Goal: Task Accomplishment & Management: Manage account settings

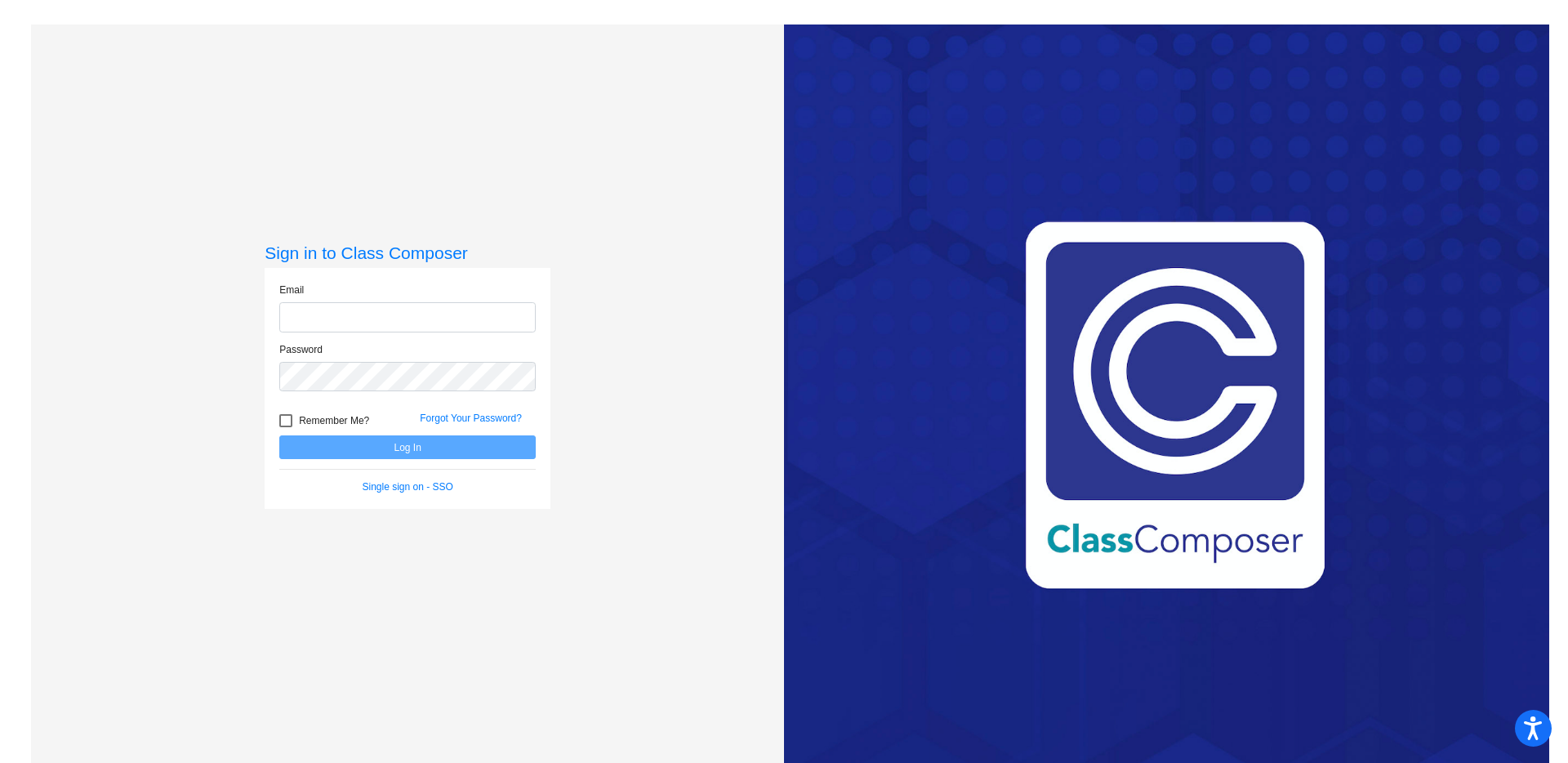
type input "[EMAIL_ADDRESS][DOMAIN_NAME]"
click at [402, 455] on button "Log In" at bounding box center [407, 447] width 256 height 23
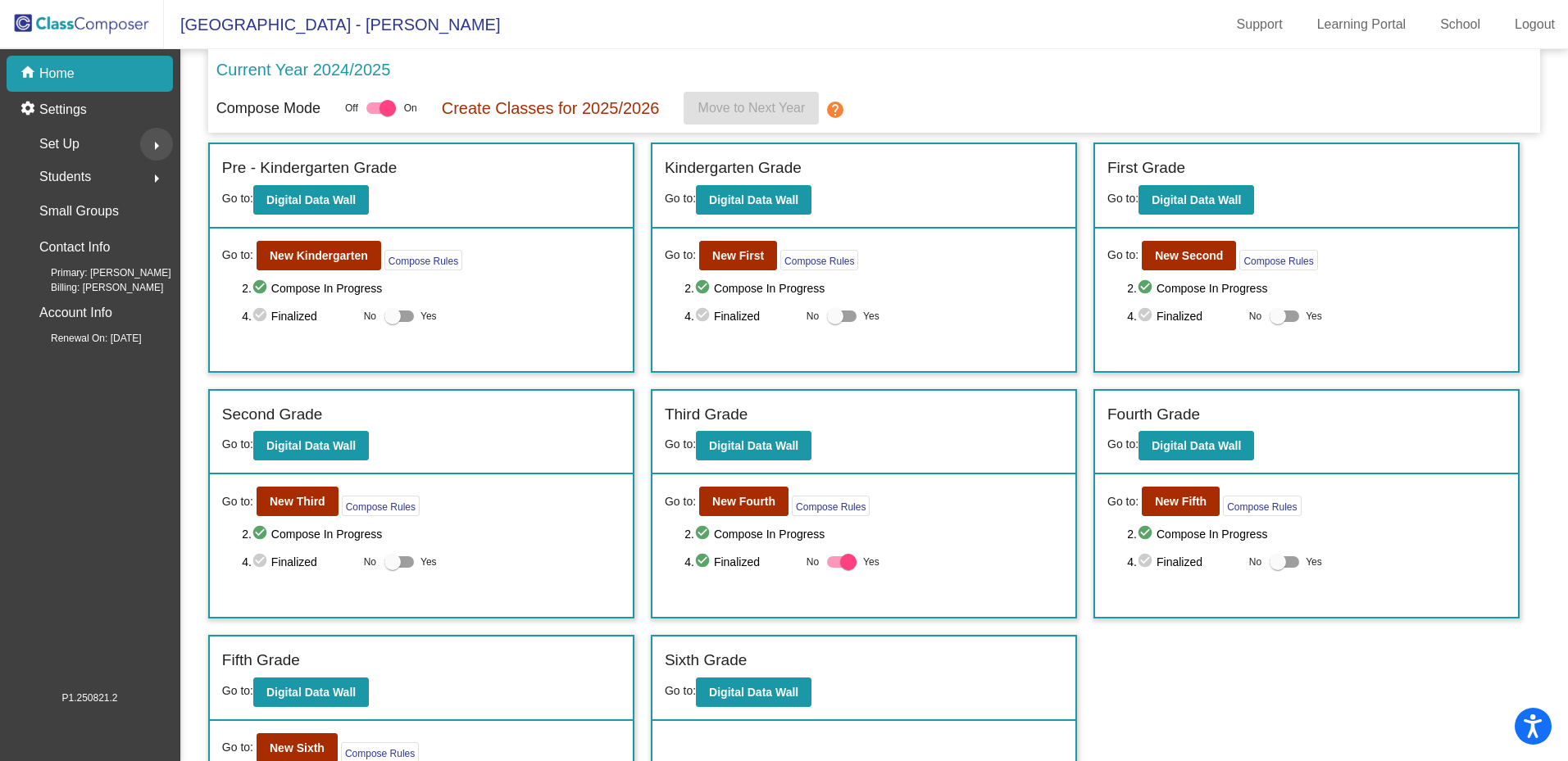
click at [144, 143] on button "arrow_right" at bounding box center [157, 145] width 33 height 33
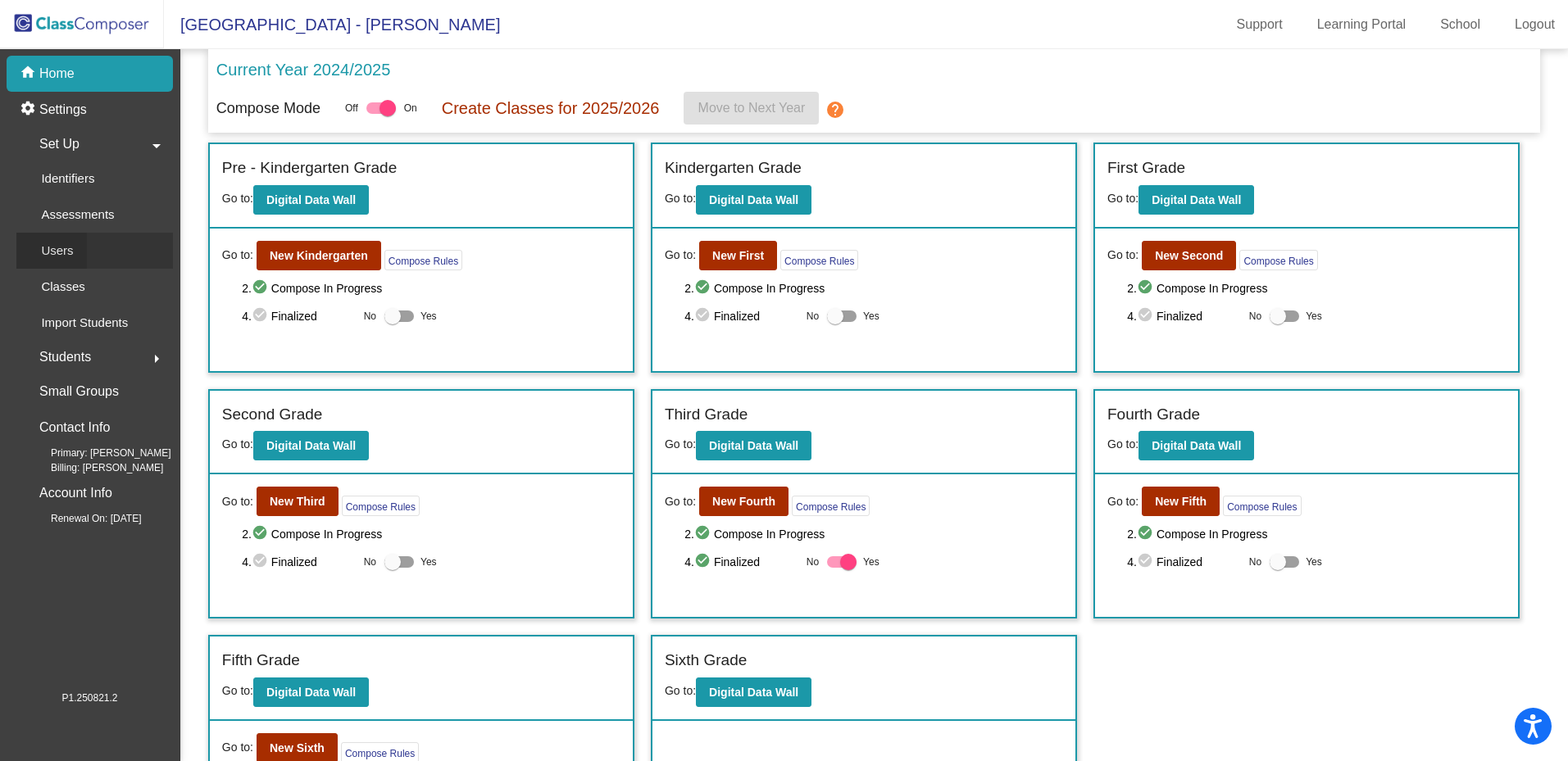
click at [49, 256] on p "Users" at bounding box center [57, 250] width 32 height 20
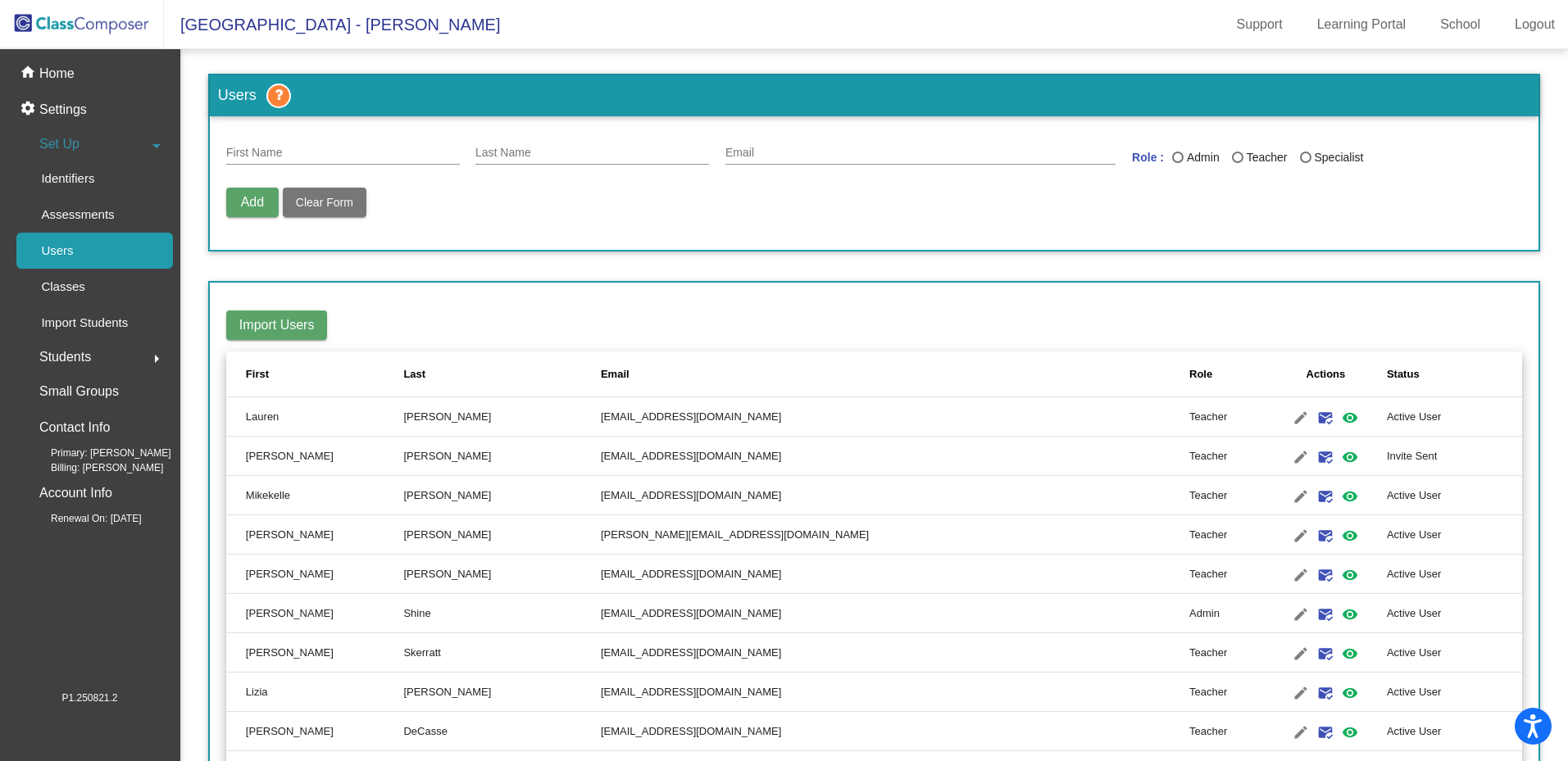
click at [319, 154] on input "First Name" at bounding box center [343, 153] width 234 height 13
type input "dunaj"
drag, startPoint x: 287, startPoint y: 148, endPoint x: 168, endPoint y: 149, distance: 119.0
click at [168, 149] on mat-sidenav-container "home Home settings Settings Set Up arrow_drop_down Identifiers Assessments User…" at bounding box center [784, 404] width 1568 height 712
click at [538, 150] on input "Last Name" at bounding box center [592, 153] width 234 height 13
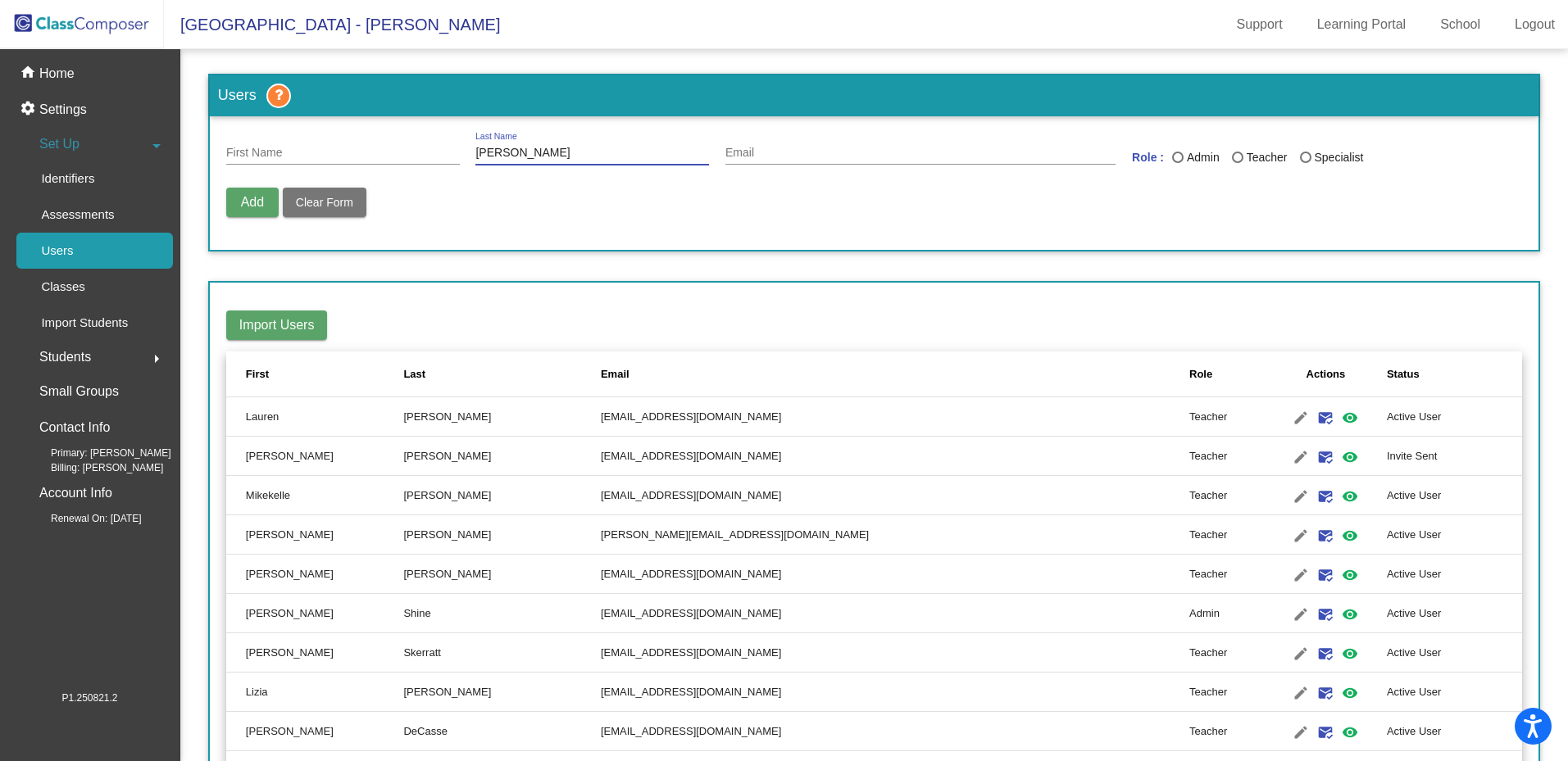
type input "dunaj"
click at [530, 152] on input "dunaj" at bounding box center [592, 153] width 234 height 13
drag, startPoint x: 528, startPoint y: 150, endPoint x: 426, endPoint y: 150, distance: 102.0
click at [426, 150] on div "First Name dunaj Last Name Email Role : Admin Teacher Specialist" at bounding box center [874, 156] width 1296 height 47
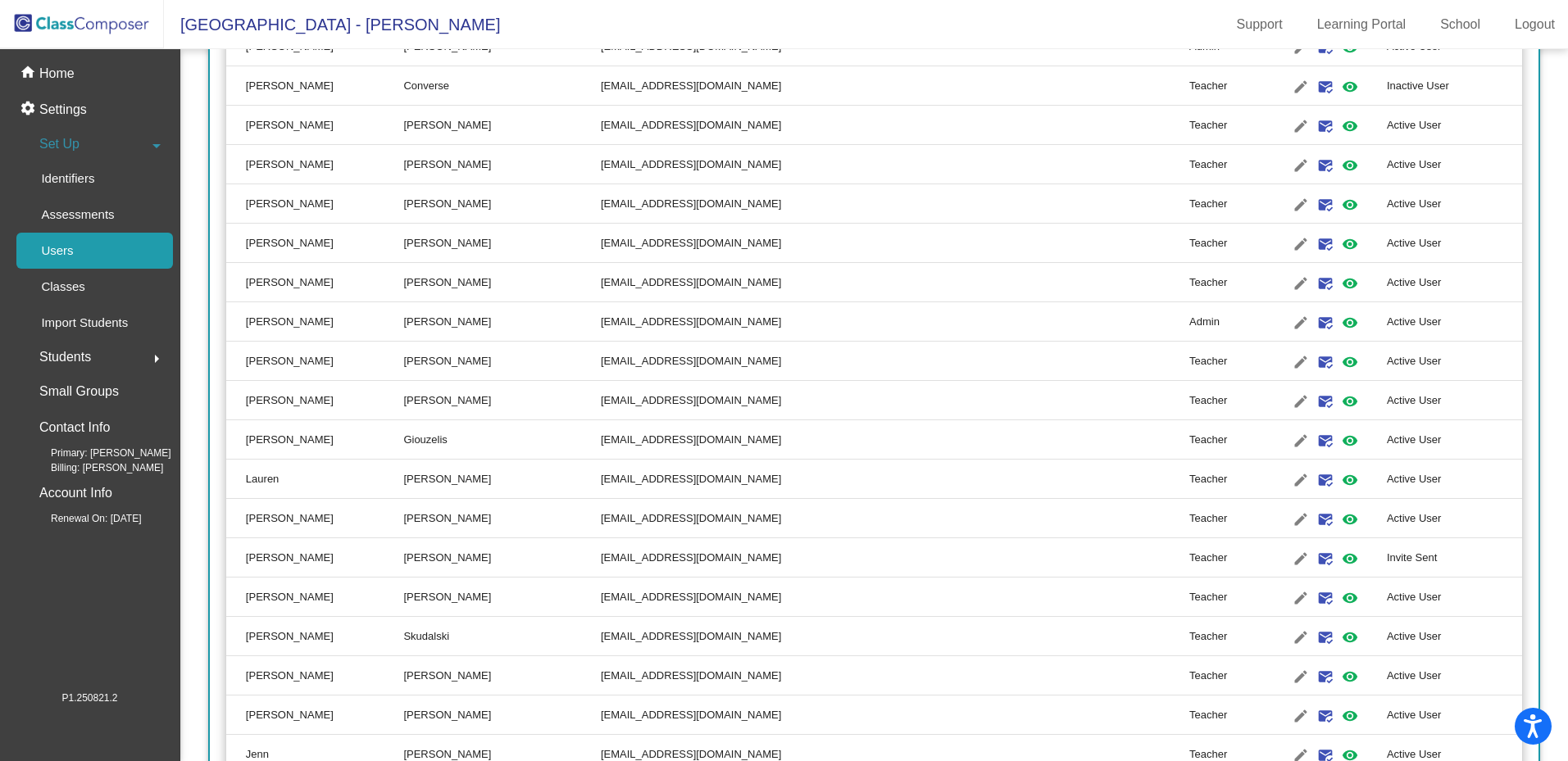
scroll to position [888, 0]
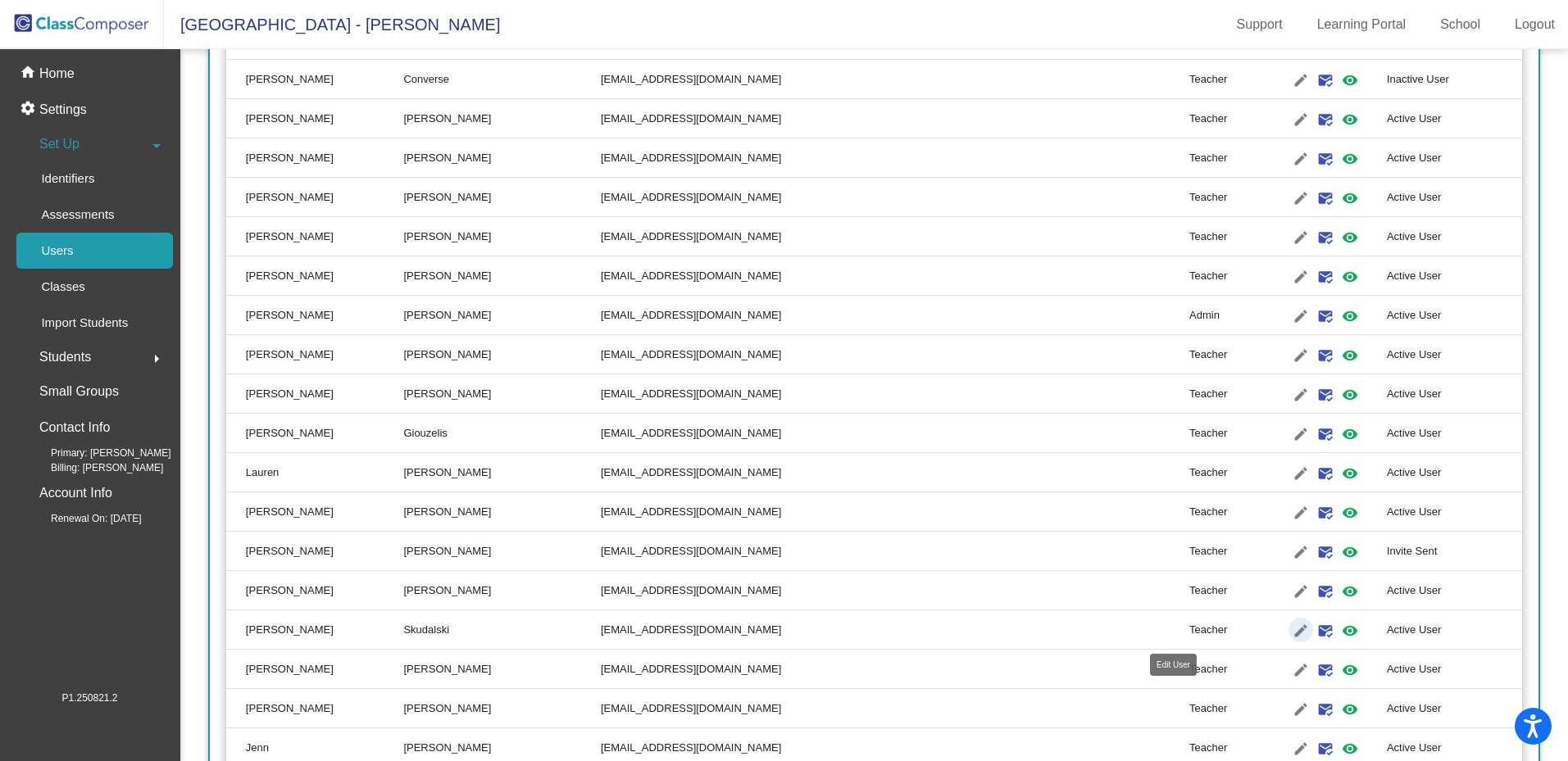
click at [1291, 631] on mat-icon "edit" at bounding box center [1300, 630] width 20 height 20
type input "Courtney"
type input "Skudalski"
type input "cskudalski@lehsd.org"
radio input "true"
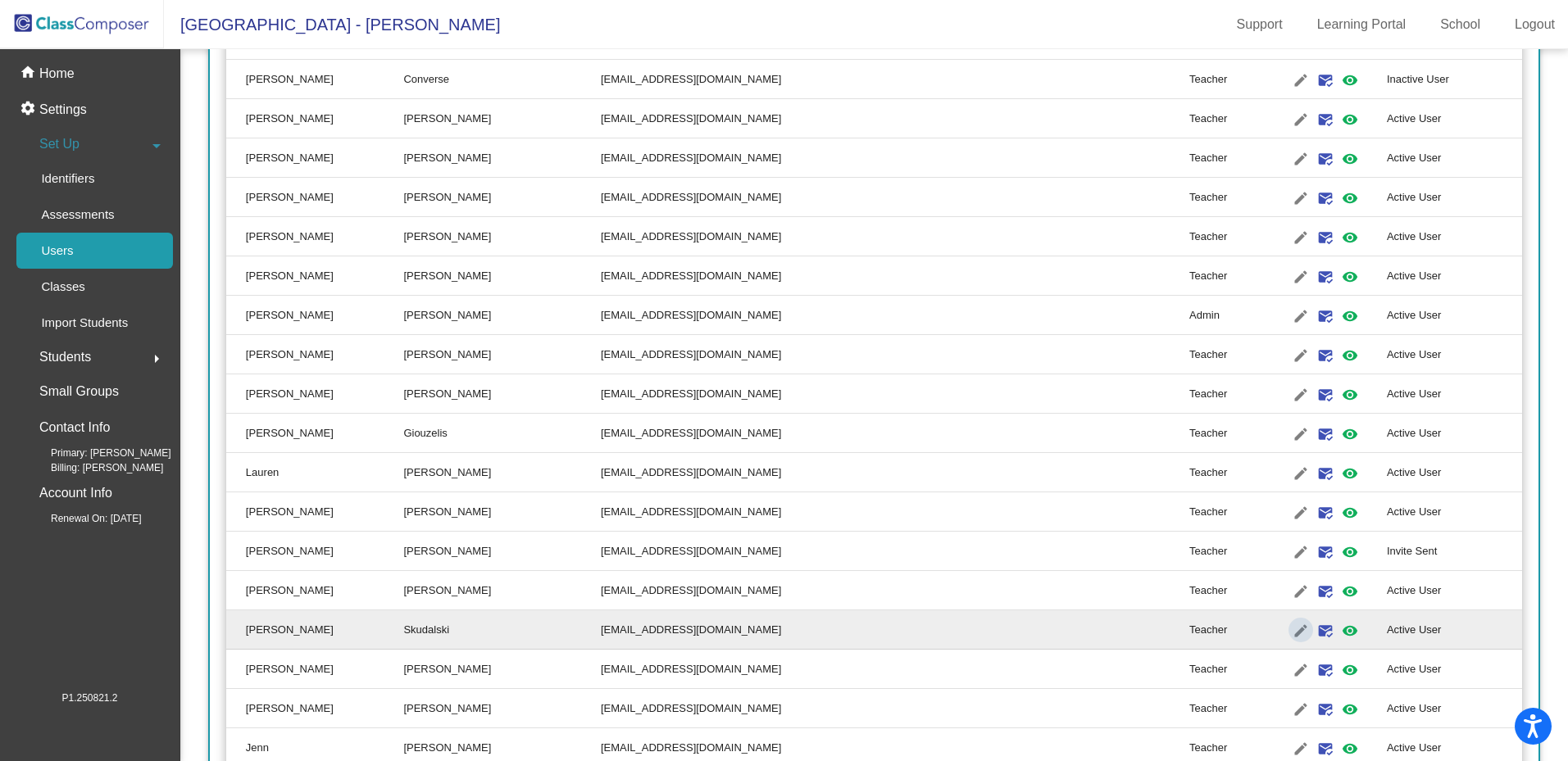
scroll to position [0, 0]
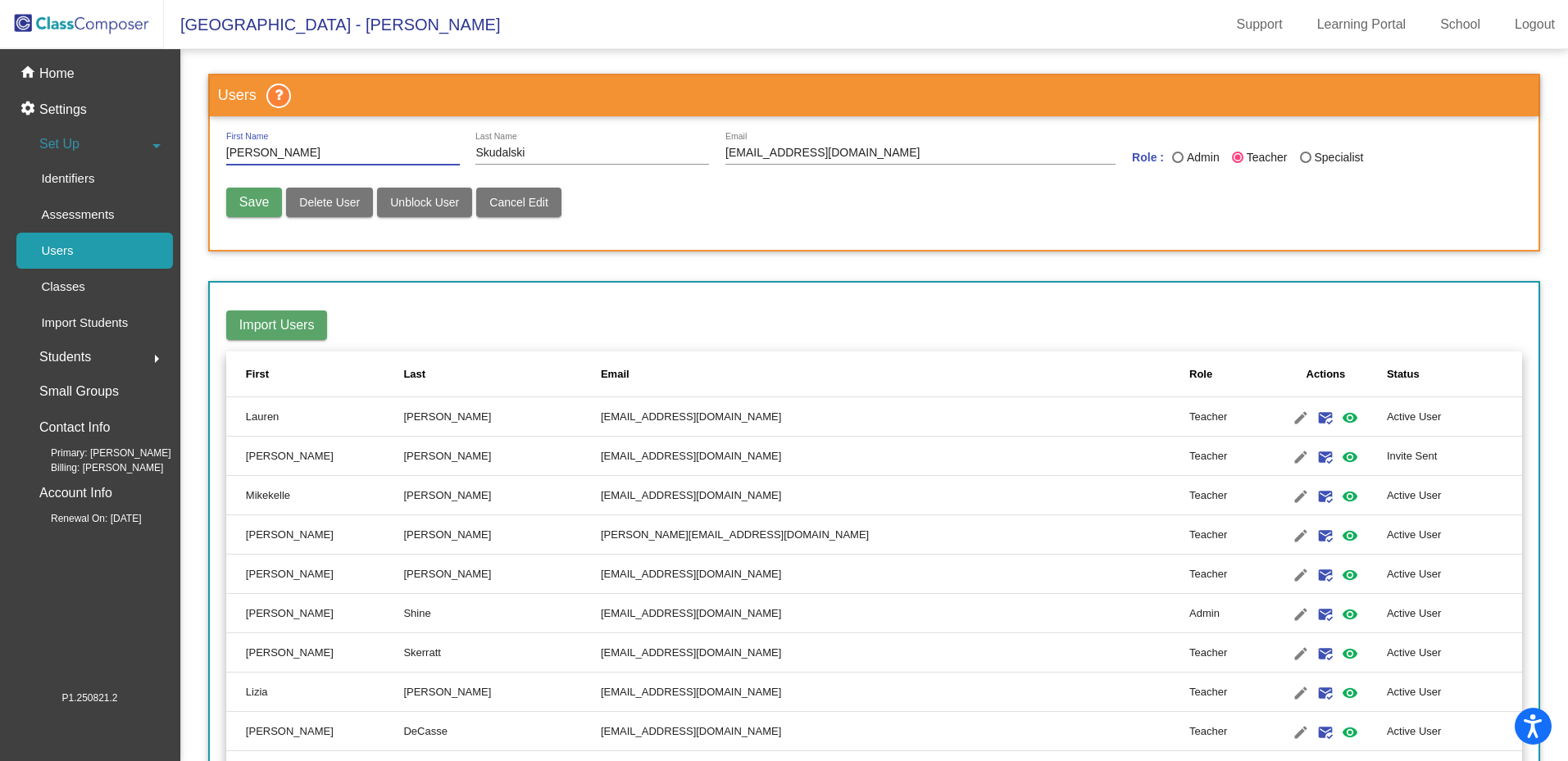
click at [339, 208] on span "Delete User" at bounding box center [330, 202] width 61 height 13
radio input "false"
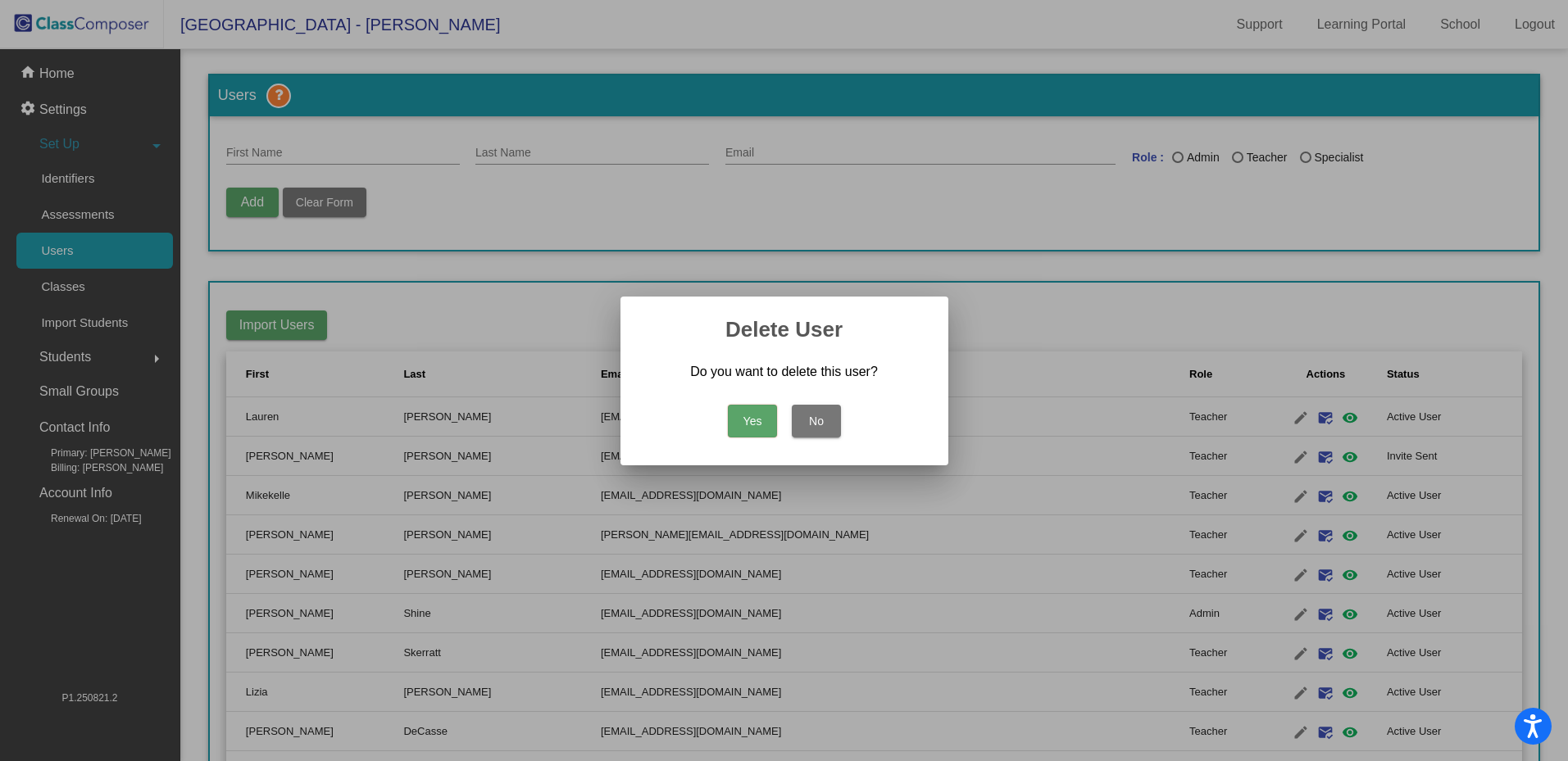
click at [745, 425] on button "Yes" at bounding box center [752, 421] width 49 height 33
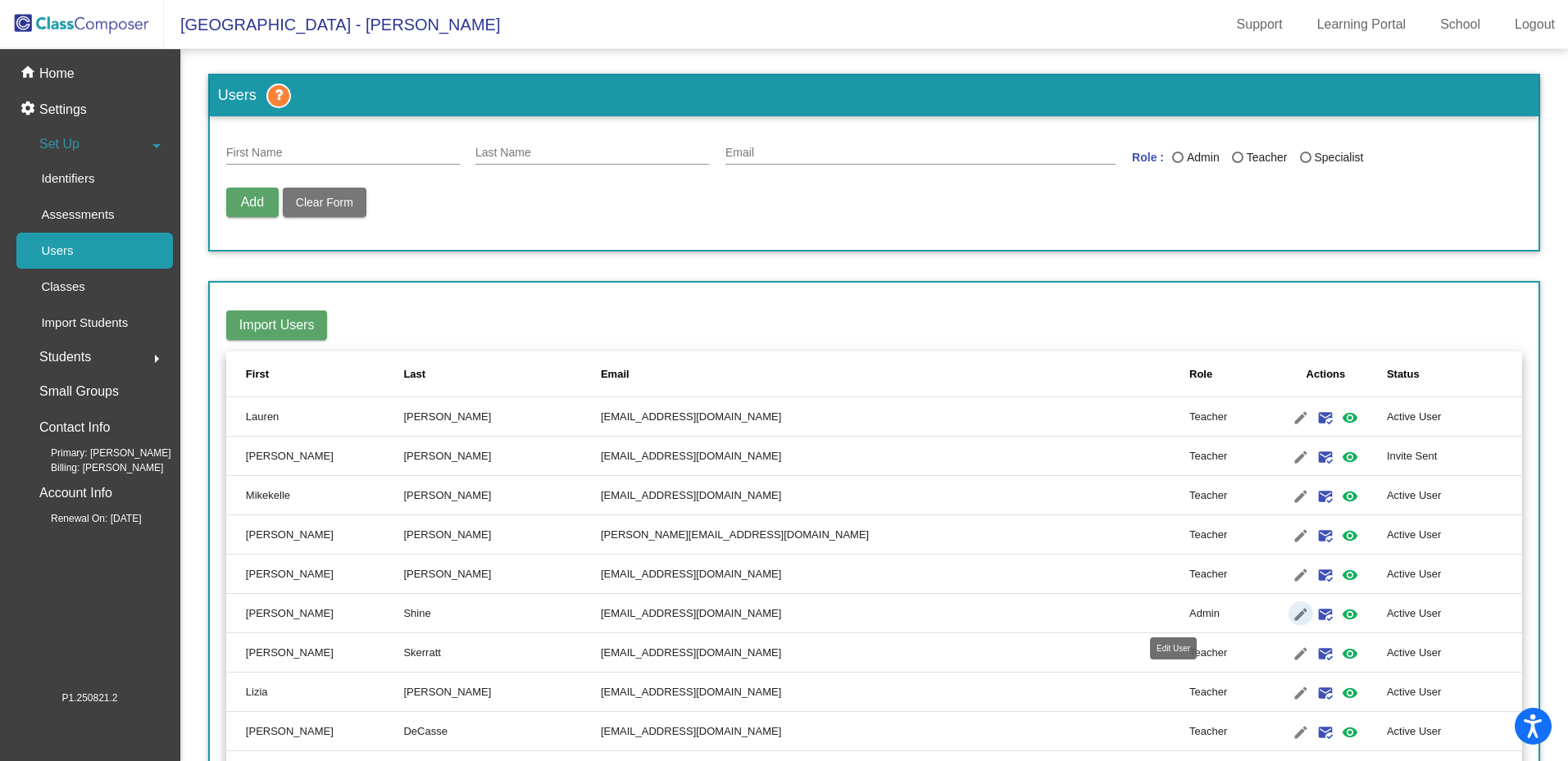
click at [1291, 612] on mat-icon "edit" at bounding box center [1300, 614] width 20 height 20
type input "Kelly"
type input "Shine"
type input "kshine@lehsd.org"
radio input "true"
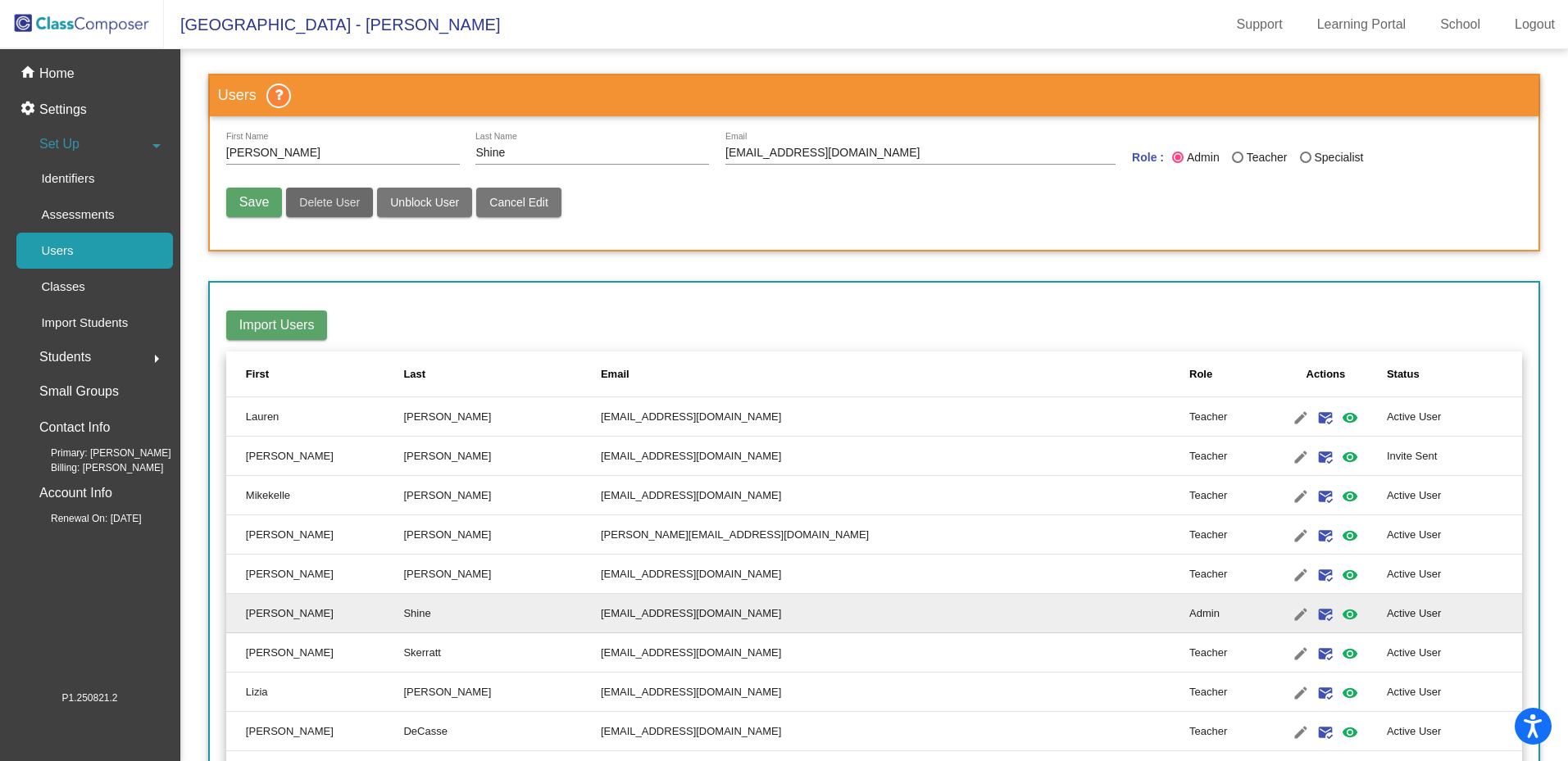
click at [318, 200] on span "Delete User" at bounding box center [330, 202] width 61 height 13
radio input "false"
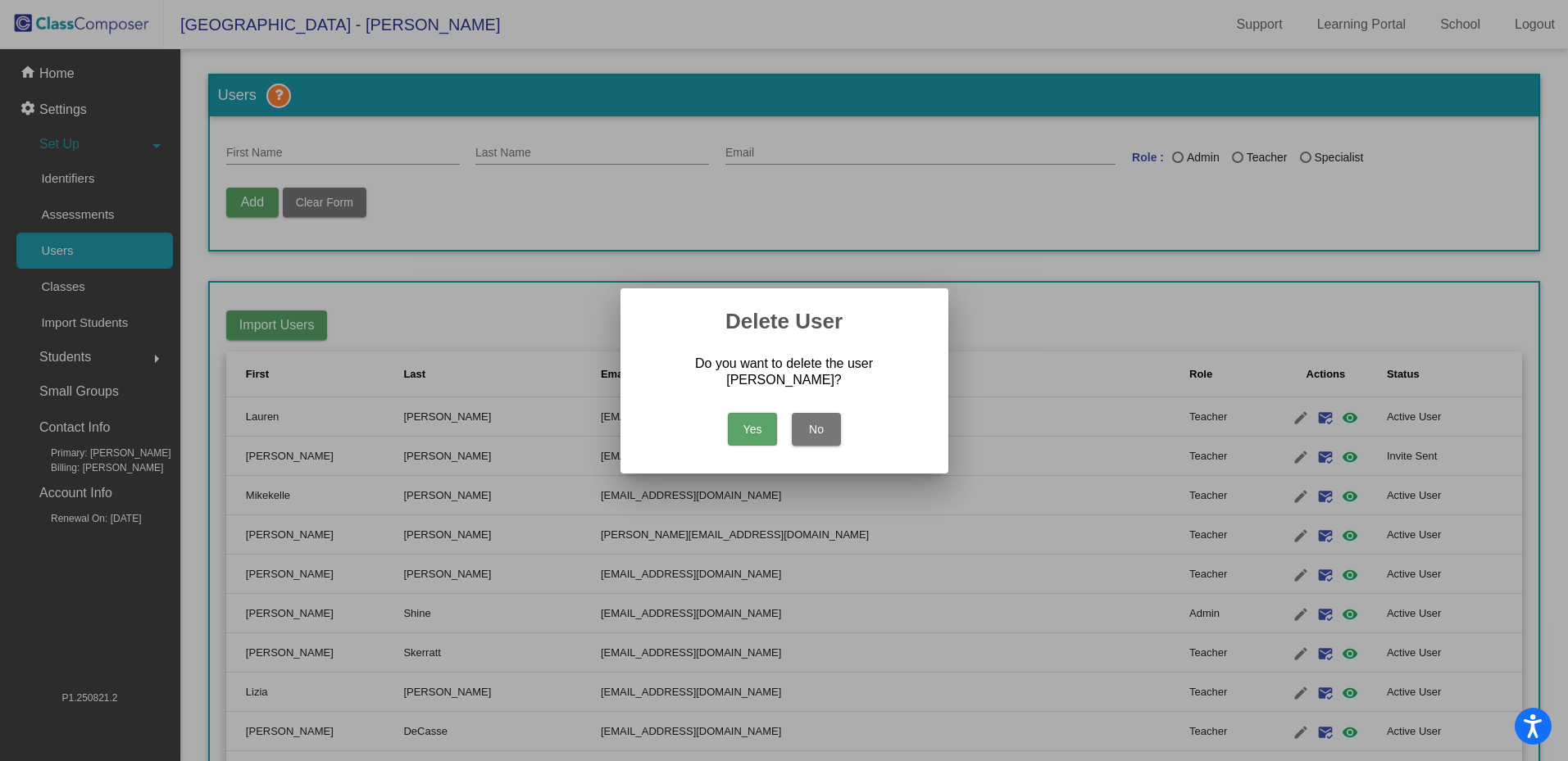
click at [741, 424] on button "Yes" at bounding box center [752, 430] width 49 height 33
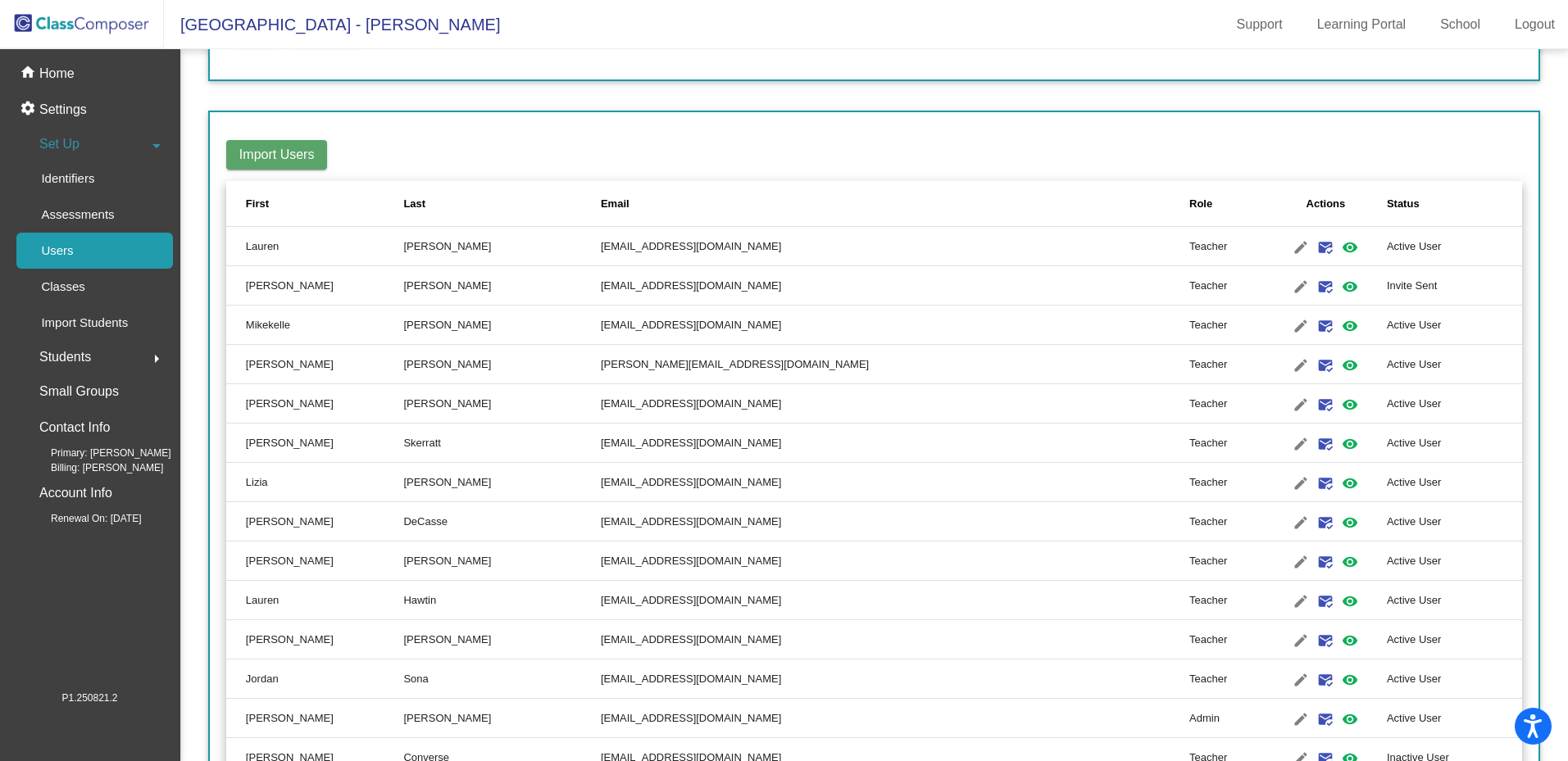
scroll to position [205, 0]
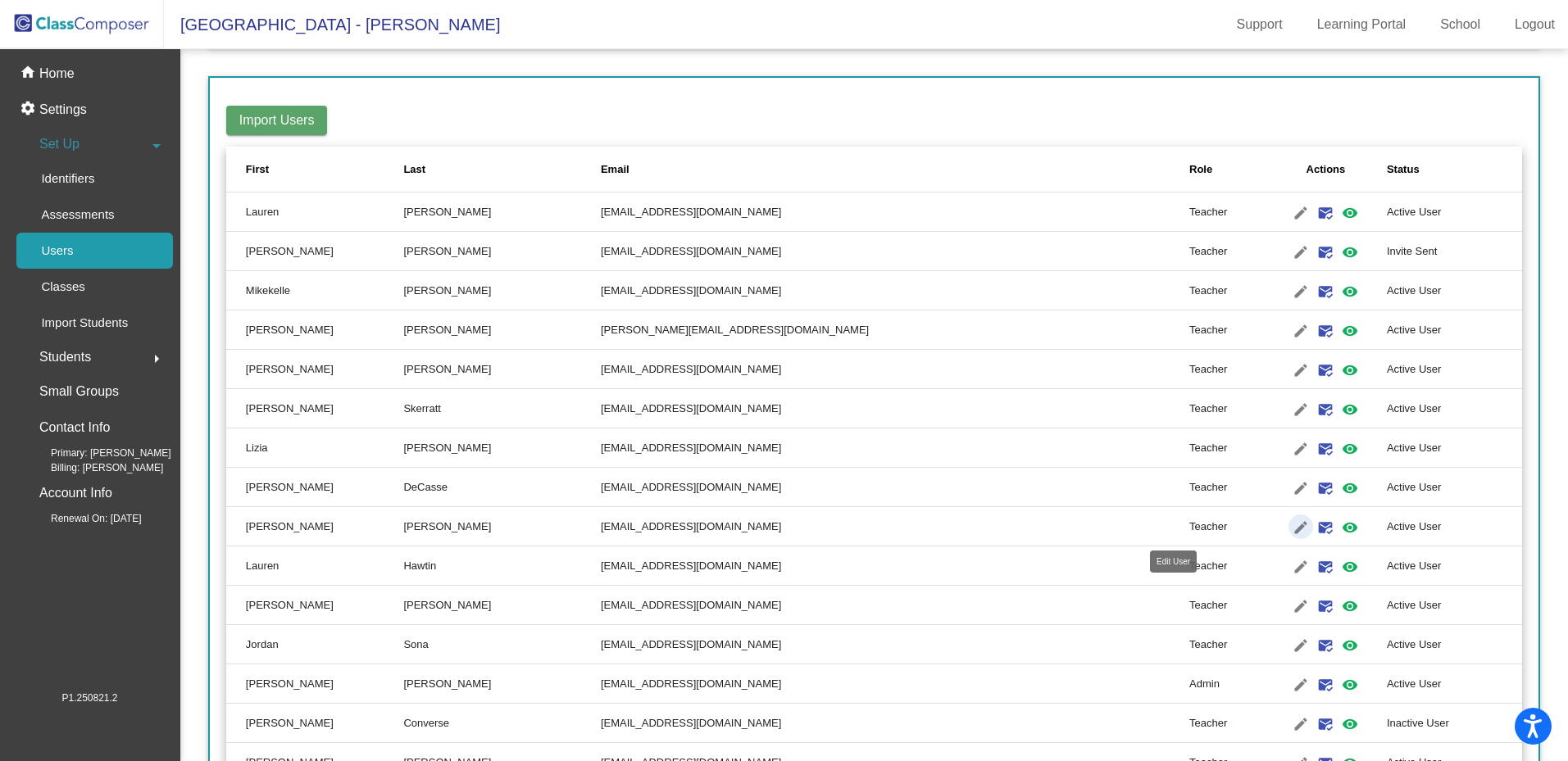
click at [1291, 529] on mat-icon "edit" at bounding box center [1300, 527] width 20 height 20
type input "Alexandra"
type input "Boschetti"
type input "aboschetti@lehsd.org"
radio input "true"
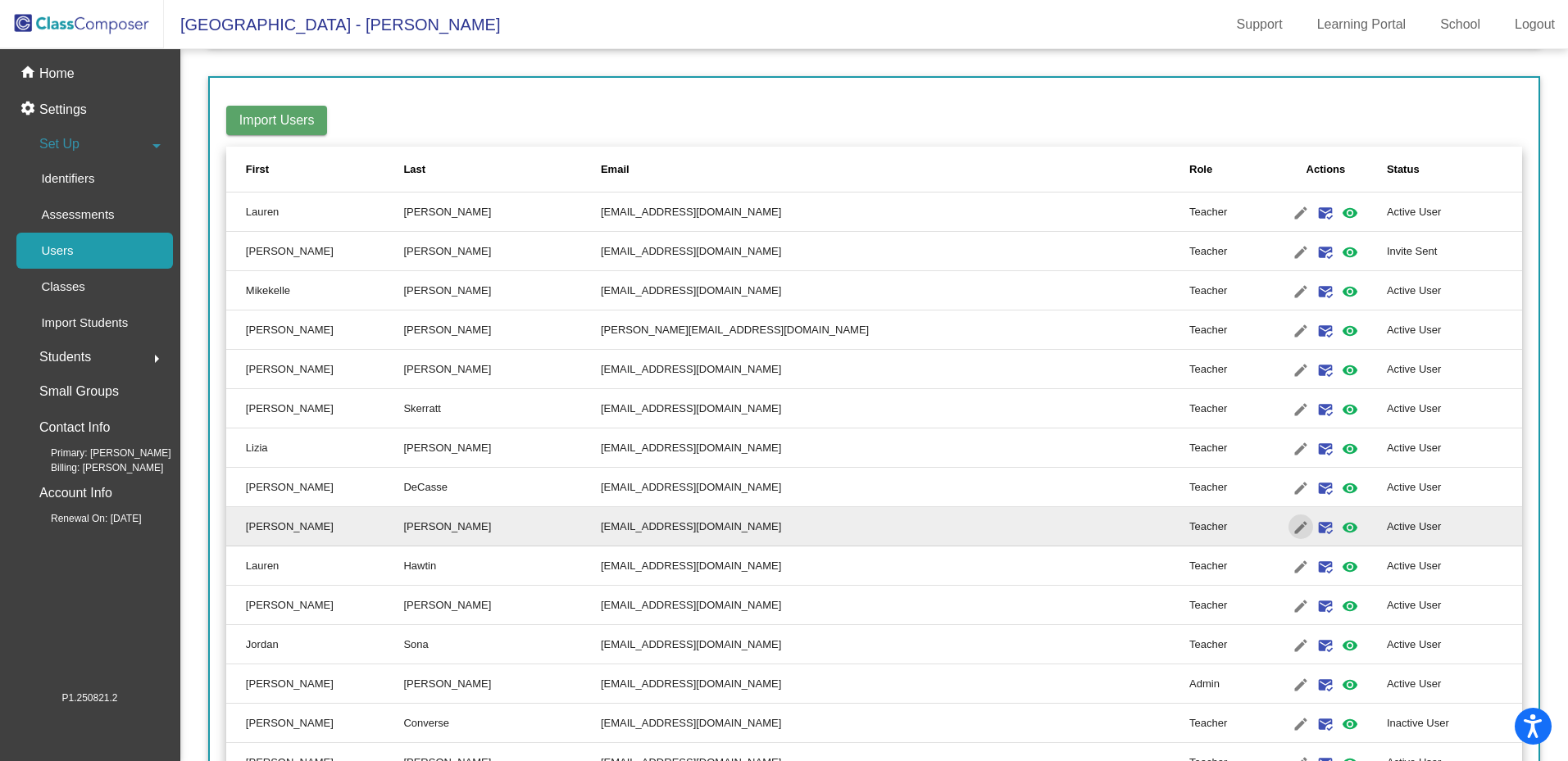
scroll to position [0, 0]
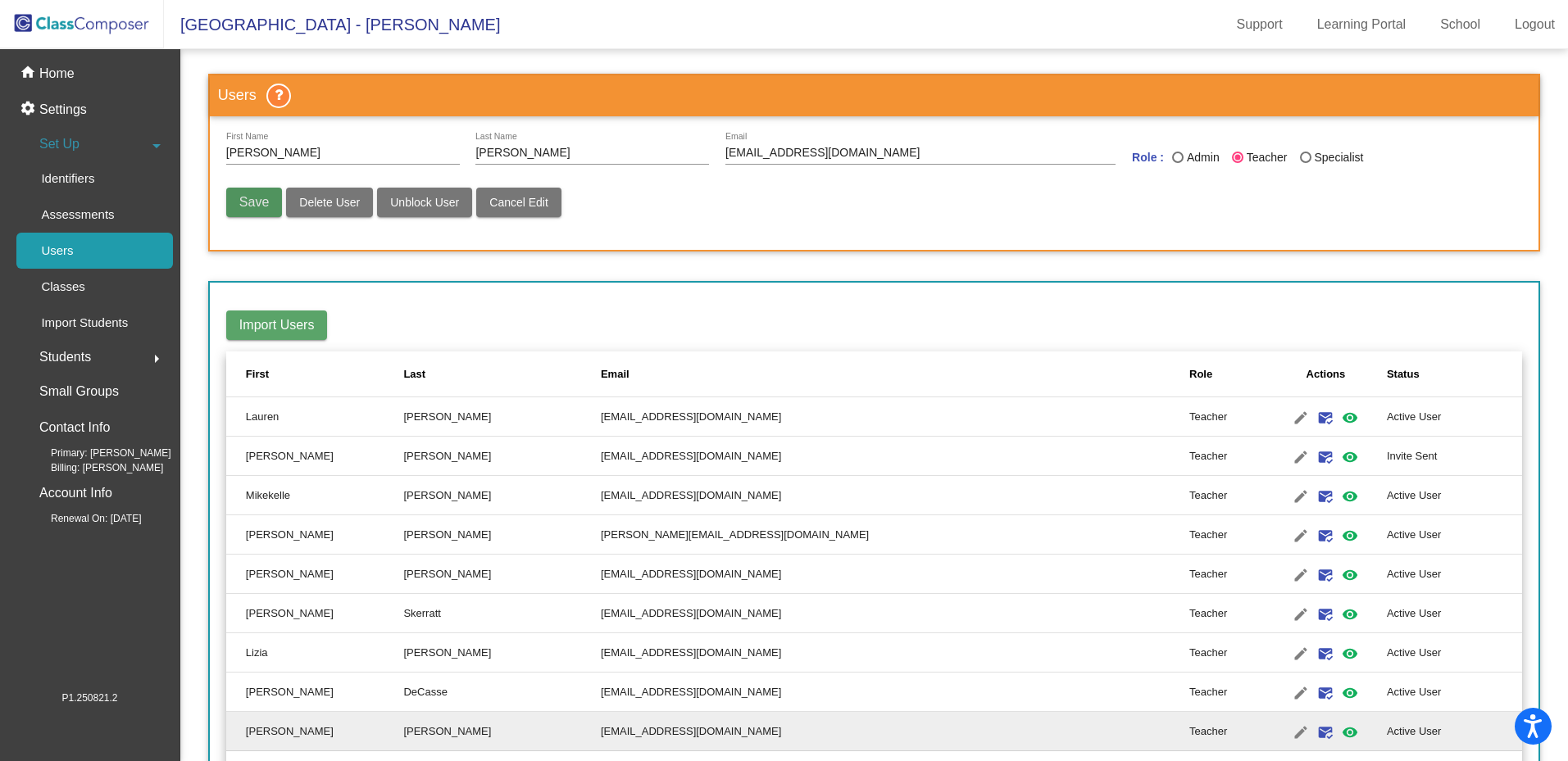
click at [257, 196] on span "Save" at bounding box center [254, 202] width 30 height 14
radio input "false"
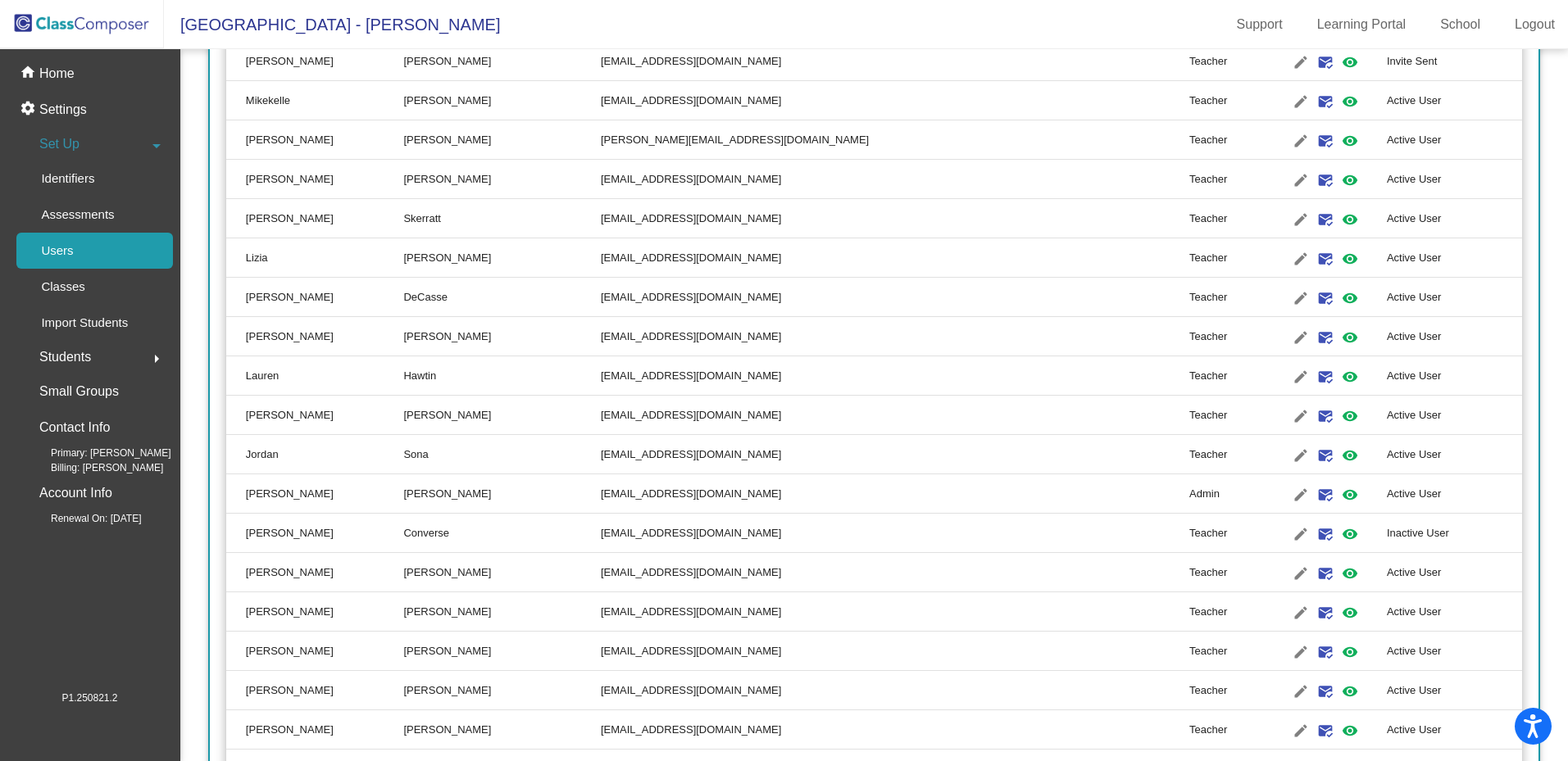
scroll to position [405, 0]
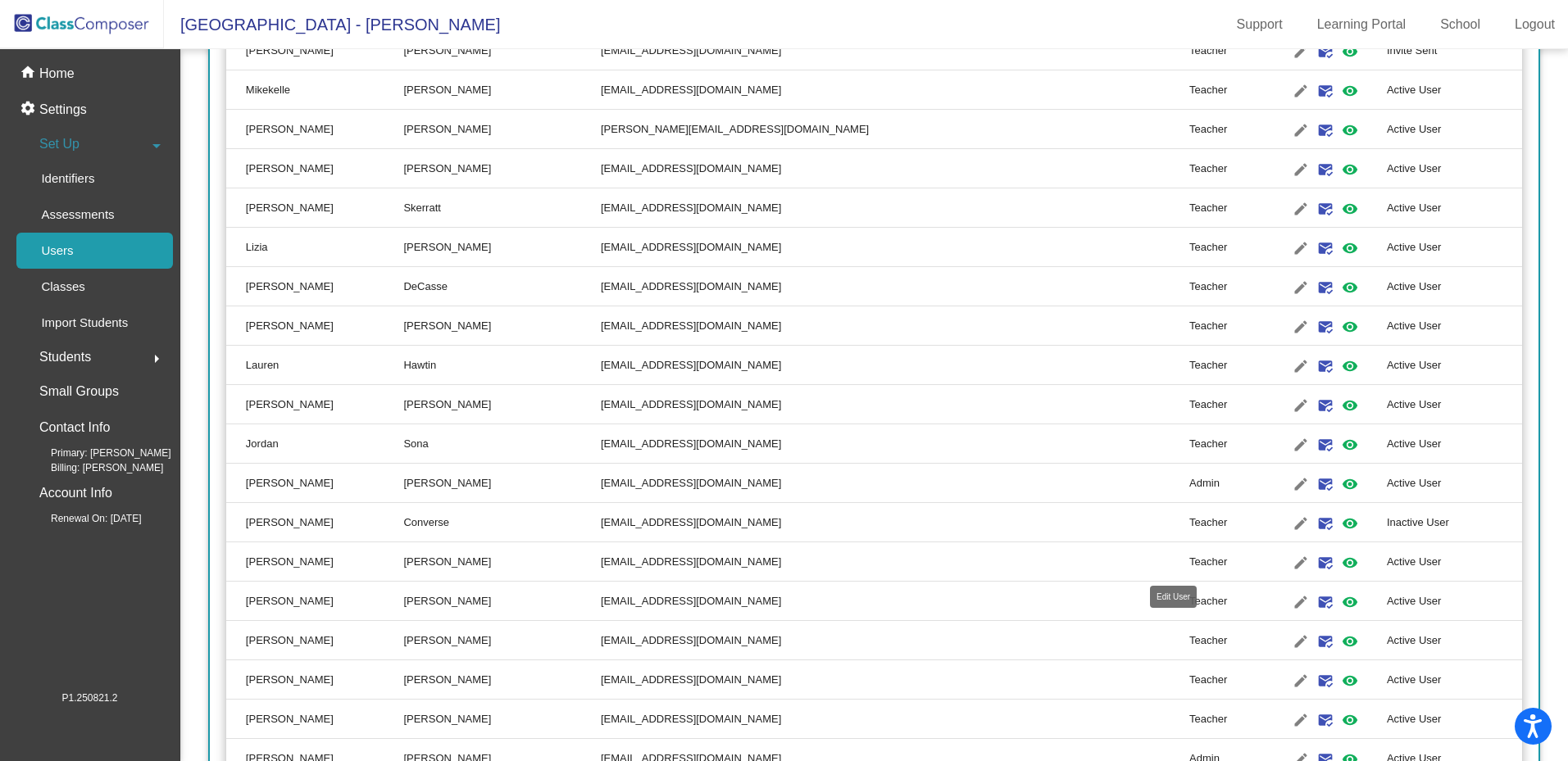
click at [1291, 564] on mat-icon "edit" at bounding box center [1300, 562] width 20 height 20
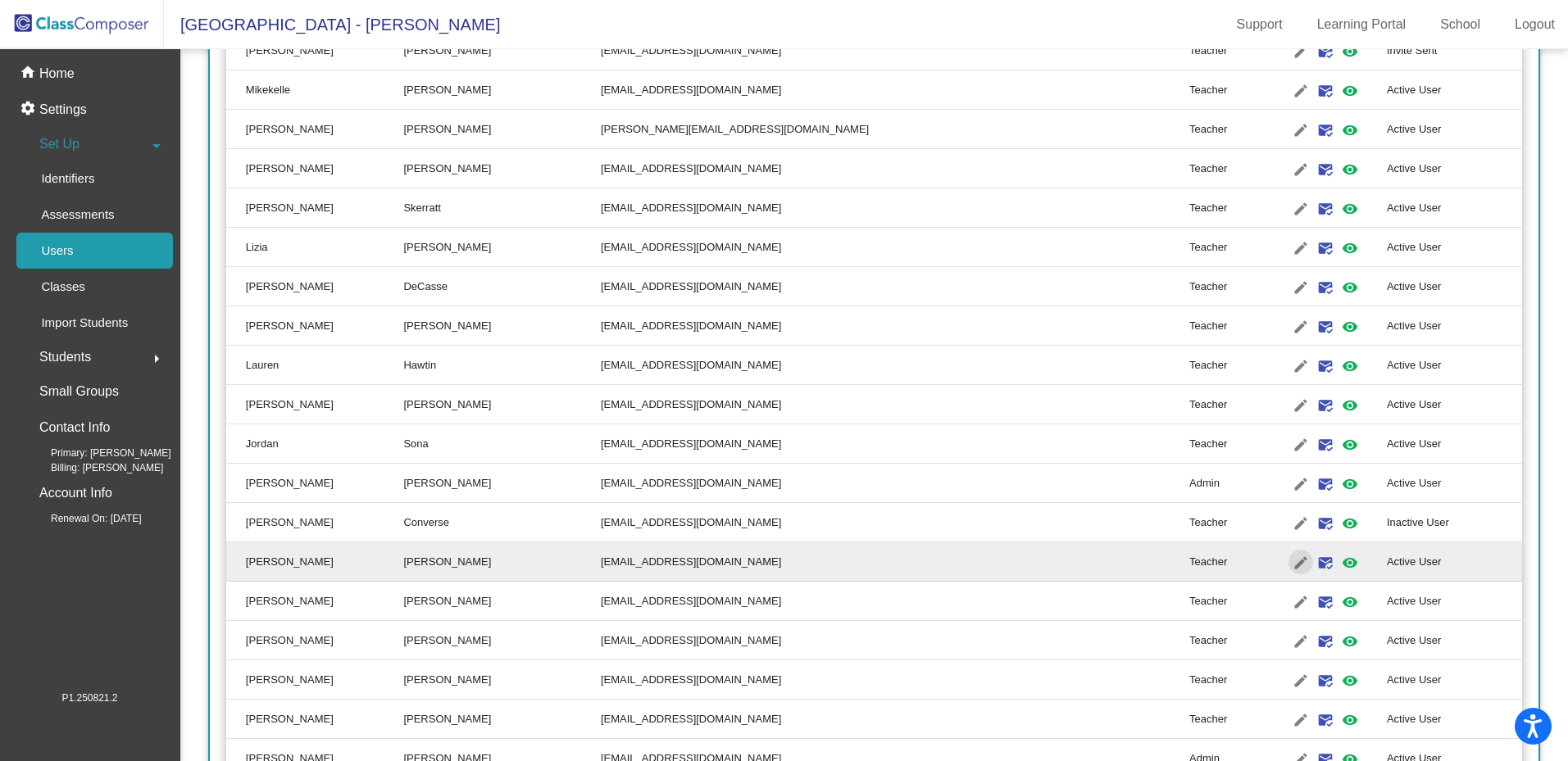
type input "Sarah"
type input "Zipf"
type input "szipf@lehsd.org"
radio input "true"
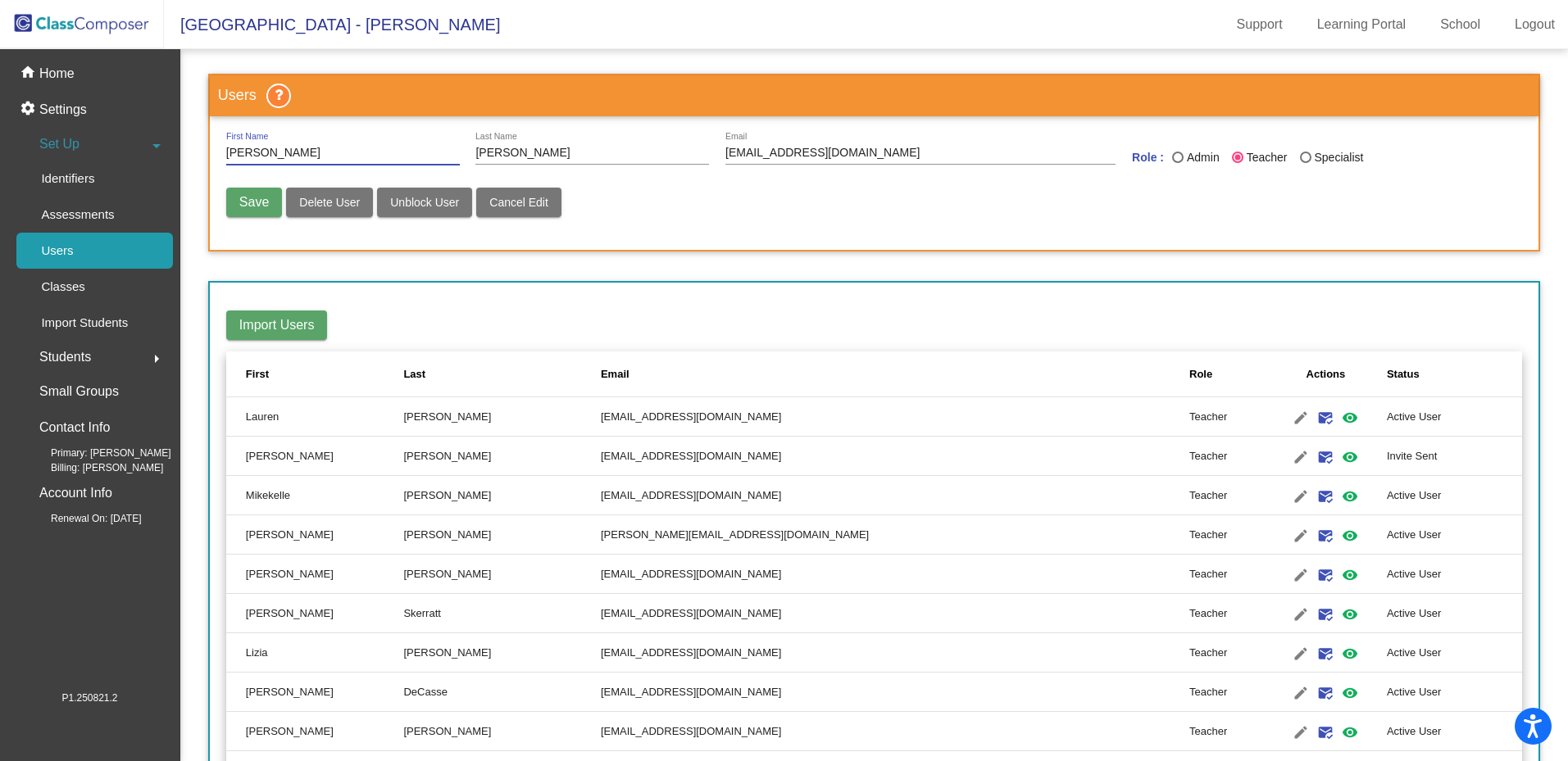
click at [336, 198] on span "Delete User" at bounding box center [330, 202] width 61 height 13
radio input "false"
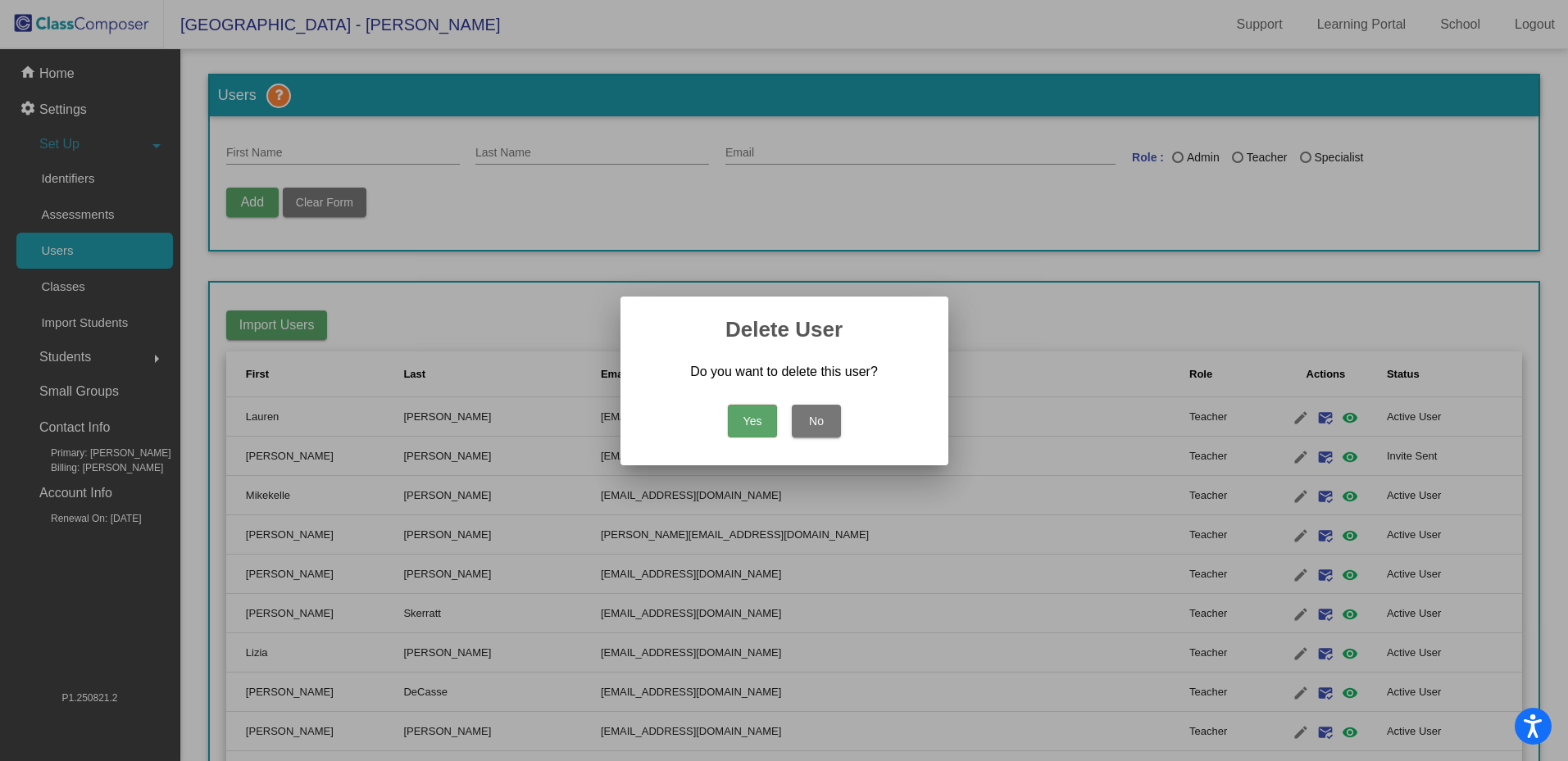
click at [766, 422] on button "Yes" at bounding box center [752, 421] width 49 height 33
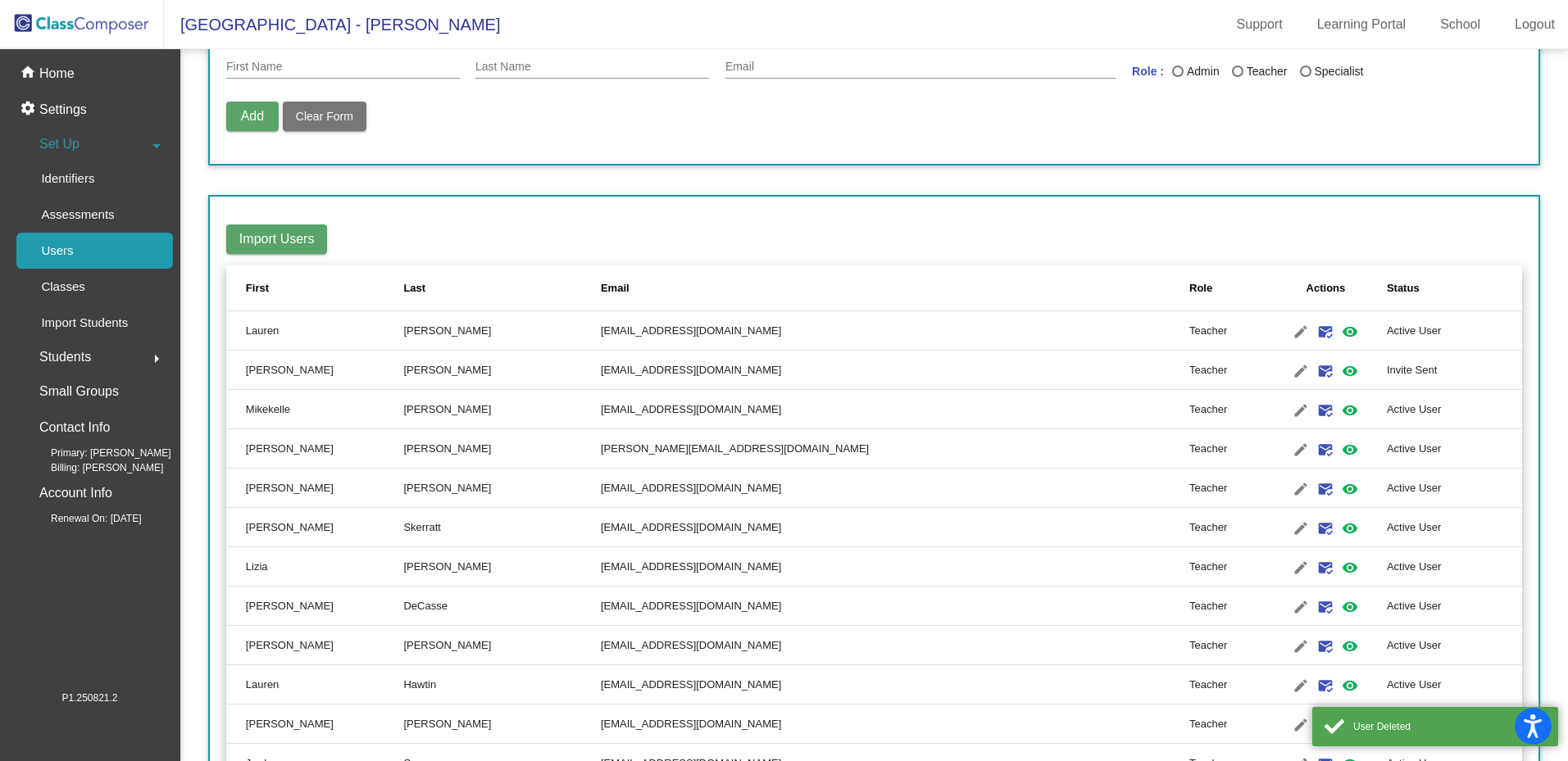
scroll to position [461, 0]
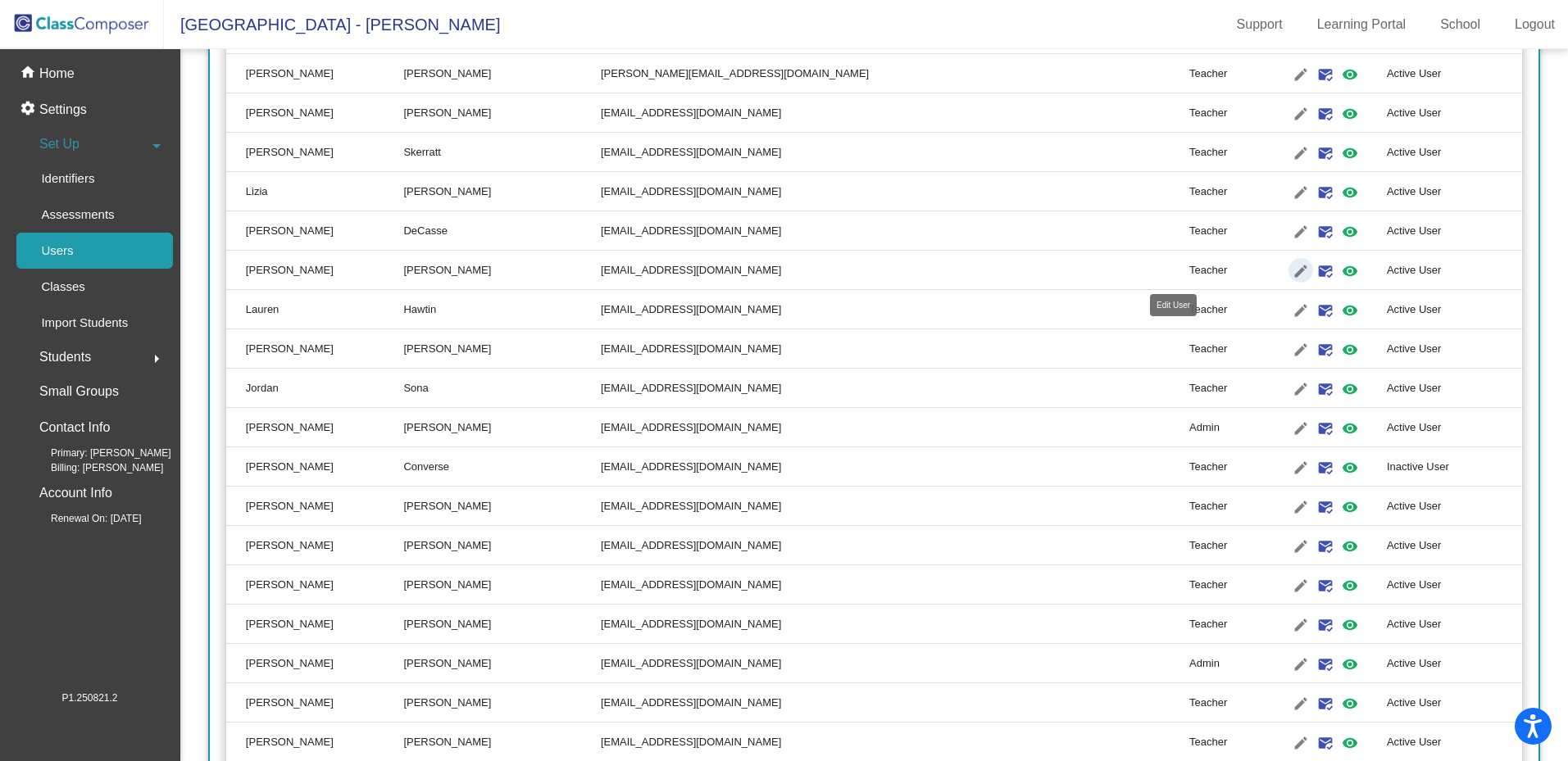
click at [1291, 273] on mat-icon "edit" at bounding box center [1300, 271] width 20 height 20
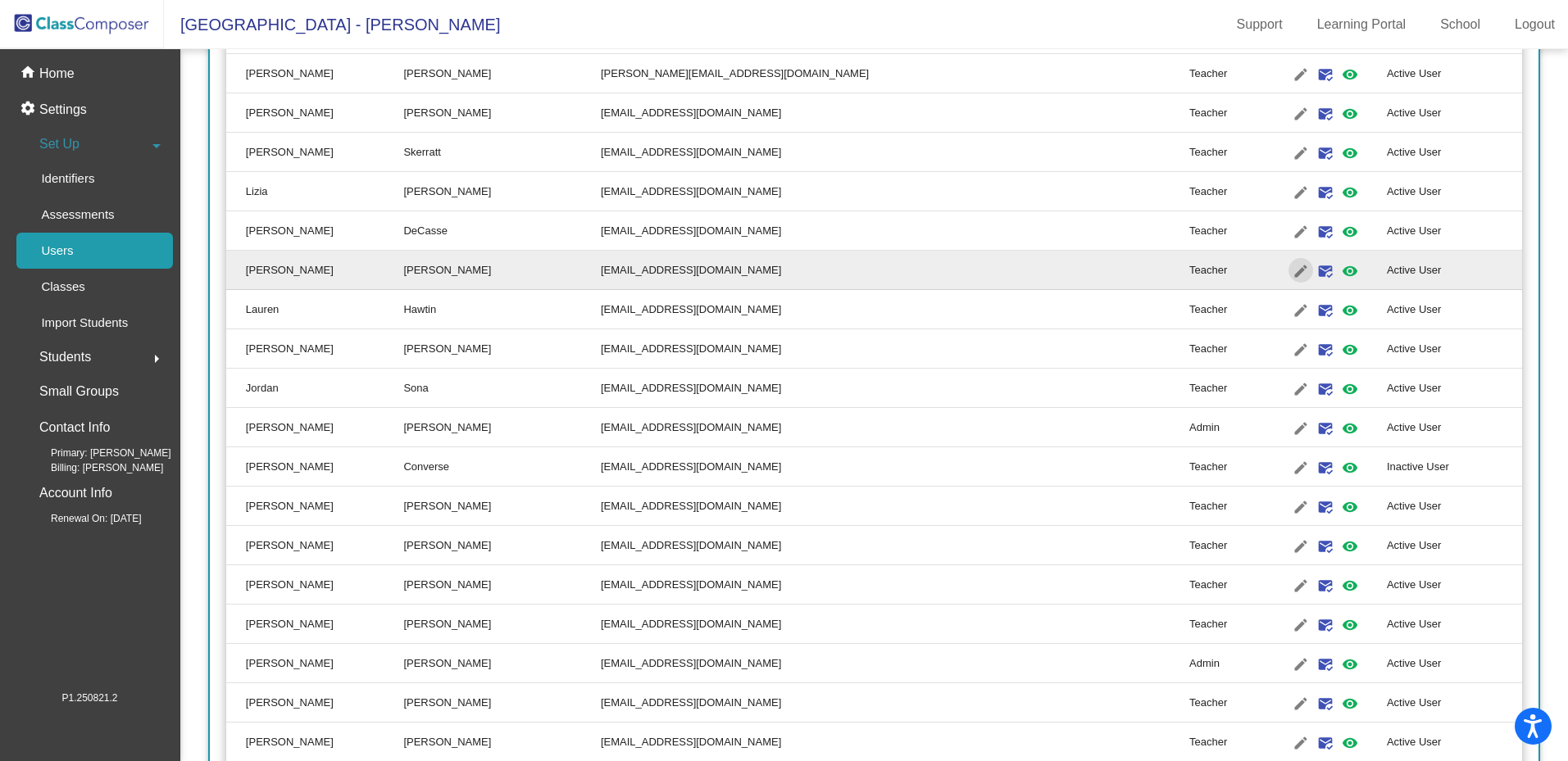
type input "Alexandra"
type input "Boschetti"
type input "aboschetti@lehsd.org"
radio input "true"
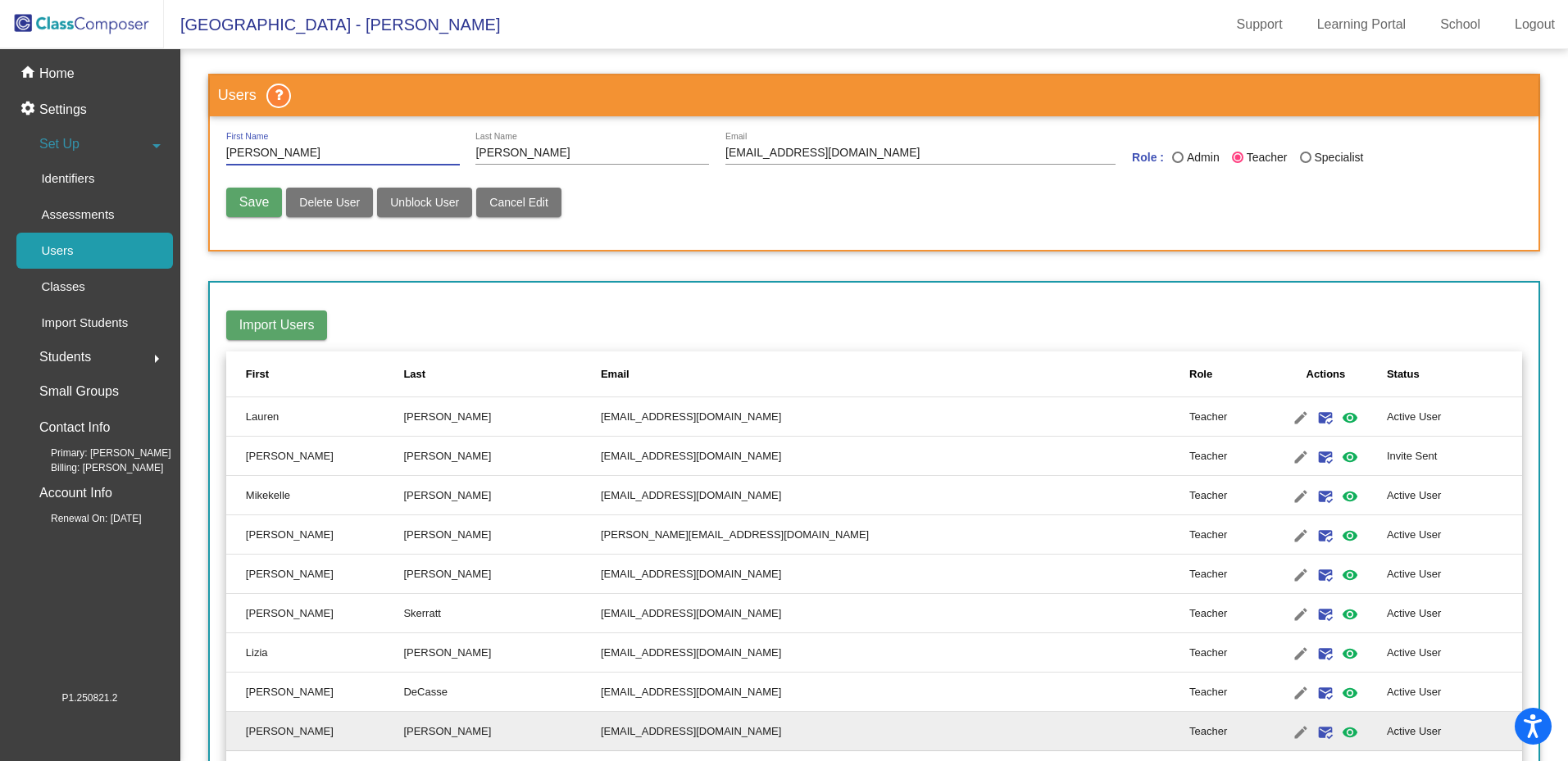
click at [316, 204] on span "Delete User" at bounding box center [330, 202] width 61 height 13
radio input "false"
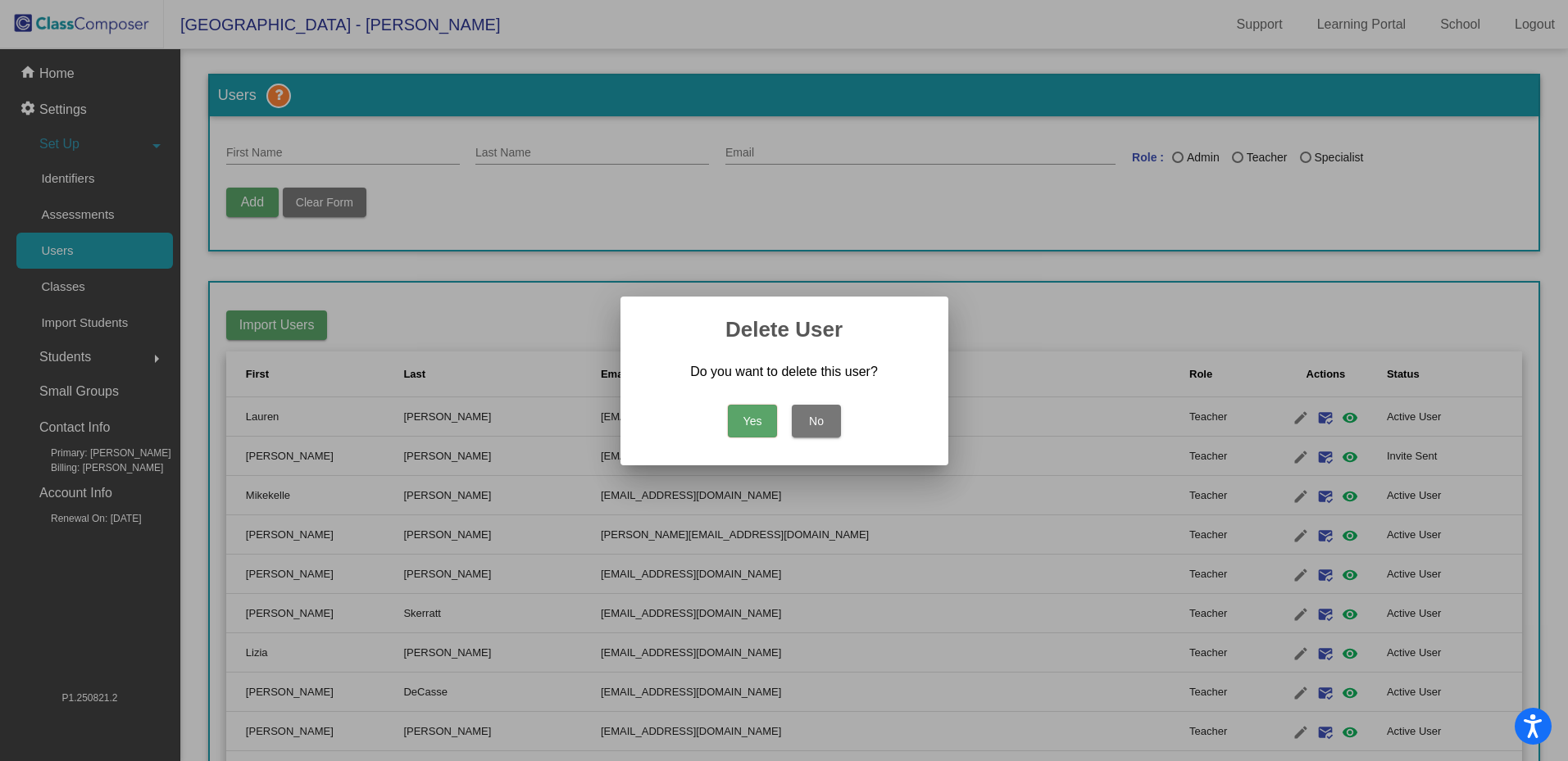
click at [767, 418] on button "Yes" at bounding box center [752, 421] width 49 height 33
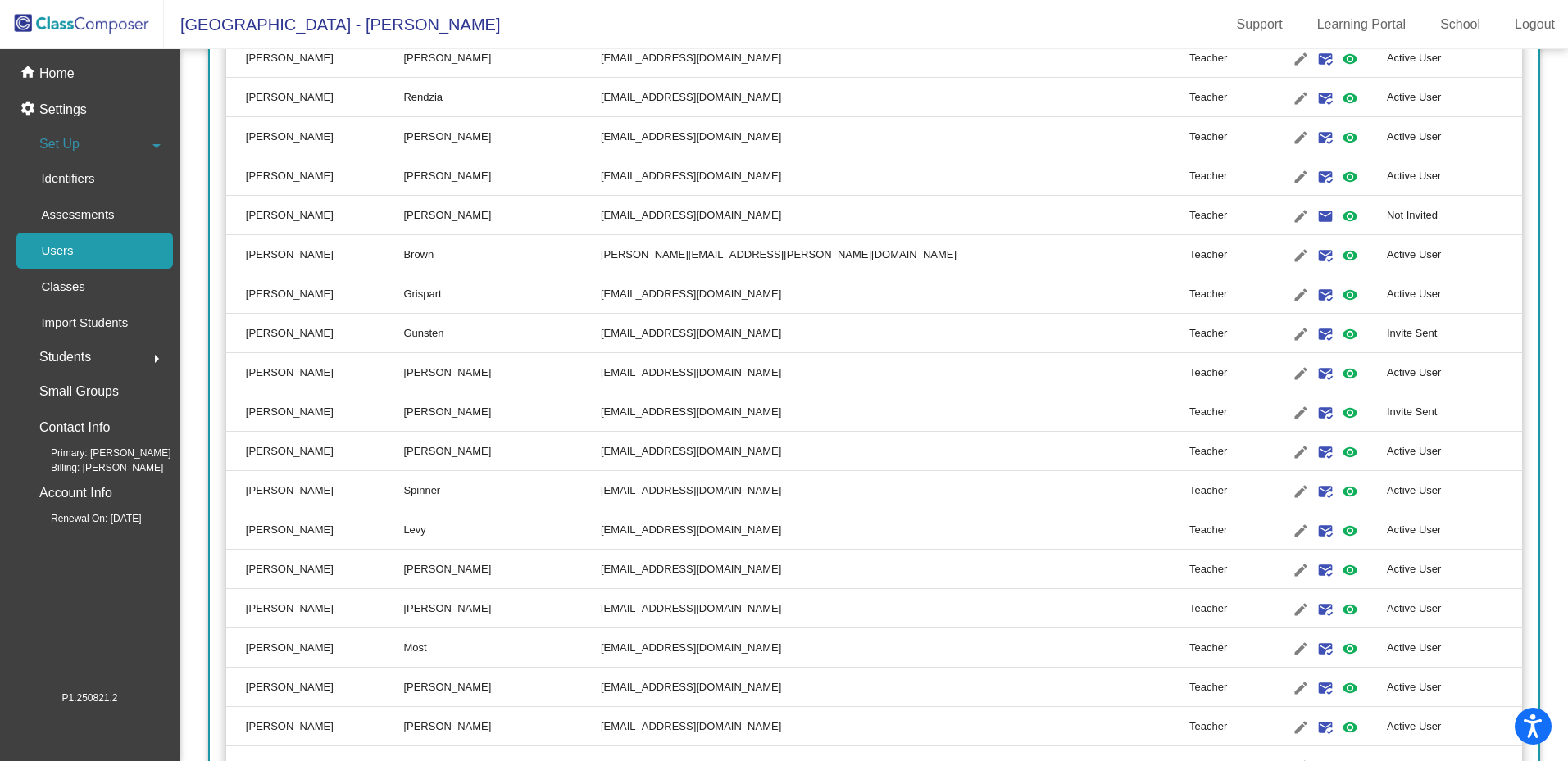
scroll to position [1702, 0]
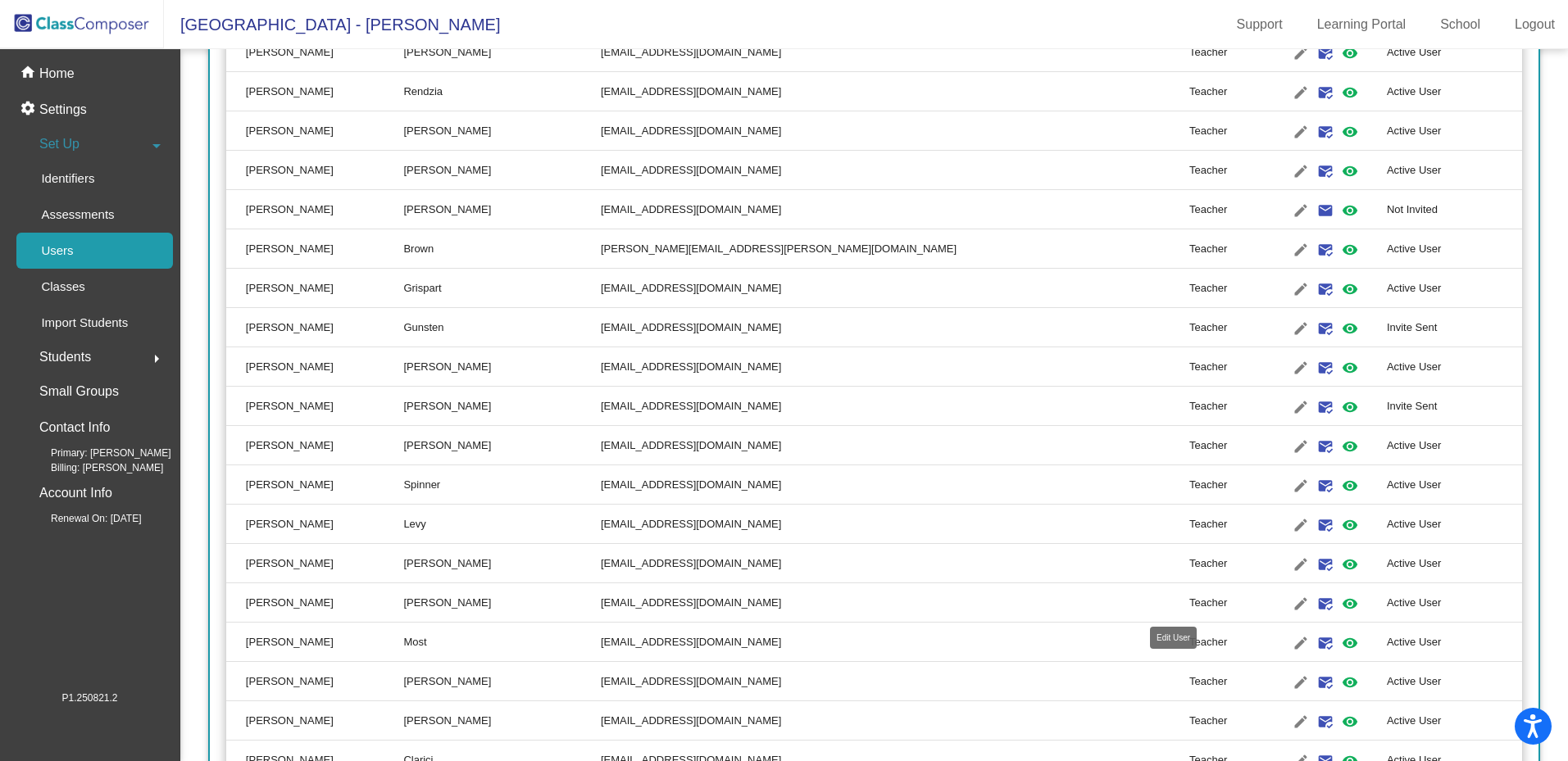
click at [1291, 606] on mat-icon "edit" at bounding box center [1300, 603] width 20 height 20
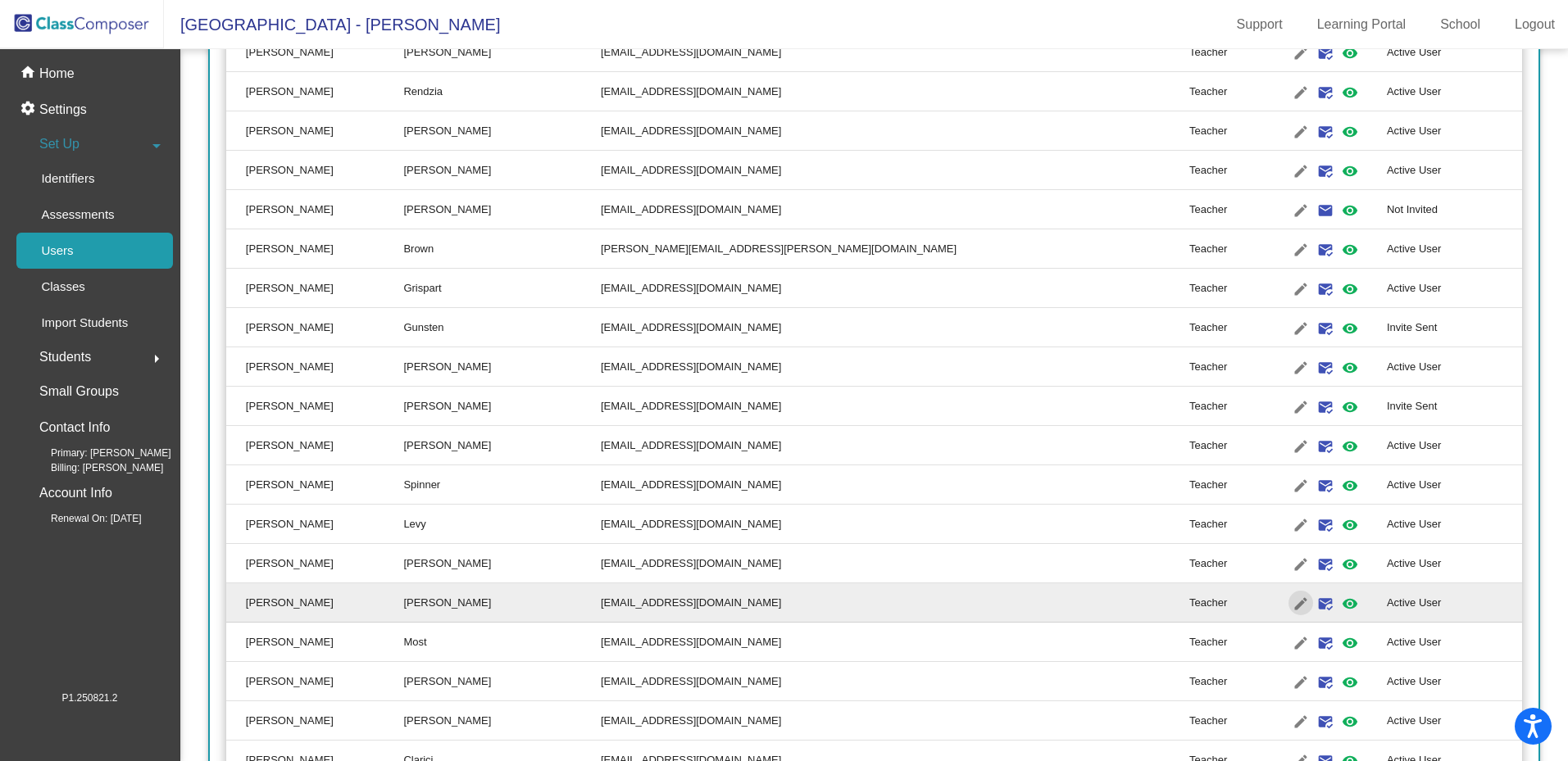
type input "Jessica"
type input "Reineke"
type input "jreineke@lehsd.org"
radio input "true"
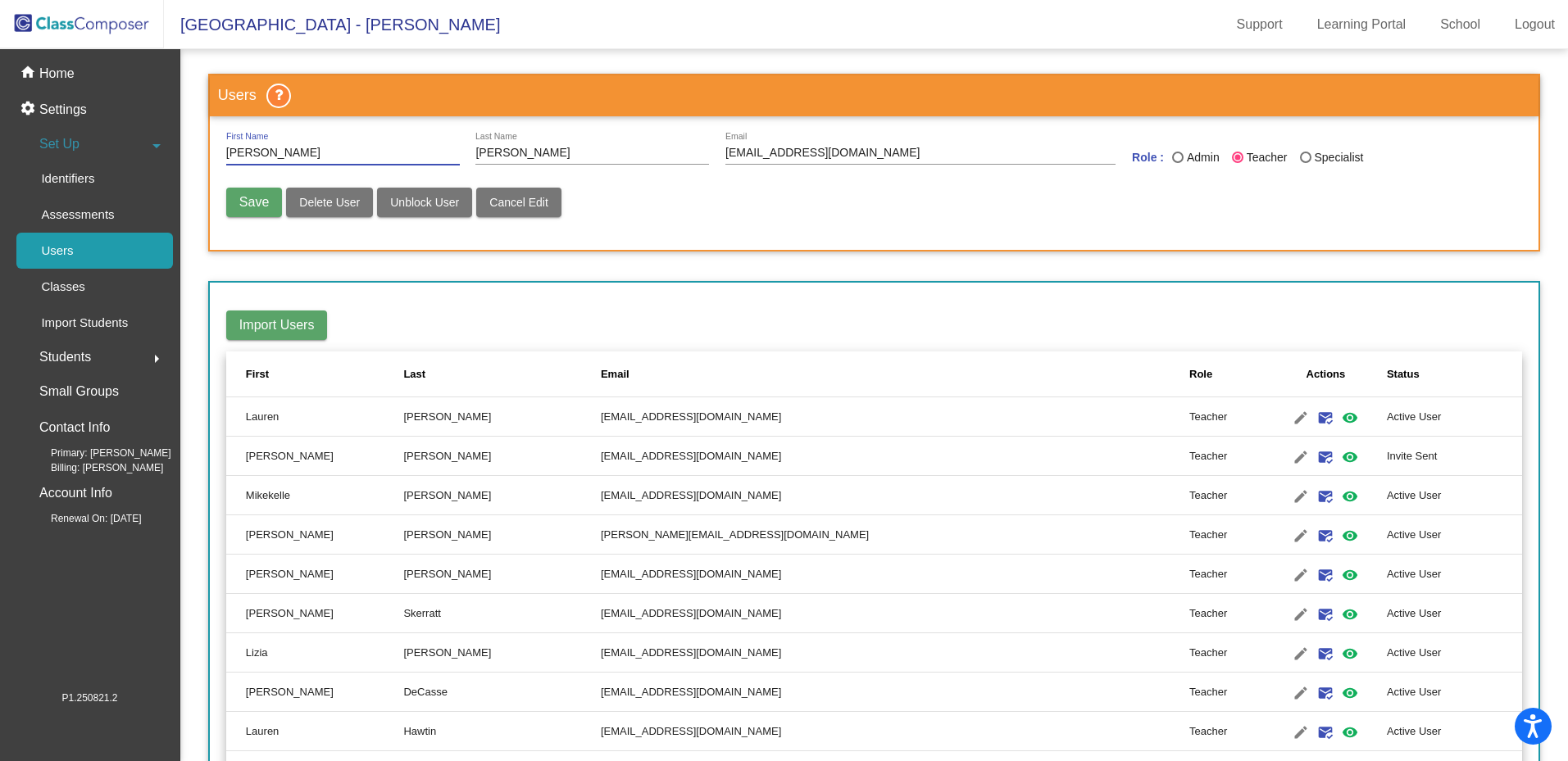
click at [317, 210] on button "Delete User" at bounding box center [330, 202] width 87 height 30
radio input "false"
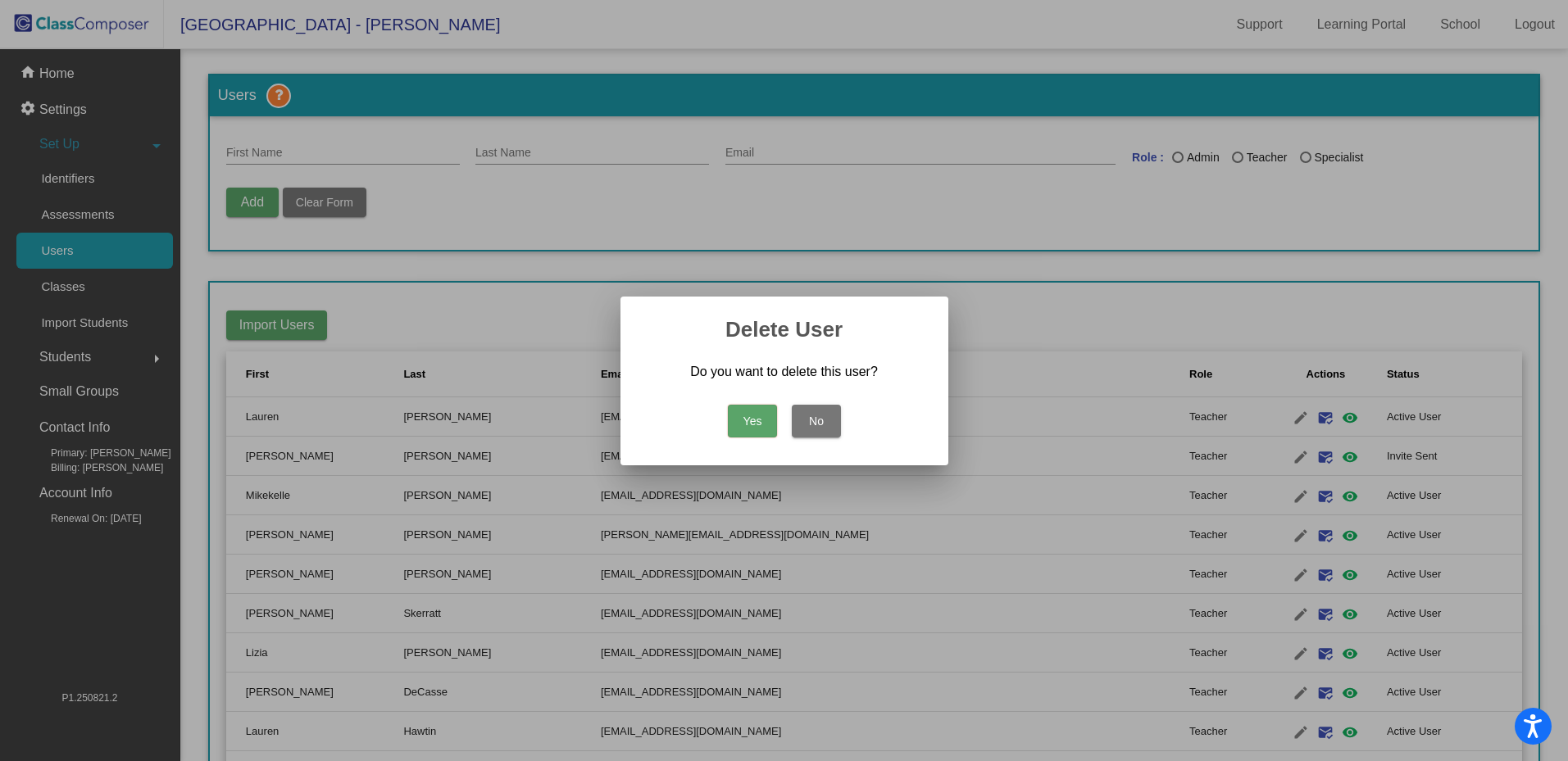
click at [754, 414] on button "Yes" at bounding box center [752, 421] width 49 height 33
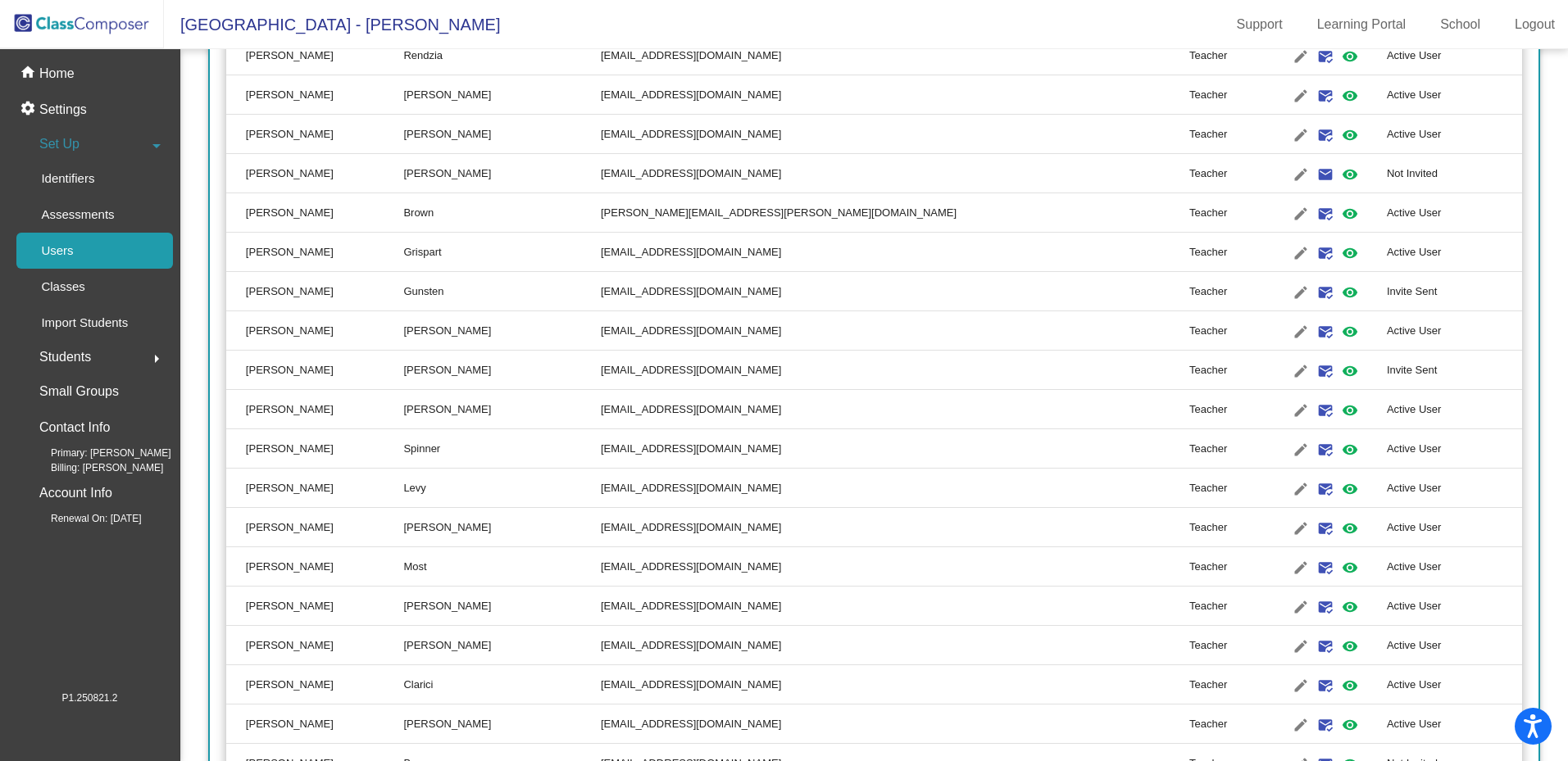
scroll to position [1747, 0]
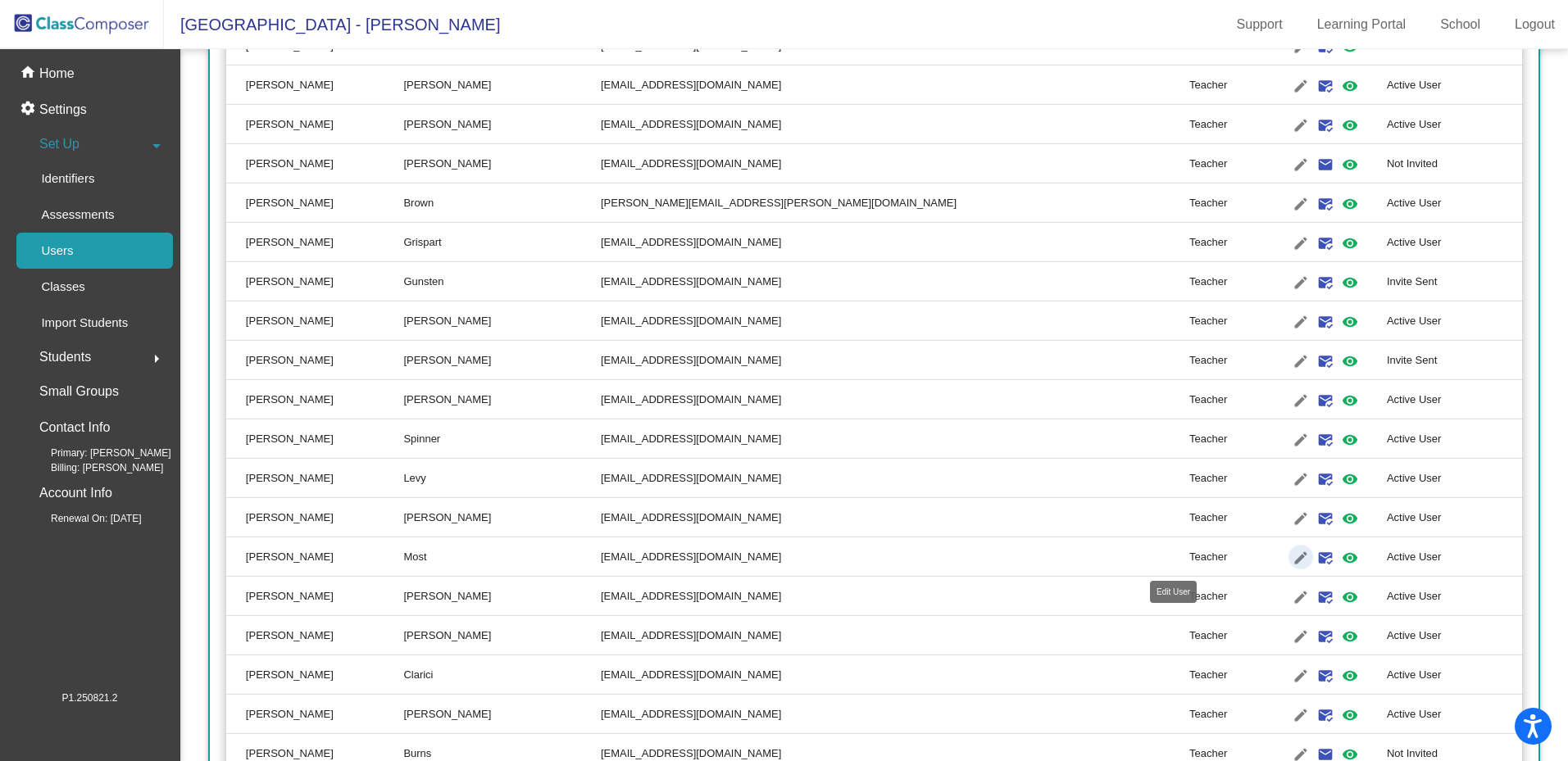
click at [1291, 561] on mat-icon "edit" at bounding box center [1300, 558] width 20 height 20
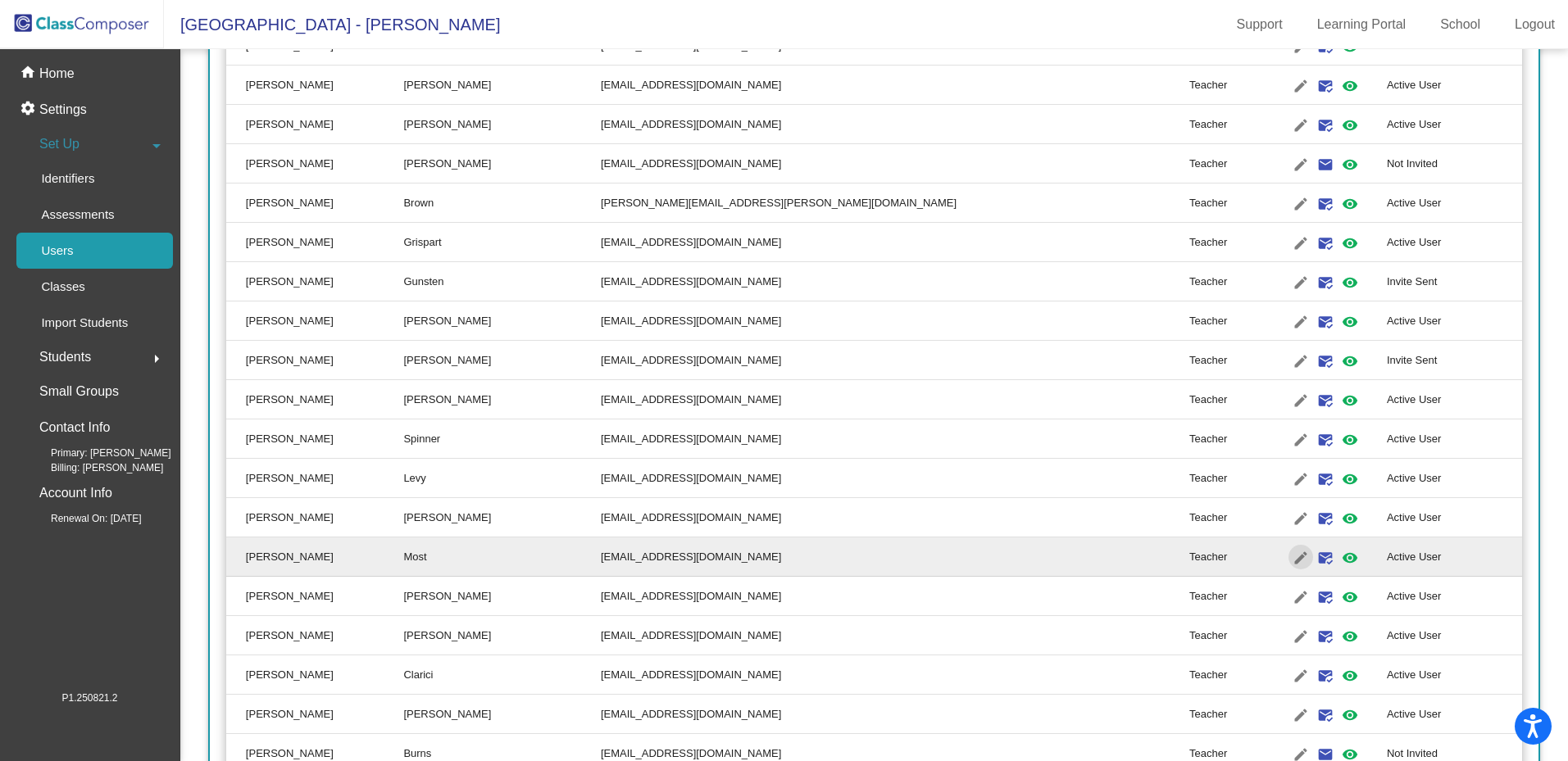
type input "James"
type input "Most"
type input "jmost@lehsd.org"
radio input "true"
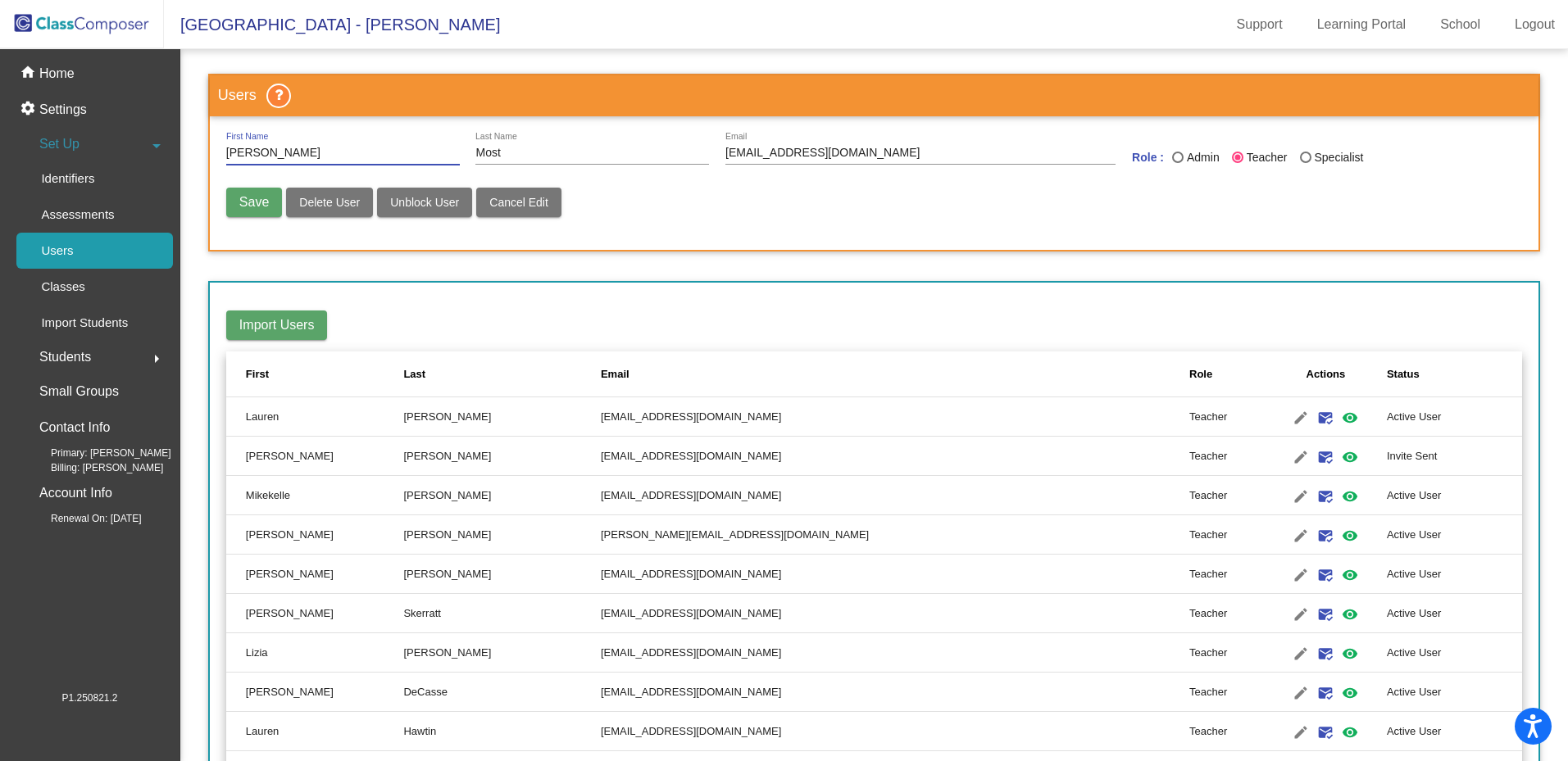
click at [301, 197] on span "Delete User" at bounding box center [330, 202] width 61 height 13
radio input "false"
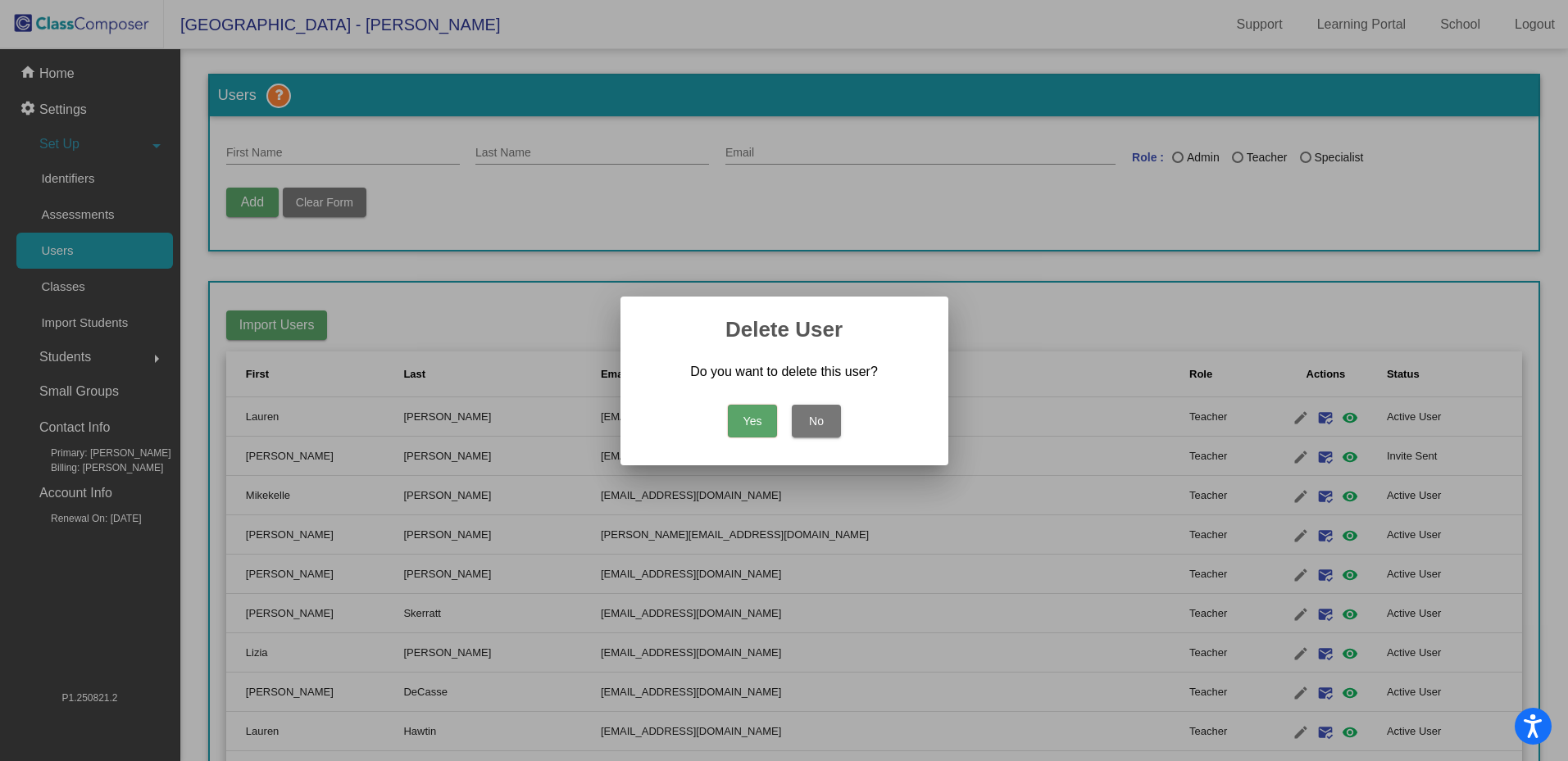
click at [759, 416] on button "Yes" at bounding box center [752, 421] width 49 height 33
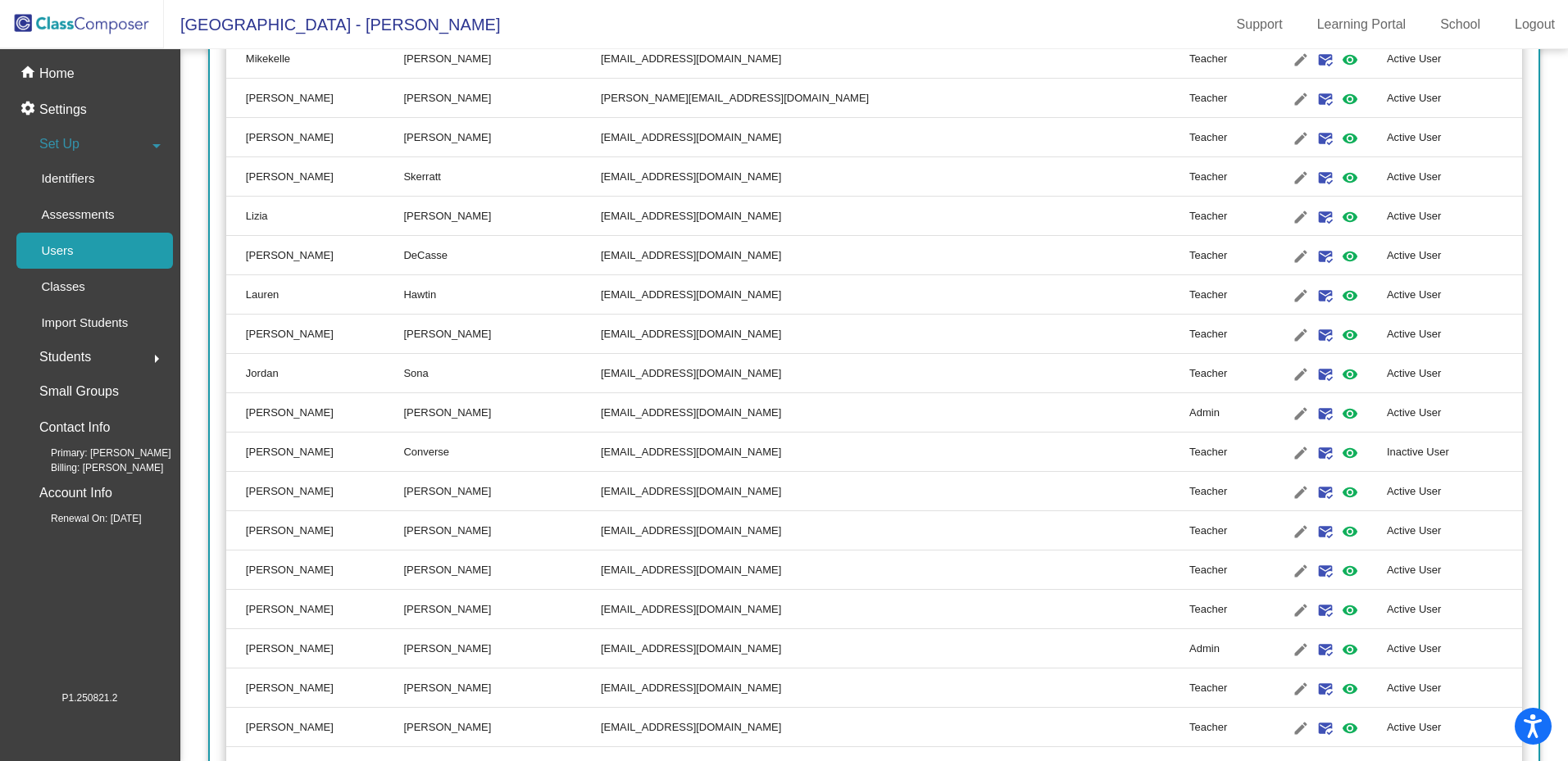
scroll to position [100, 0]
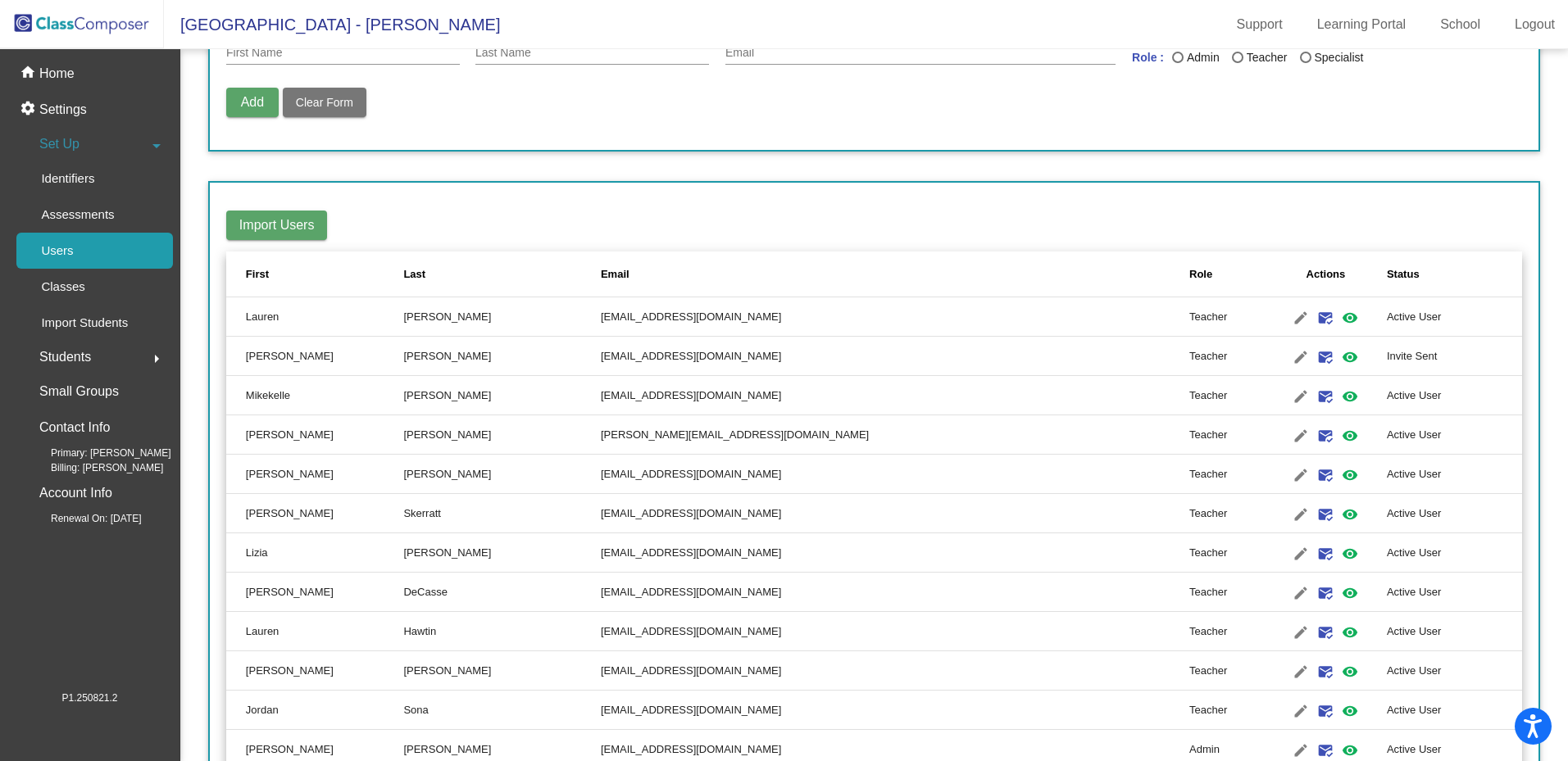
click at [1176, 59] on div "Last Name" at bounding box center [1177, 57] width 11 height 11
click at [1176, 63] on input "Admin" at bounding box center [1176, 63] width 1 height 1
radio input "true"
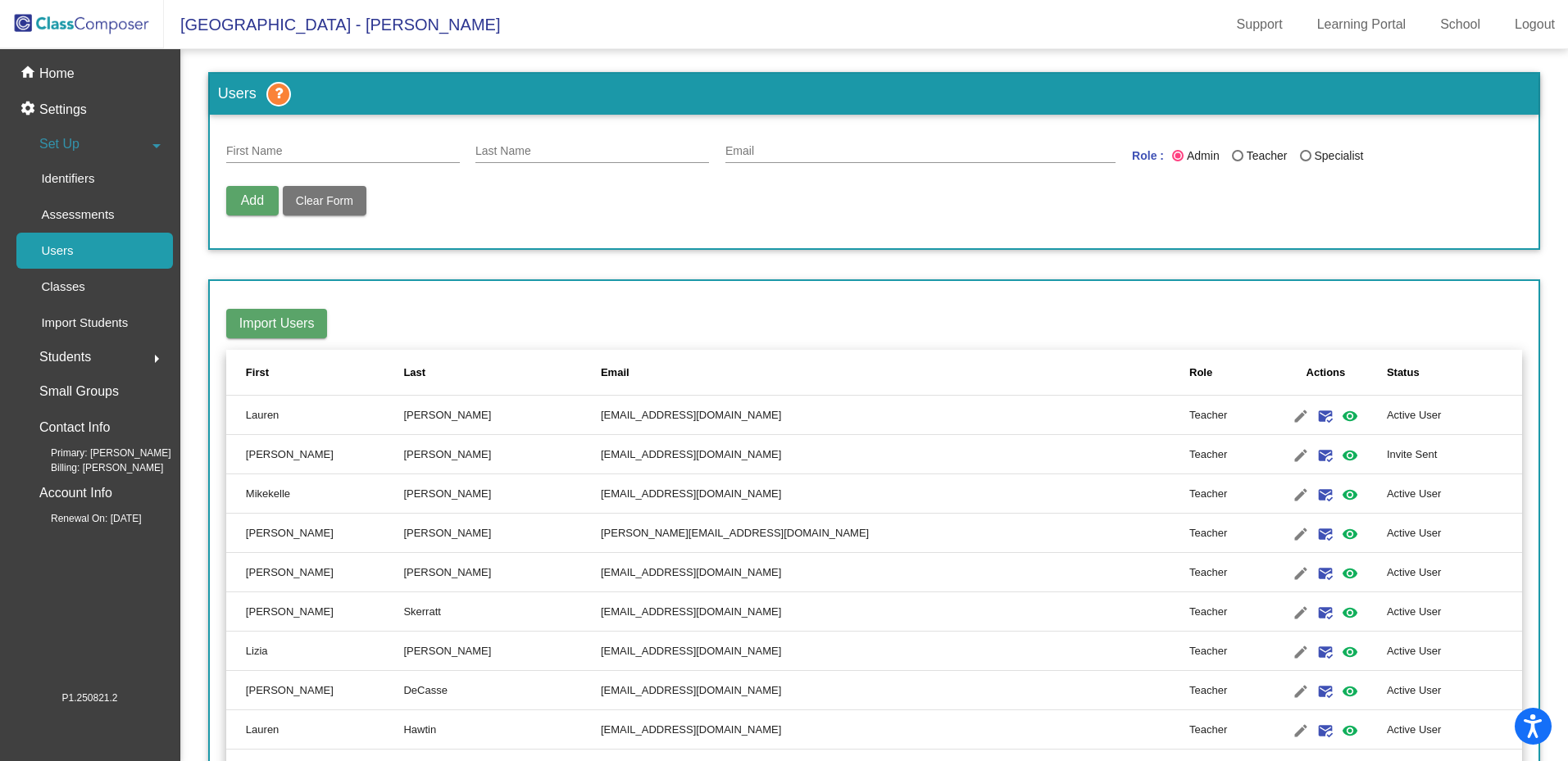
scroll to position [1, 0]
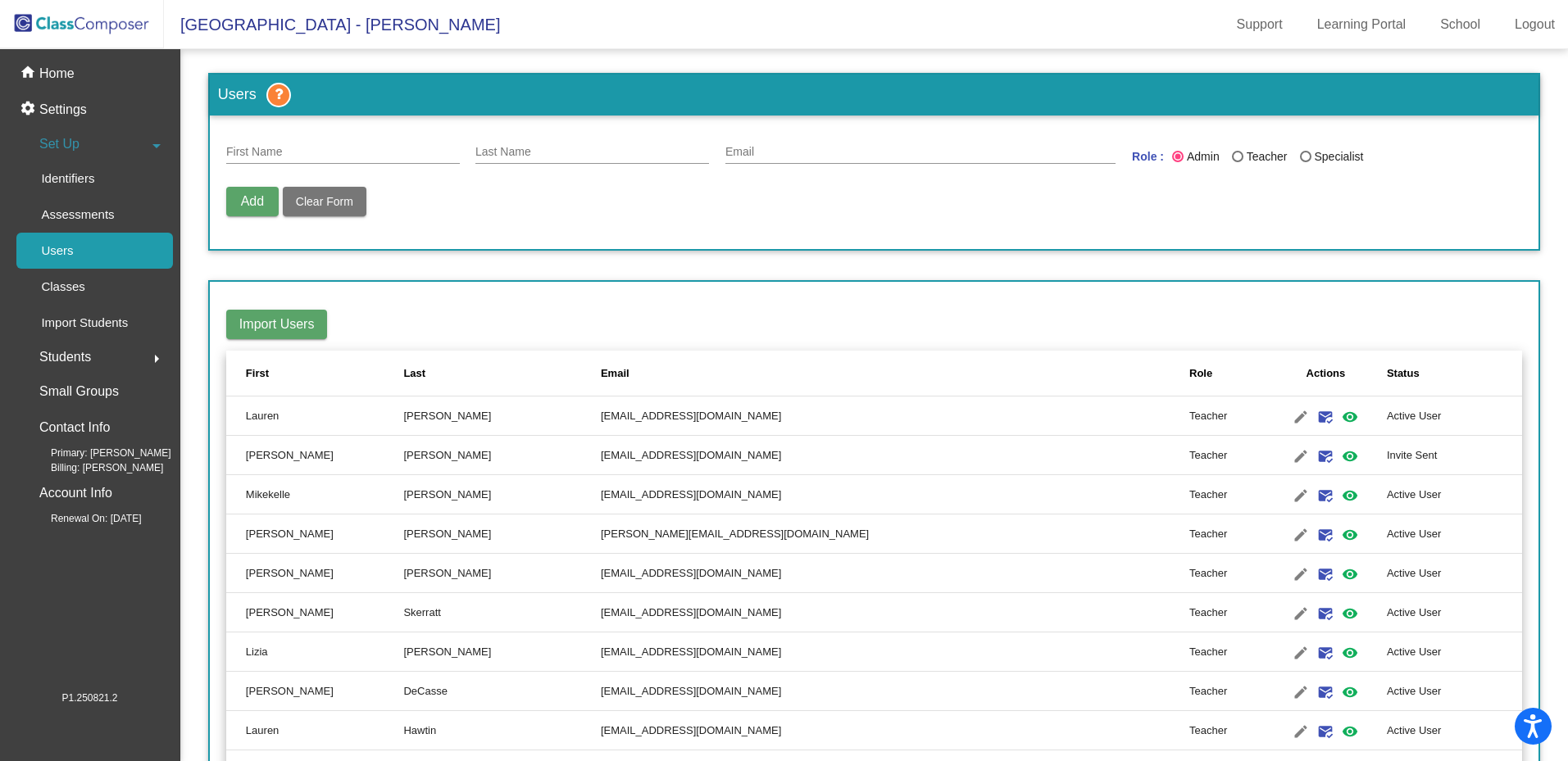
click at [1296, 179] on div "First Name Last Name Email Role : Admin Teacher Specialist Add Delete User Unbl…" at bounding box center [874, 182] width 1296 height 101
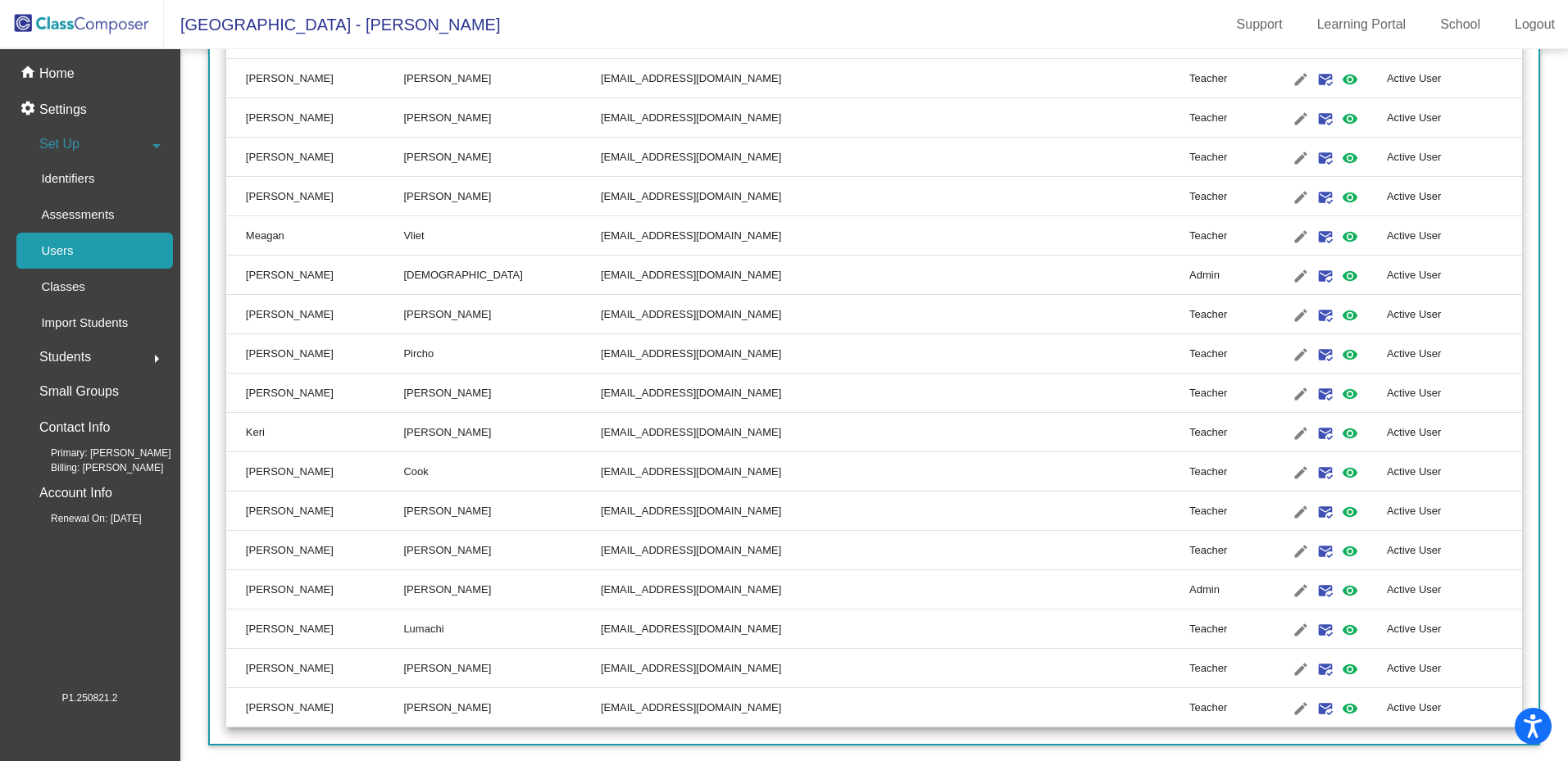
scroll to position [5935, 0]
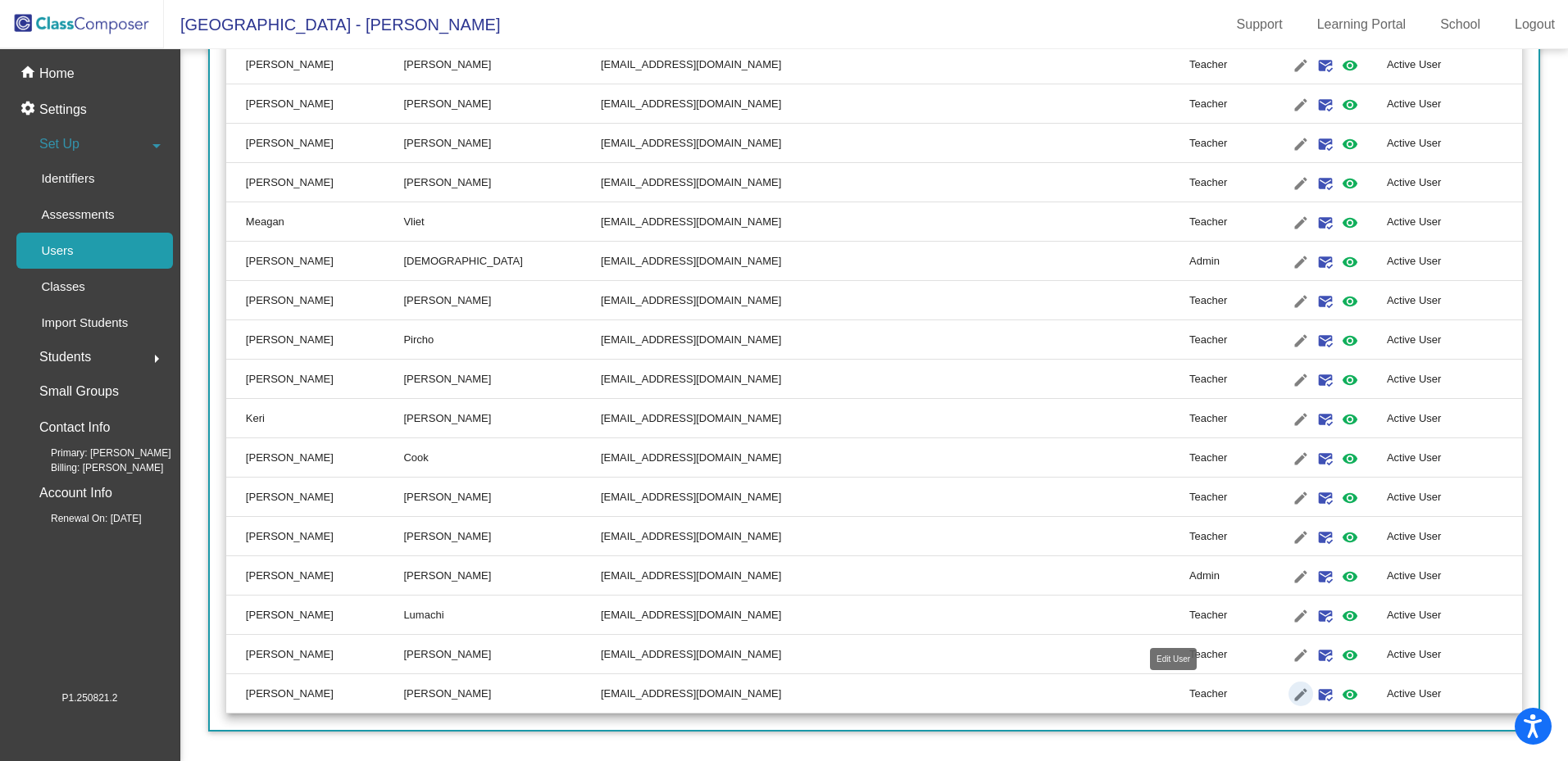
click at [1291, 699] on mat-icon "edit" at bounding box center [1300, 695] width 20 height 20
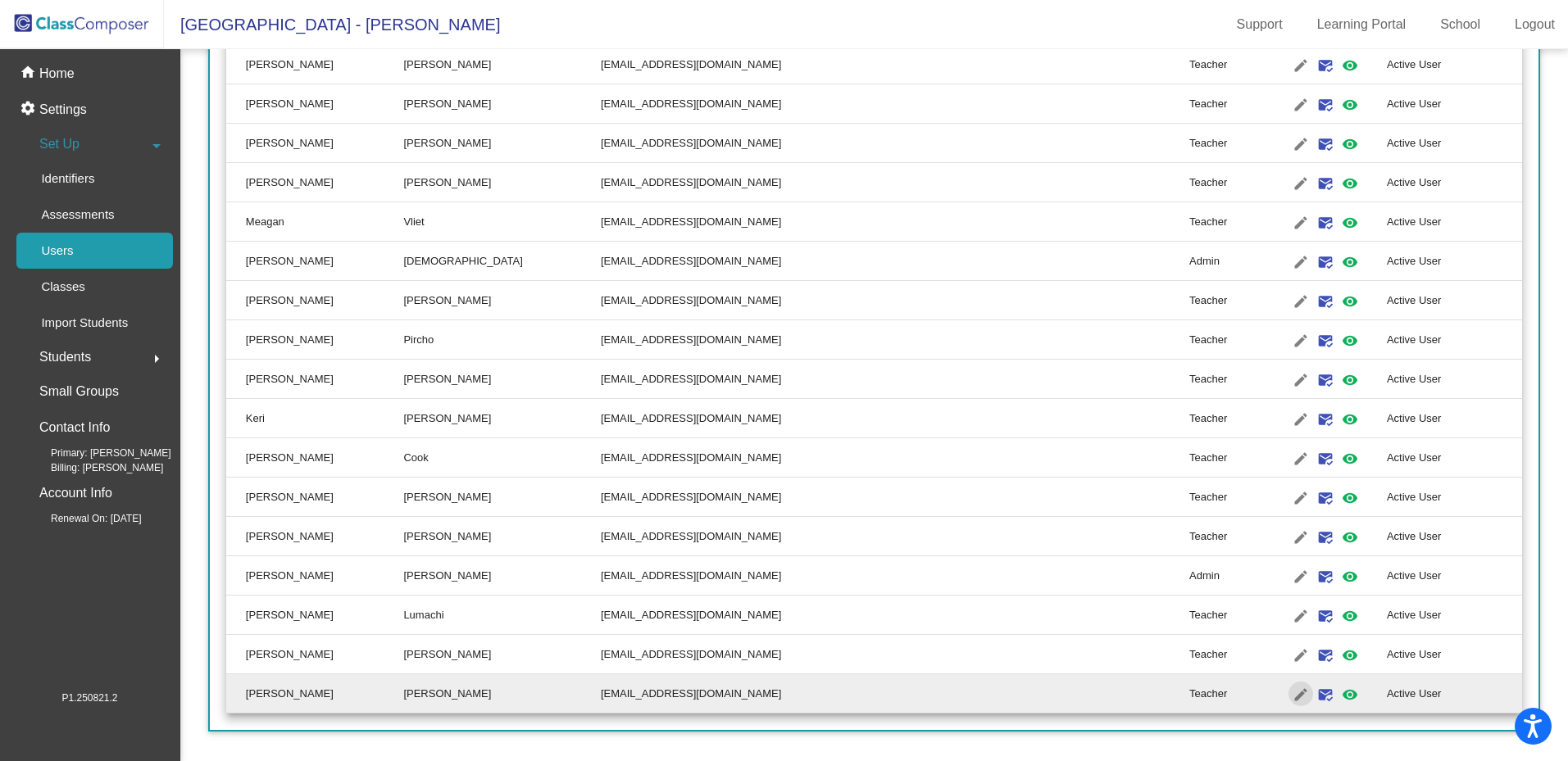
type input "[PERSON_NAME]"
type input "[EMAIL_ADDRESS][DOMAIN_NAME]"
radio input "false"
radio input "true"
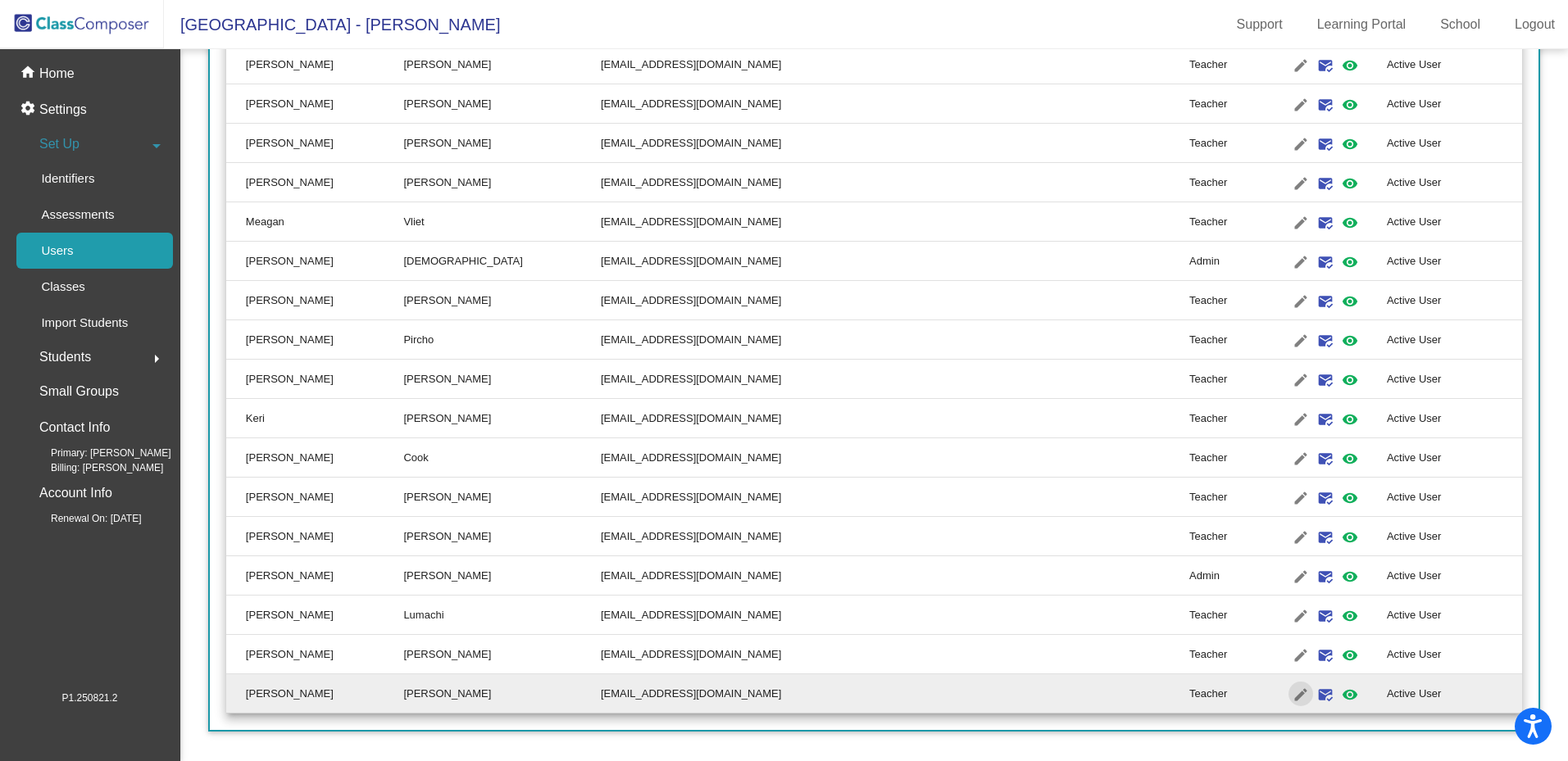
scroll to position [0, 0]
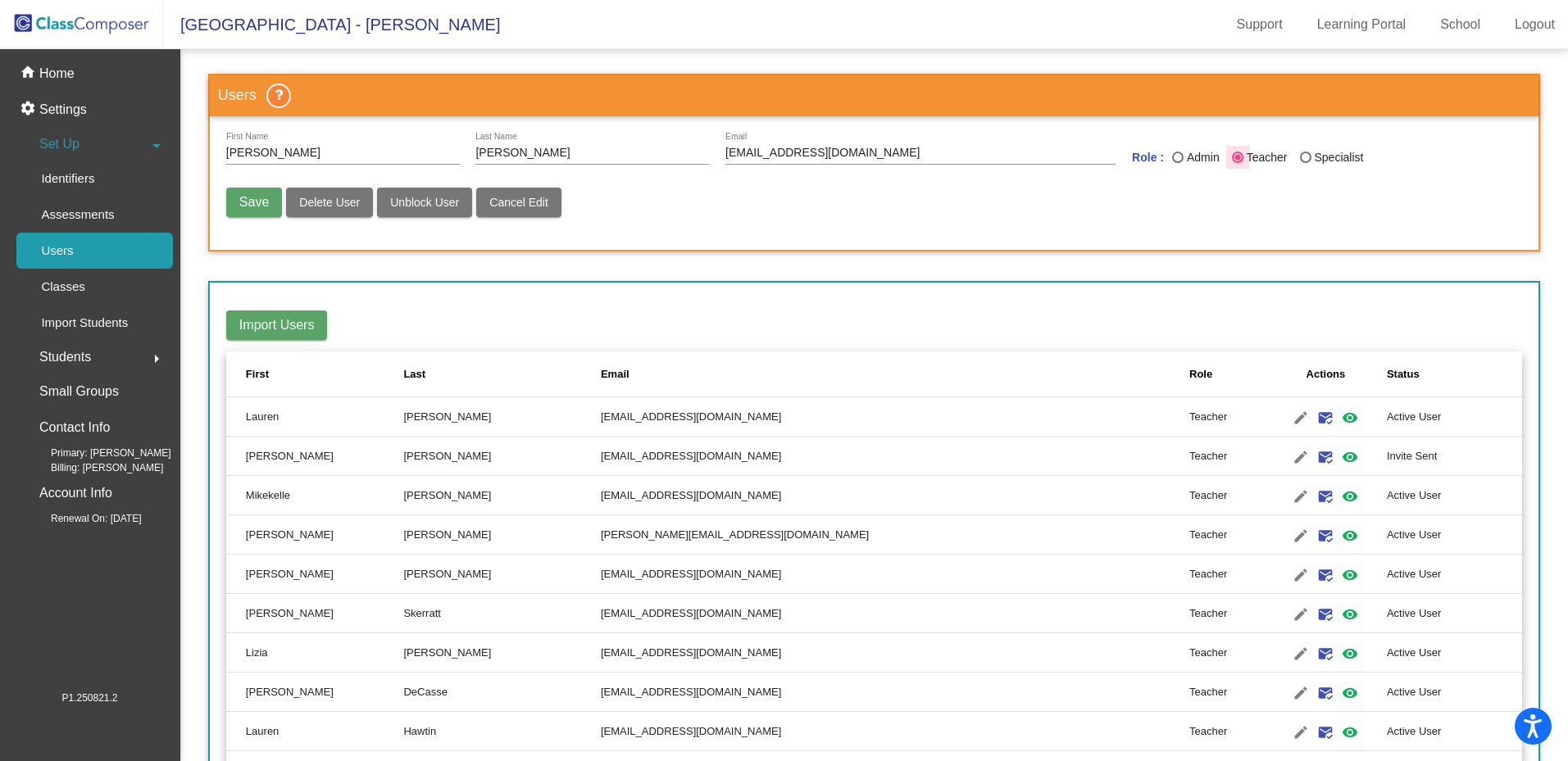
click at [1234, 158] on div "Last Name" at bounding box center [1237, 158] width 6 height 6
click at [1237, 163] on input "Teacher" at bounding box center [1237, 163] width 1 height 1
click at [261, 208] on span "Save" at bounding box center [254, 202] width 30 height 14
radio input "false"
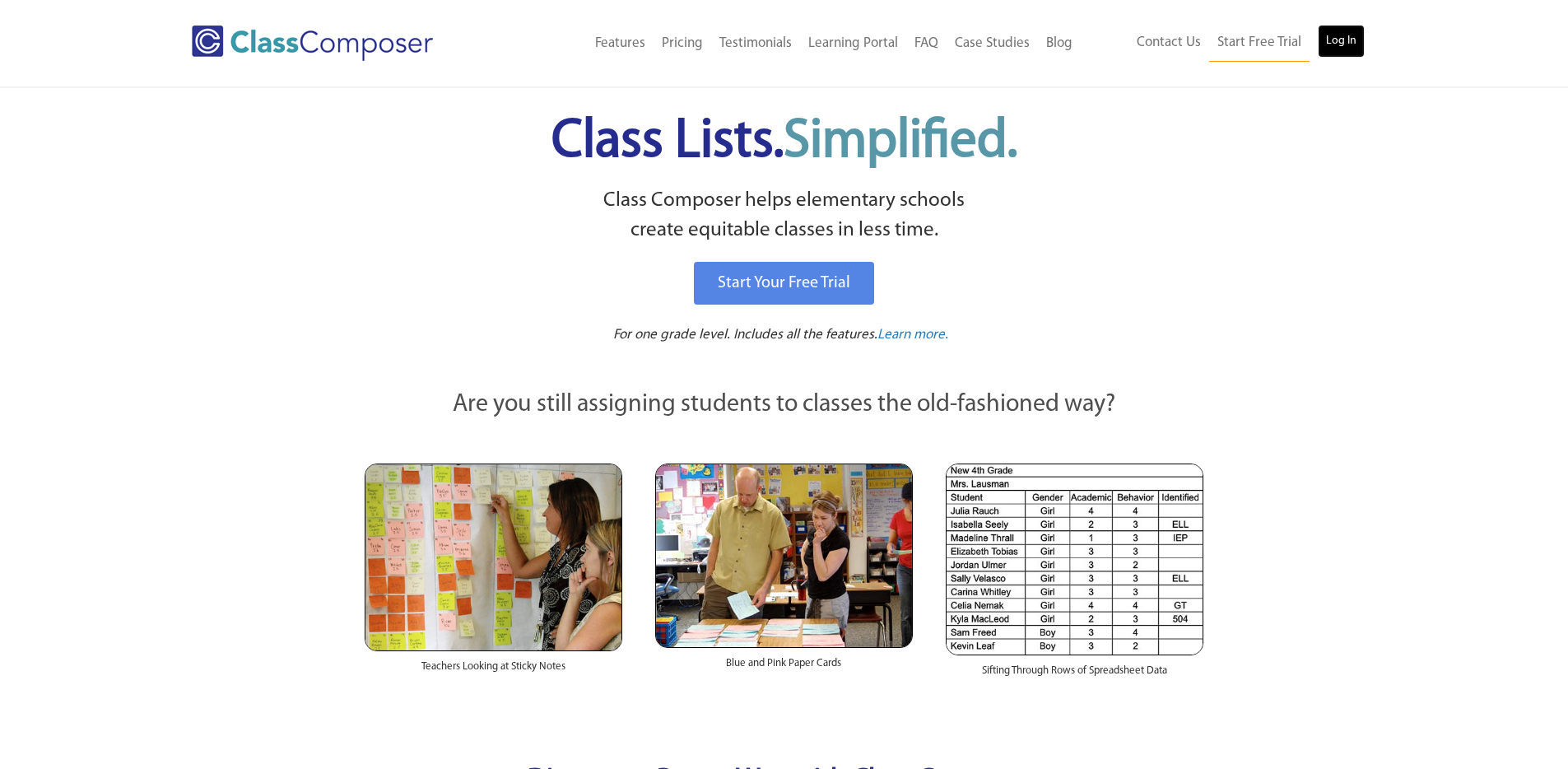
click at [1330, 48] on link "Log In" at bounding box center [1341, 41] width 47 height 33
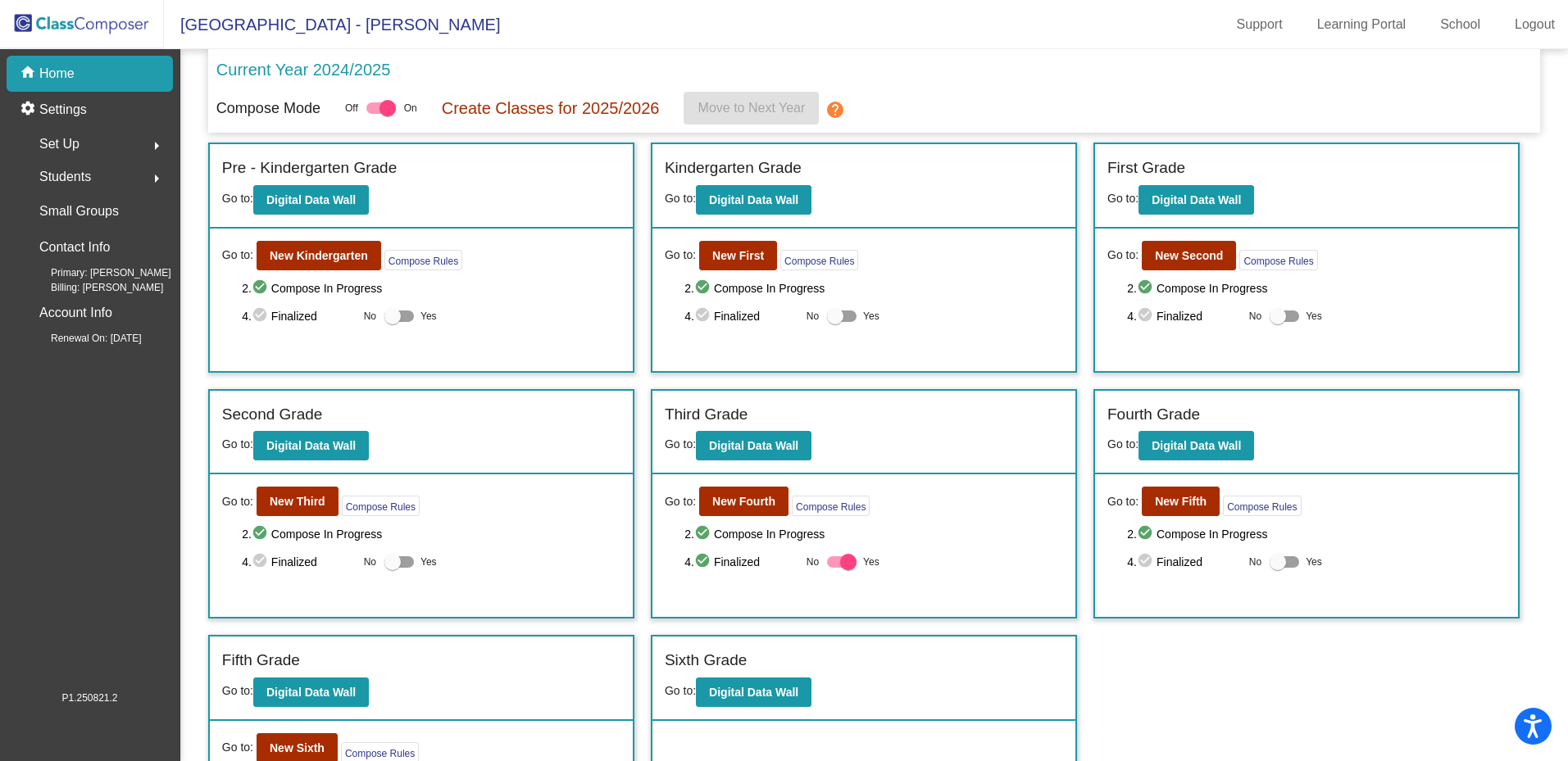
click at [101, 282] on span "Billing: [PERSON_NAME]" at bounding box center [93, 287] width 139 height 15
click at [93, 251] on p "Contact Info" at bounding box center [74, 248] width 71 height 23
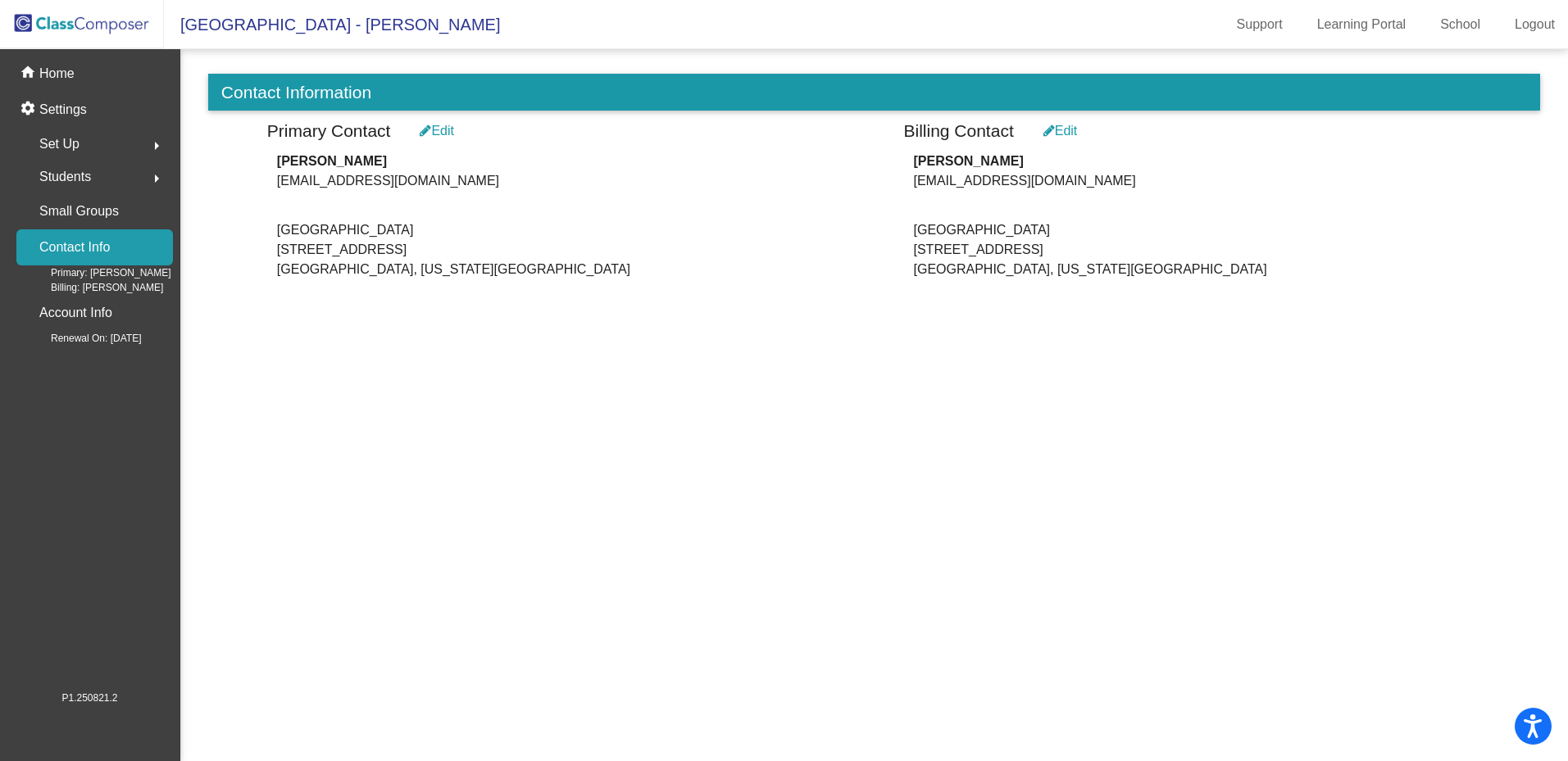
click at [431, 131] on icon at bounding box center [425, 130] width 11 height 13
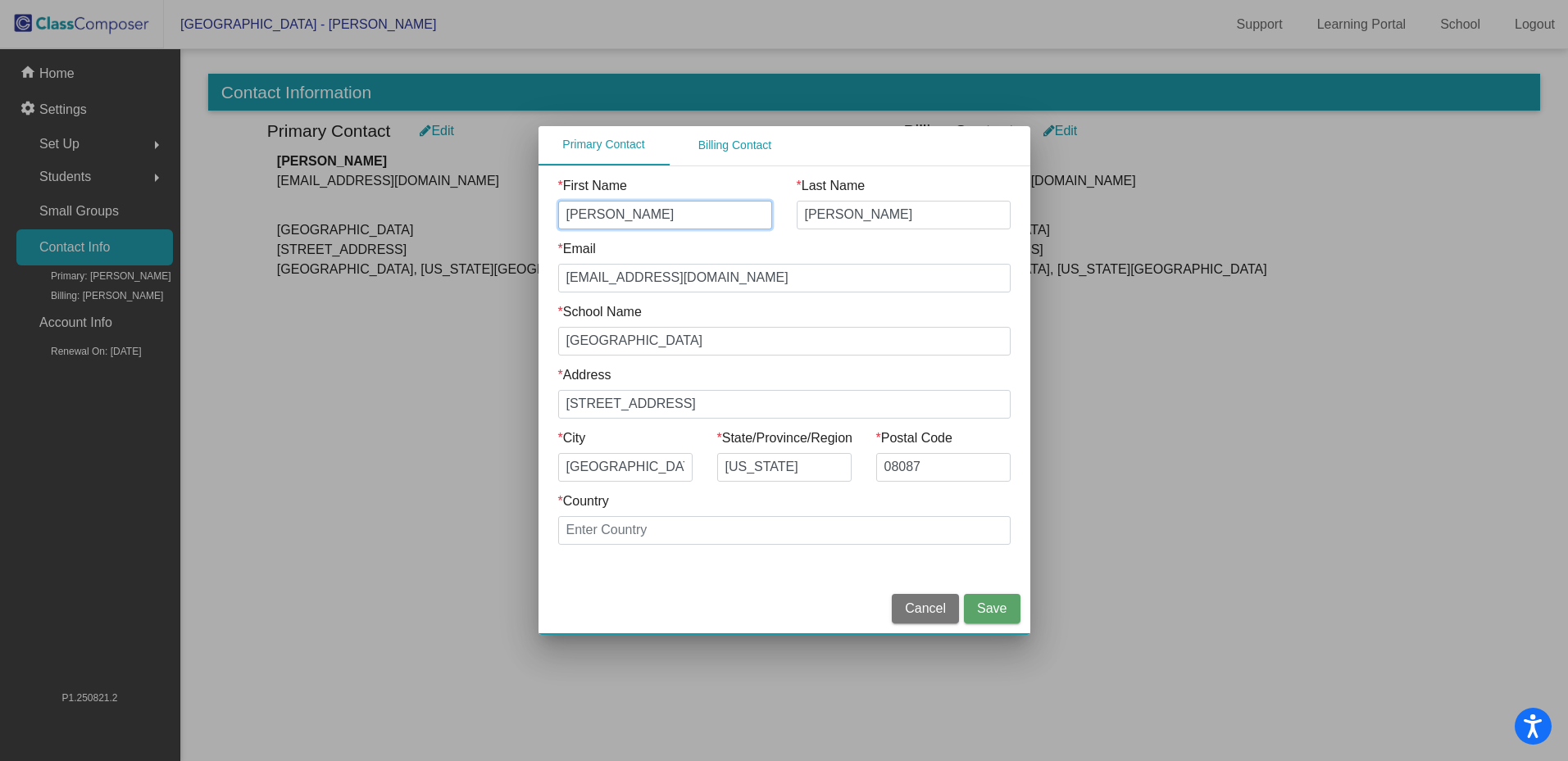
drag, startPoint x: 658, startPoint y: 216, endPoint x: 565, endPoint y: 181, distance: 99.4
click at [567, 183] on div "* First Name [PERSON_NAME]" at bounding box center [665, 202] width 214 height 53
type input "[PERSON_NAME]"
click at [841, 217] on input "[PERSON_NAME]" at bounding box center [903, 214] width 214 height 29
drag, startPoint x: 849, startPoint y: 214, endPoint x: 796, endPoint y: 211, distance: 53.1
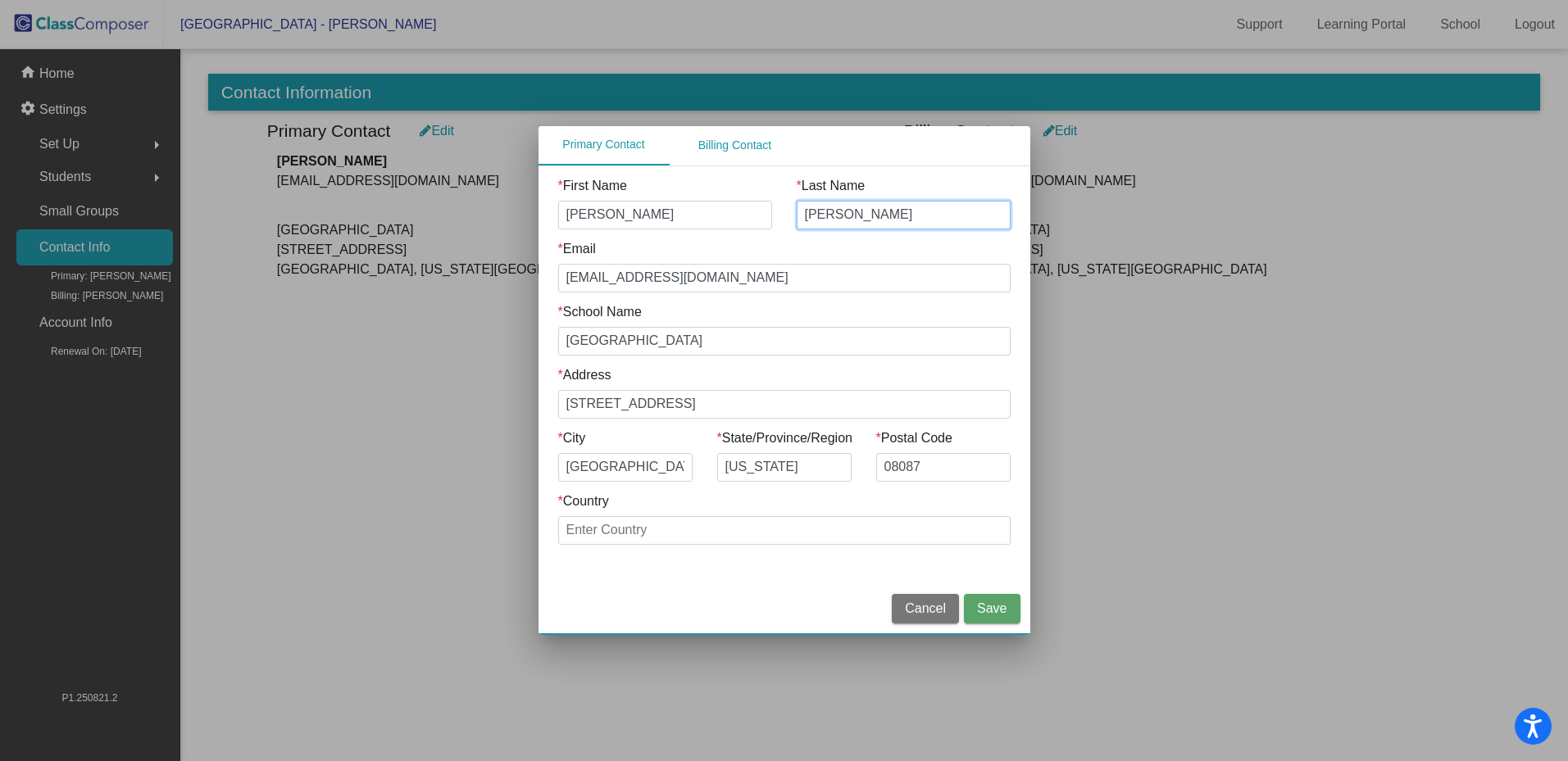
click at [796, 211] on input "[PERSON_NAME]" at bounding box center [903, 214] width 214 height 29
type input "[PERSON_NAME]"
click at [660, 271] on input "[EMAIL_ADDRESS][DOMAIN_NAME]" at bounding box center [784, 278] width 453 height 29
drag, startPoint x: 604, startPoint y: 278, endPoint x: 556, endPoint y: 275, distance: 48.1
click at [556, 275] on div "* Email [EMAIL_ADDRESS][DOMAIN_NAME]" at bounding box center [784, 270] width 477 height 63
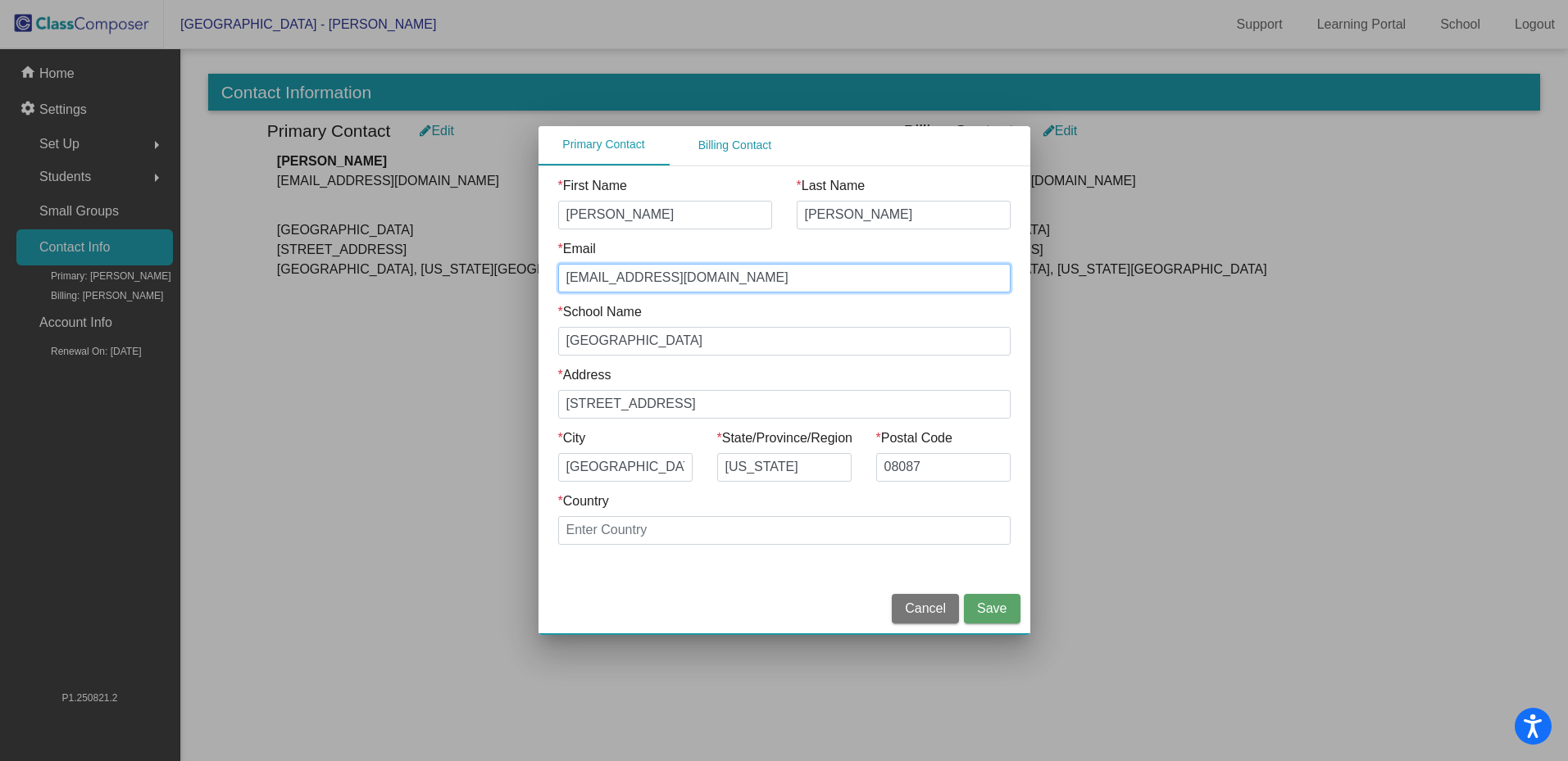
type input "[EMAIL_ADDRESS][DOMAIN_NAME]"
click at [984, 604] on span "Save" at bounding box center [992, 608] width 30 height 14
click at [744, 144] on div "Billing Contact" at bounding box center [735, 145] width 74 height 17
drag, startPoint x: 665, startPoint y: 211, endPoint x: 507, endPoint y: 211, distance: 158.0
click at [507, 211] on div "Primary Contact Billing Contact * First Name [PERSON_NAME] * Last Name [PERSON_…" at bounding box center [784, 380] width 1568 height 761
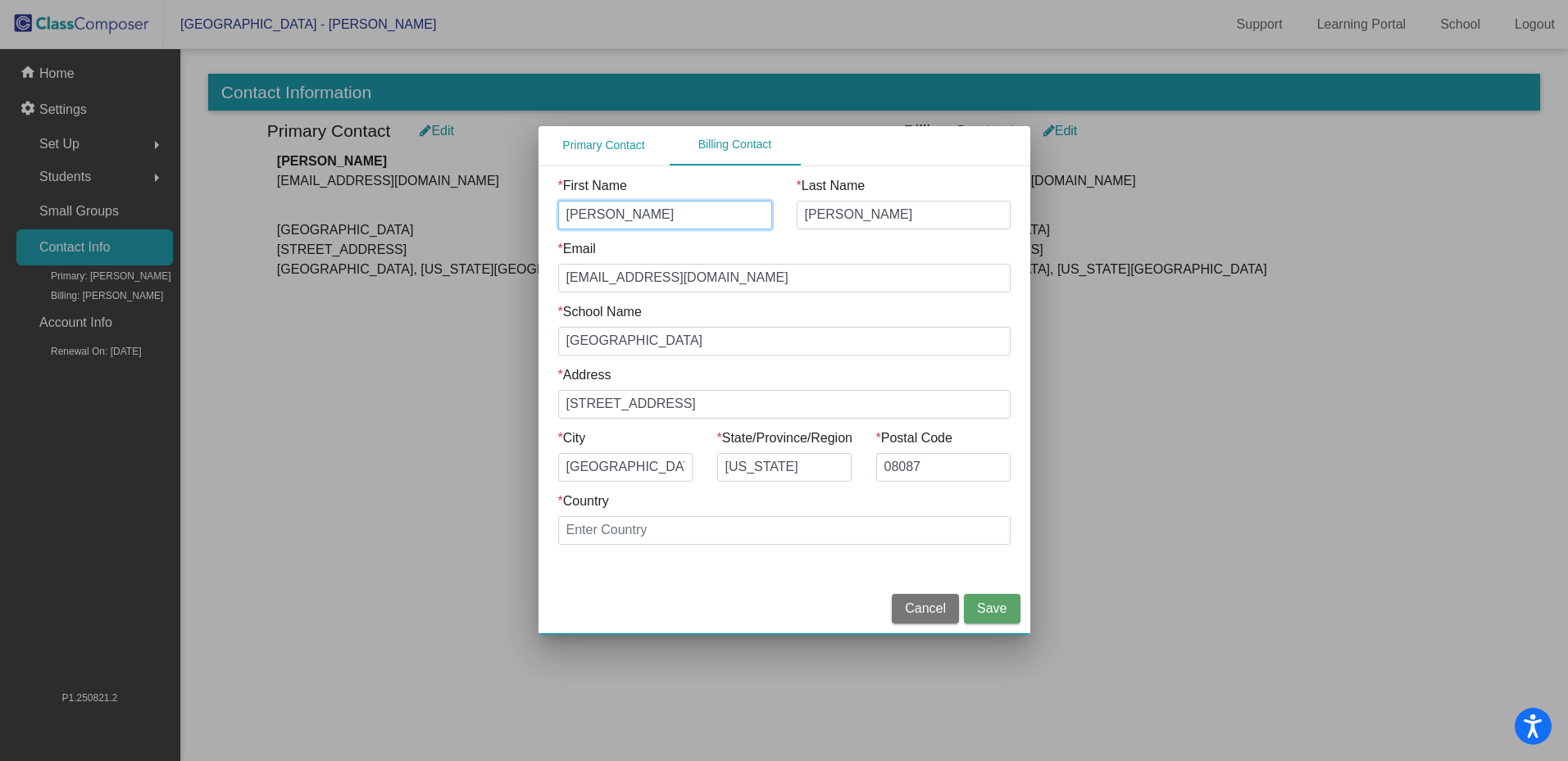
type input "[PERSON_NAME]"
drag, startPoint x: 849, startPoint y: 218, endPoint x: 787, endPoint y: 217, distance: 62.0
click at [787, 217] on div "* Last Name [PERSON_NAME]" at bounding box center [903, 207] width 238 height 63
type input "[PERSON_NAME]"
click at [683, 283] on input "[EMAIL_ADDRESS][DOMAIN_NAME]" at bounding box center [784, 278] width 453 height 29
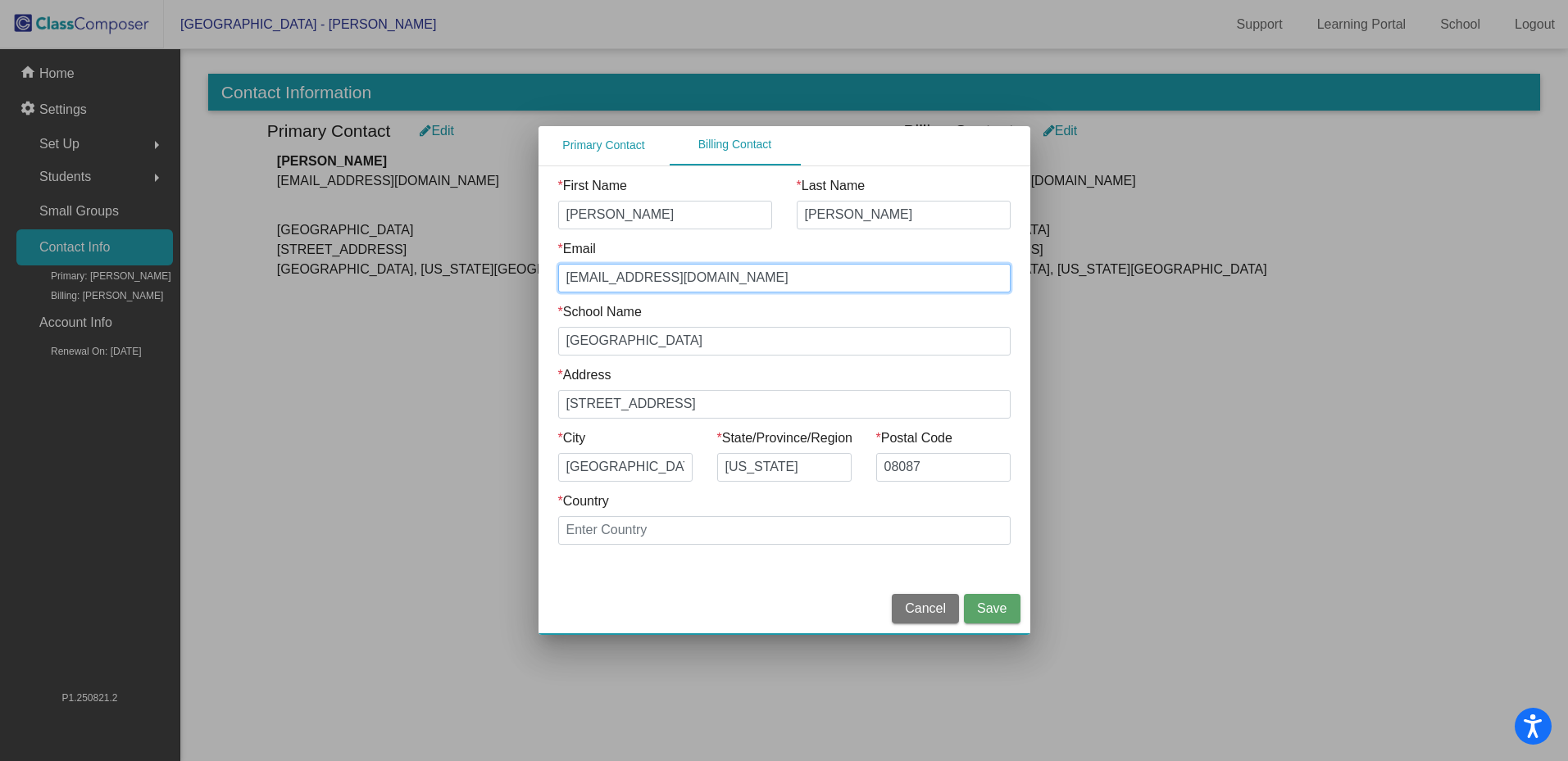
drag, startPoint x: 604, startPoint y: 276, endPoint x: 549, endPoint y: 276, distance: 55.0
click at [549, 276] on div "* Email [EMAIL_ADDRESS][DOMAIN_NAME]" at bounding box center [784, 270] width 477 height 63
type input "[EMAIL_ADDRESS][DOMAIN_NAME]"
click at [985, 605] on span "Save" at bounding box center [992, 608] width 30 height 14
click at [999, 610] on span "Save" at bounding box center [992, 608] width 30 height 14
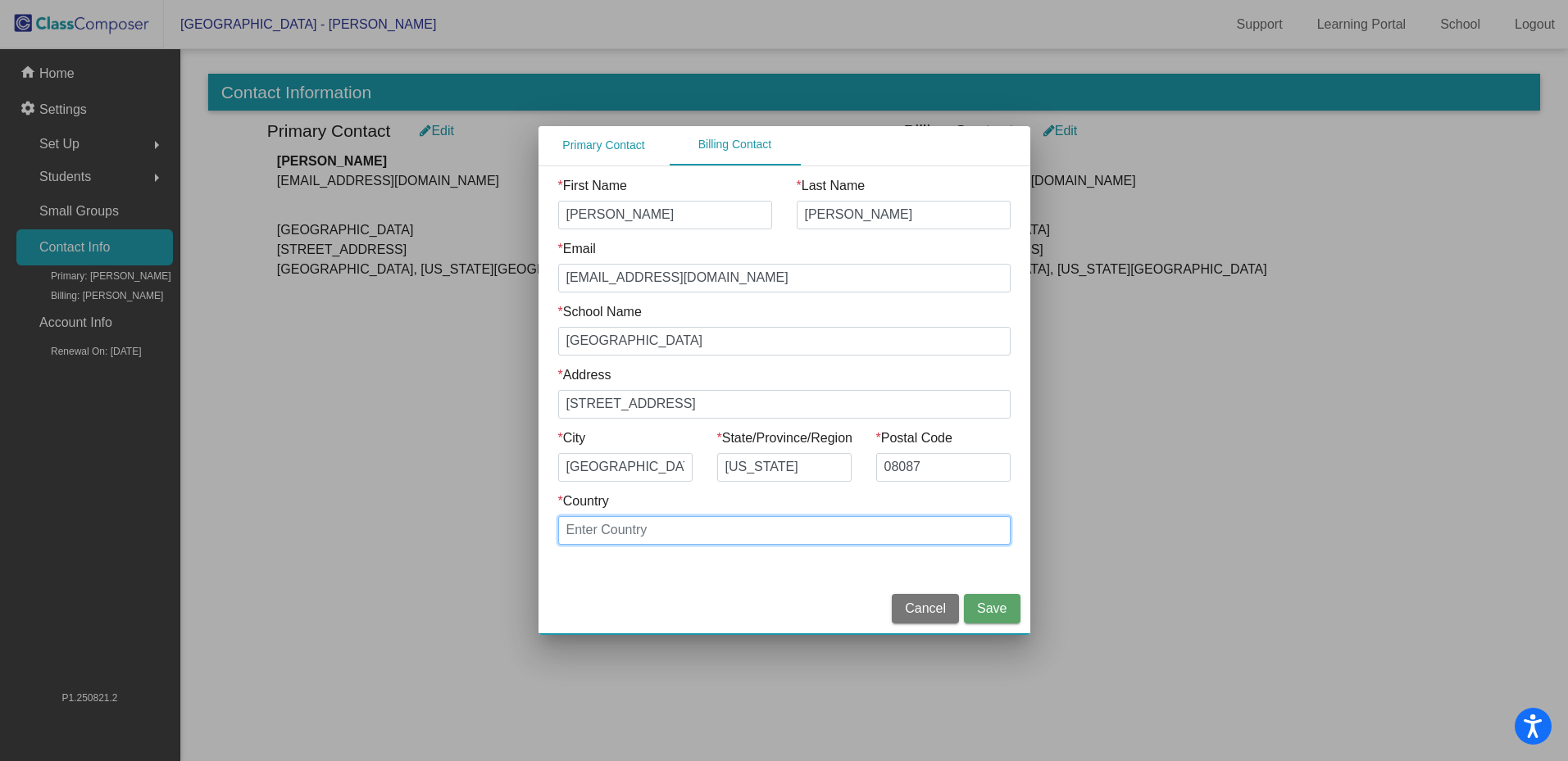
click at [658, 530] on input "* Country" at bounding box center [784, 530] width 453 height 29
click at [1006, 608] on span "Save" at bounding box center [992, 608] width 30 height 14
click at [1000, 601] on span "Save" at bounding box center [992, 608] width 30 height 14
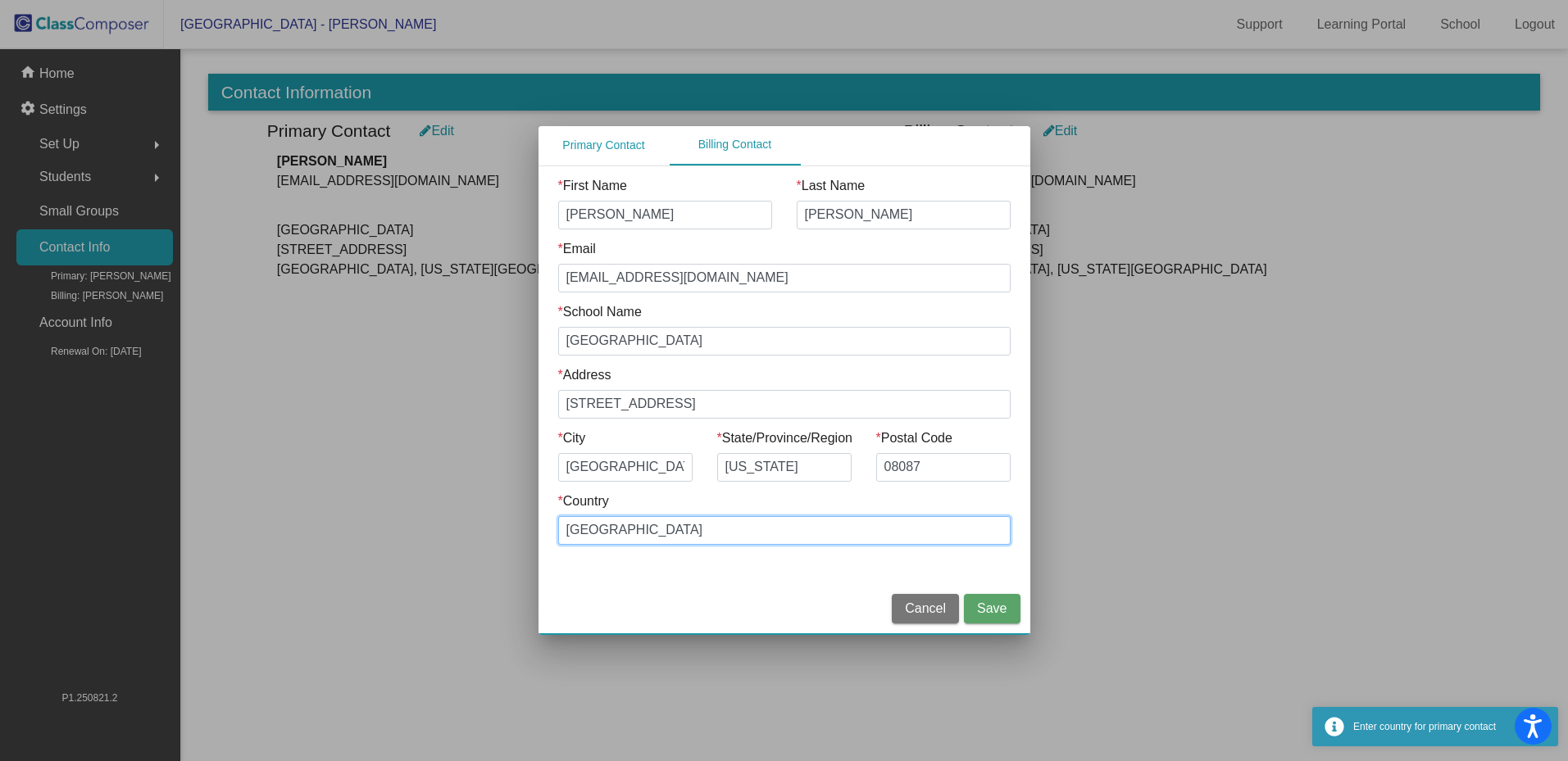
click at [697, 535] on input "[GEOGRAPHIC_DATA]" at bounding box center [784, 530] width 453 height 29
drag, startPoint x: 670, startPoint y: 528, endPoint x: 528, endPoint y: 506, distance: 143.7
click at [529, 506] on div "Primary Contact Billing Contact * First Name [PERSON_NAME] * Last Name [PERSON_…" at bounding box center [784, 380] width 1568 height 761
type input "[GEOGRAPHIC_DATA]"
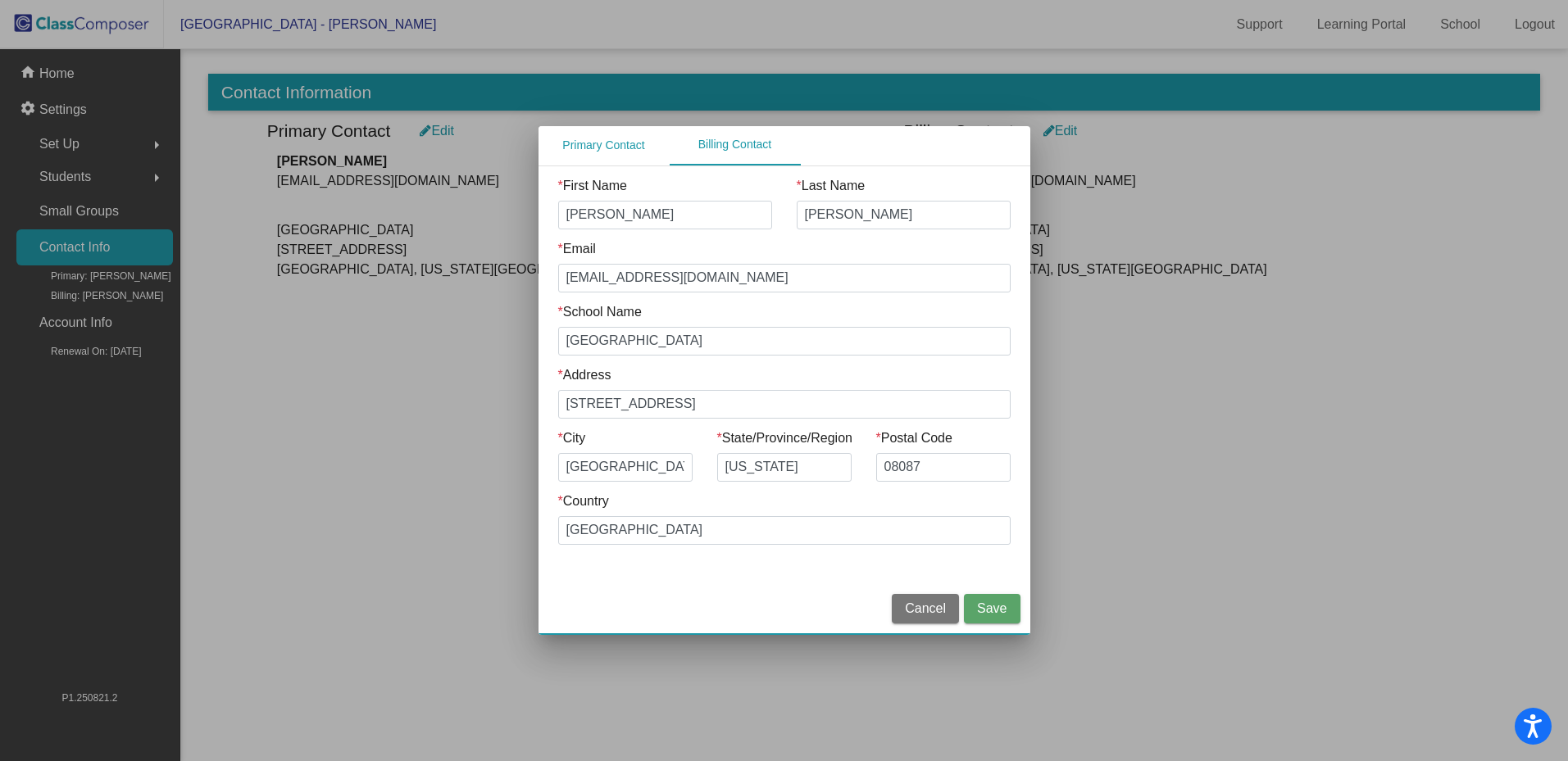
click at [986, 608] on span "Save" at bounding box center [992, 608] width 30 height 14
click at [600, 143] on div "Primary Contact" at bounding box center [603, 145] width 82 height 17
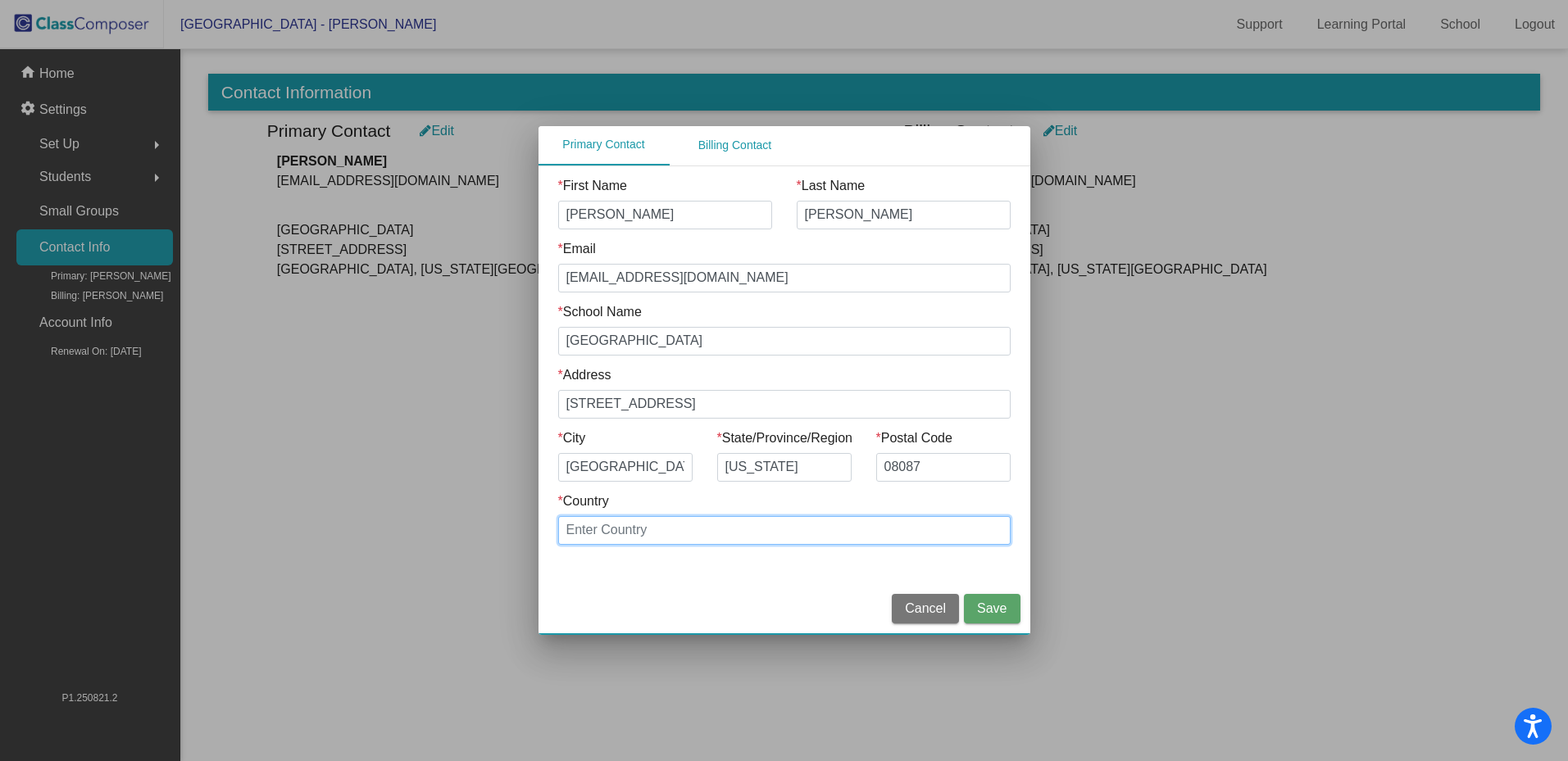
click at [651, 526] on input "* Country" at bounding box center [784, 530] width 453 height 29
type input "[GEOGRAPHIC_DATA]"
click at [987, 604] on span "Save" at bounding box center [992, 608] width 30 height 14
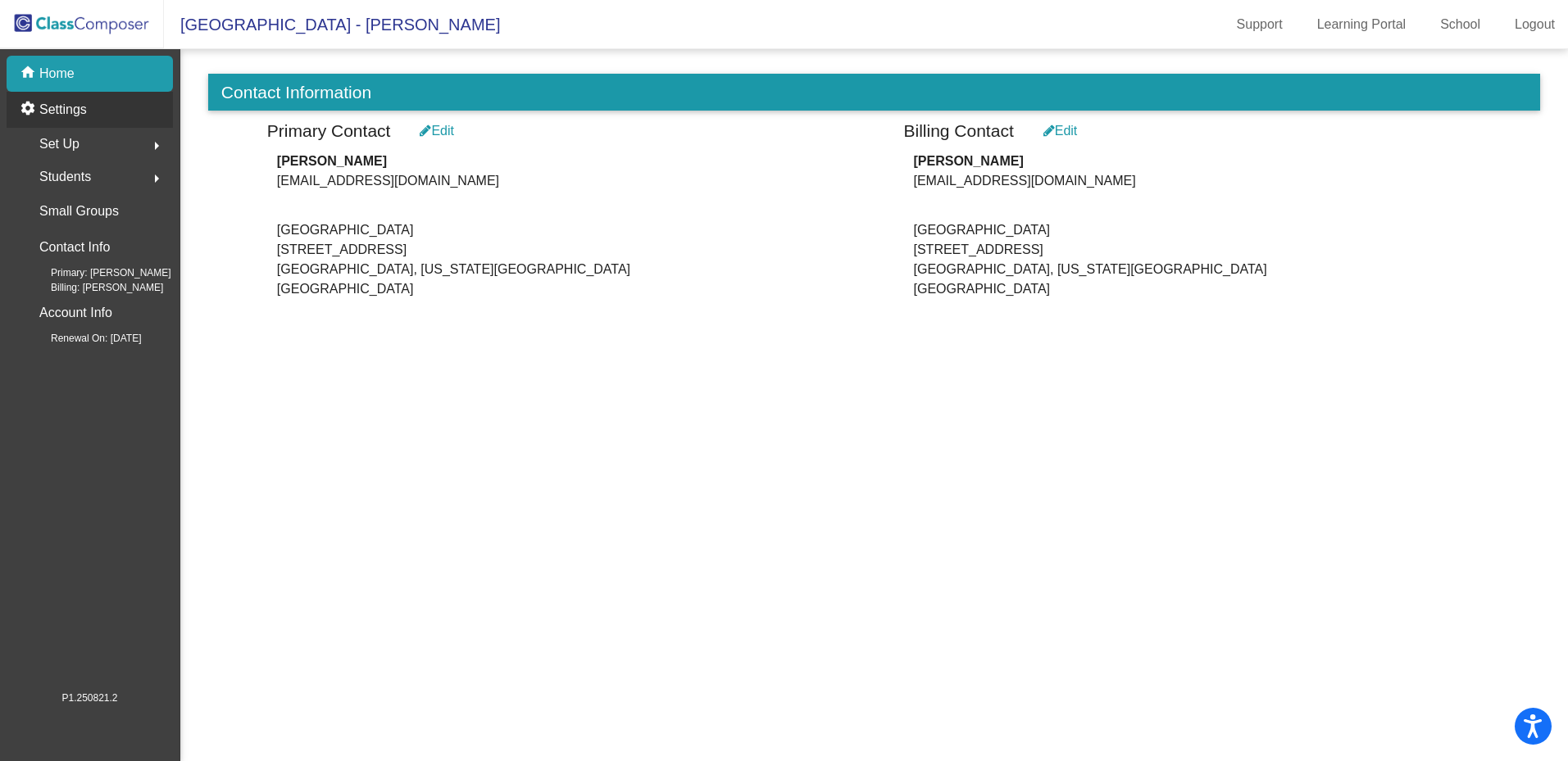
click at [70, 112] on p "Settings" at bounding box center [63, 110] width 48 height 20
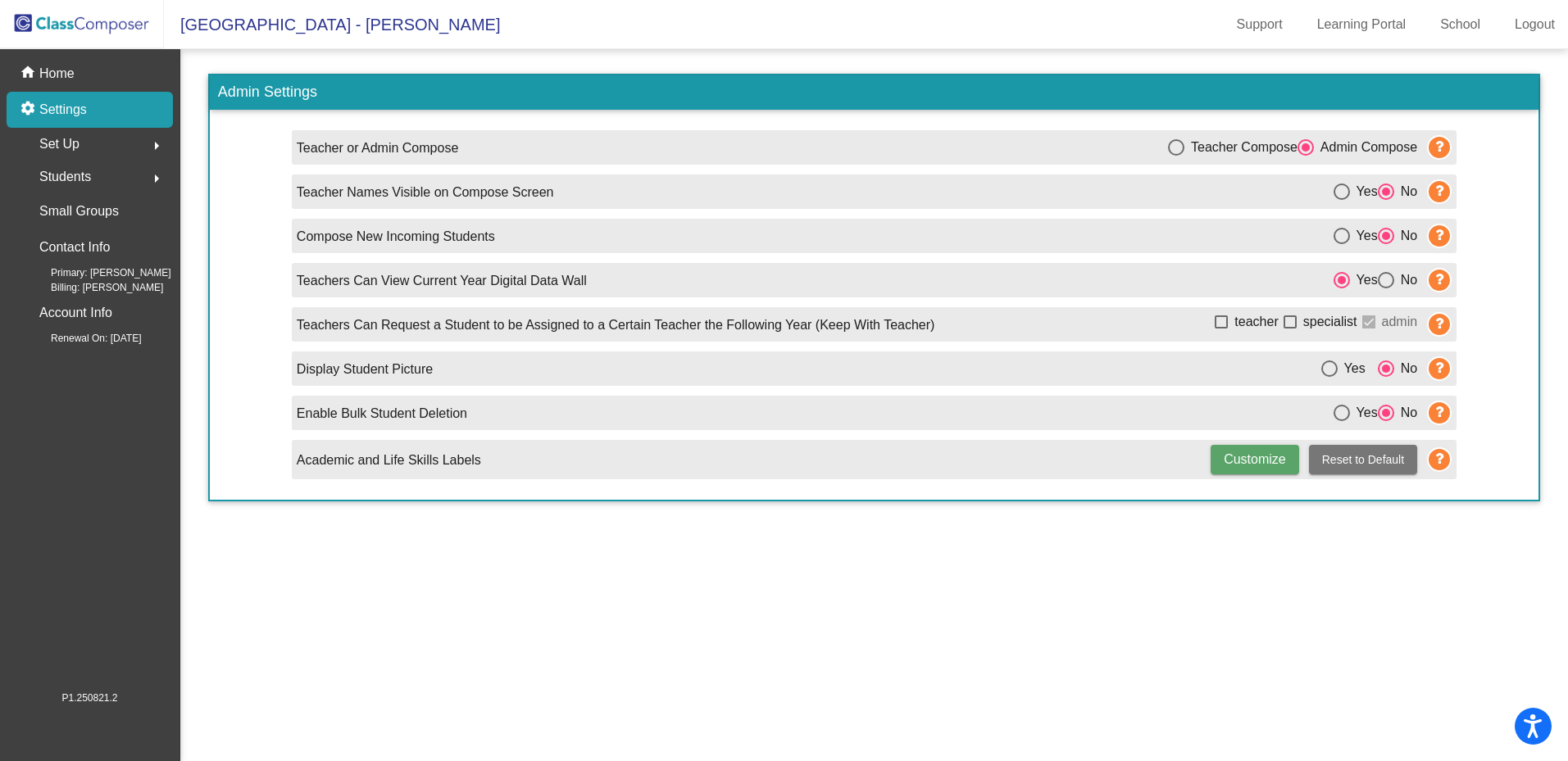
click at [57, 143] on span "Set Up" at bounding box center [59, 144] width 40 height 23
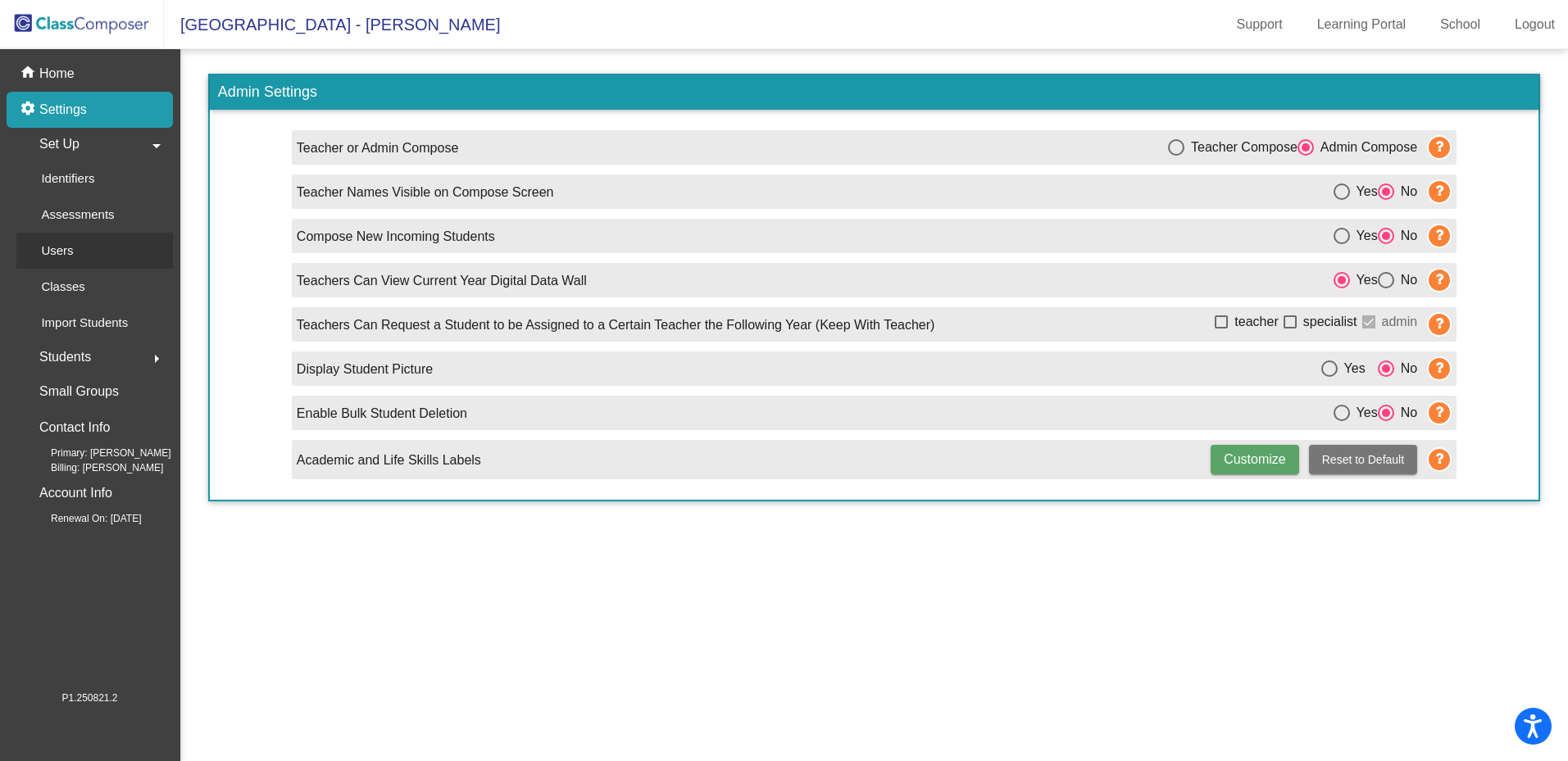
click at [72, 246] on p "Users" at bounding box center [57, 250] width 32 height 20
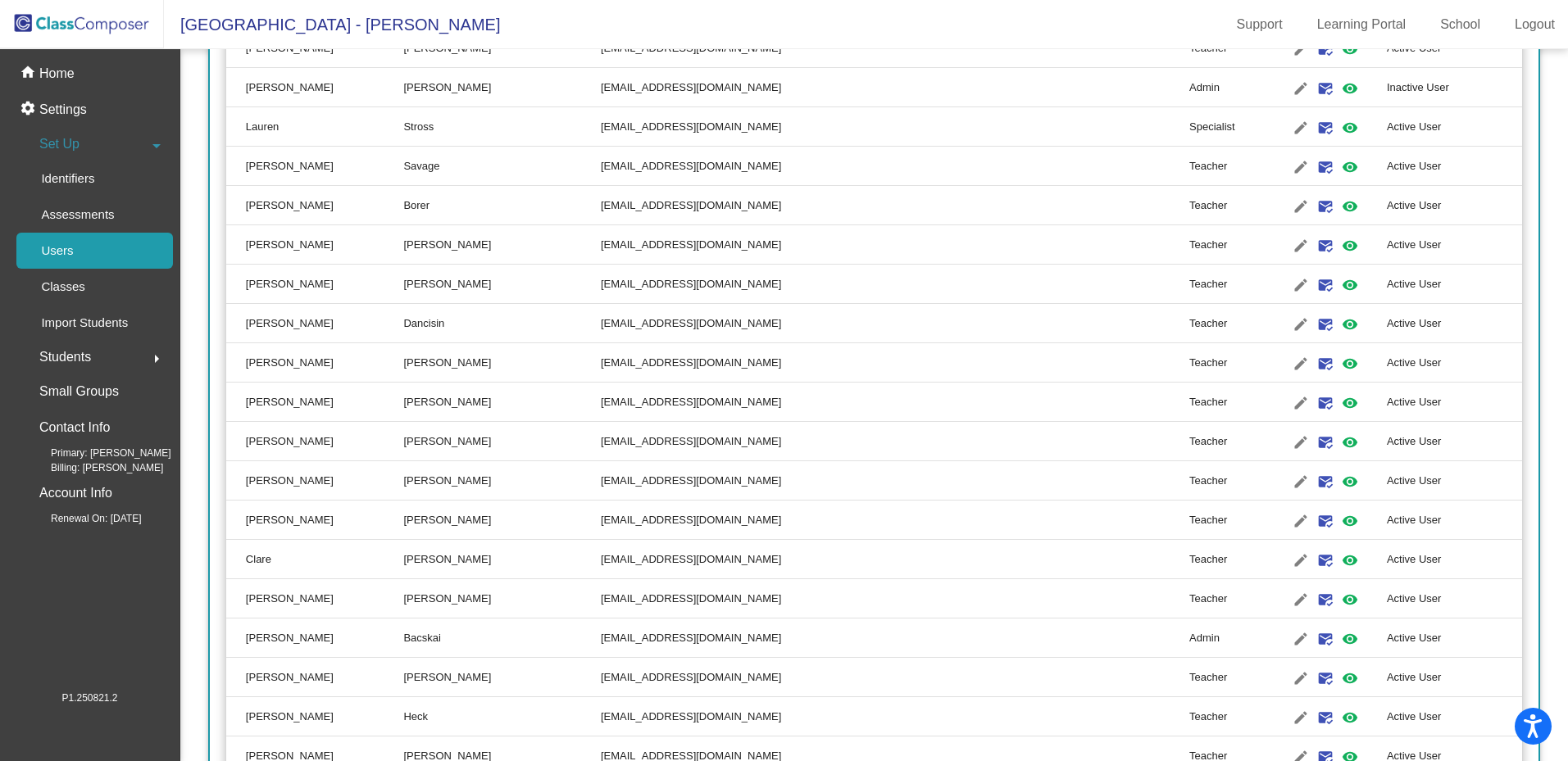
scroll to position [3780, 0]
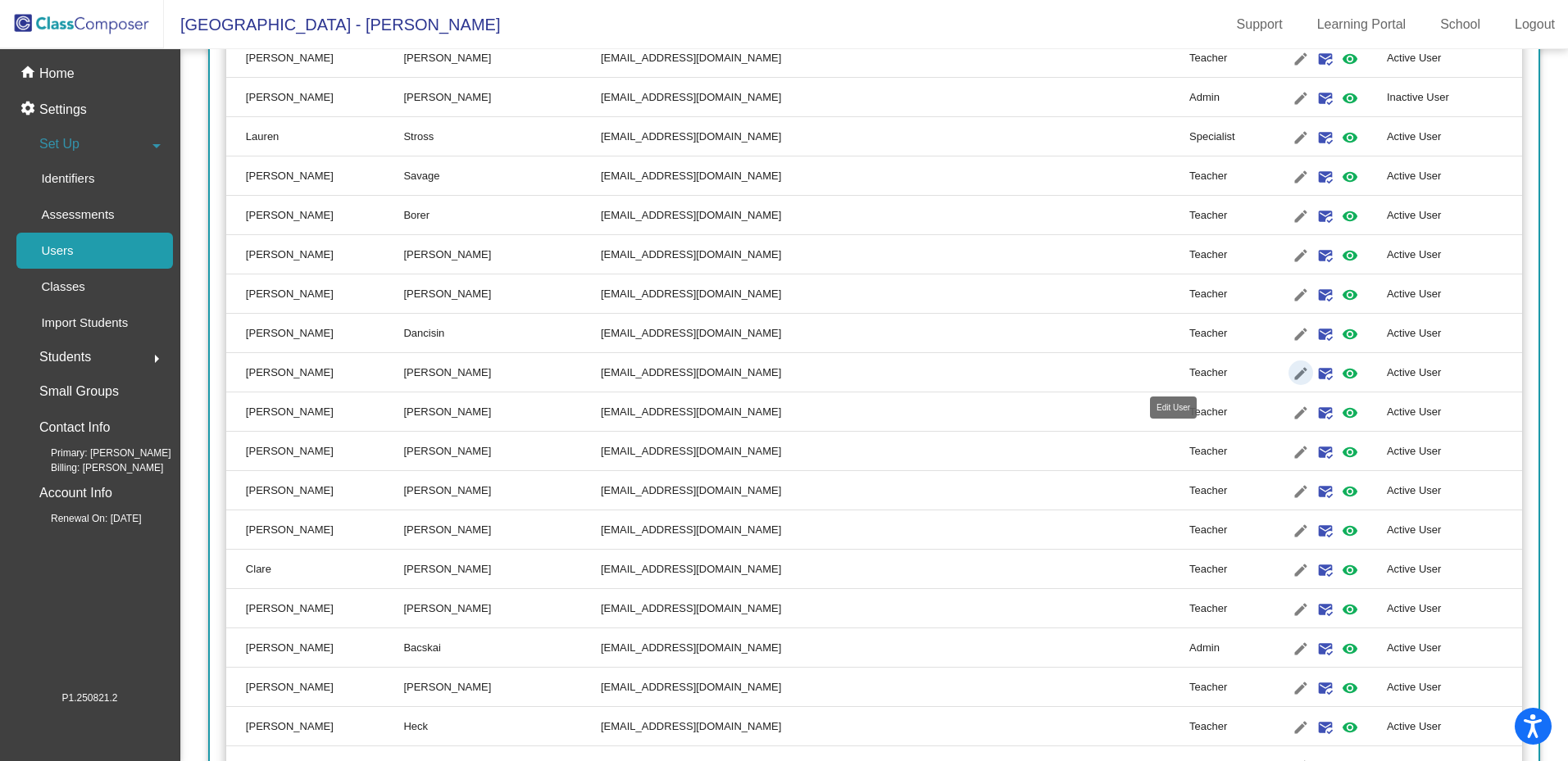
click at [1291, 370] on mat-icon "edit" at bounding box center [1300, 373] width 20 height 20
type input "Carla"
type input "Baker"
type input "cbaker@lehsd.org"
radio input "true"
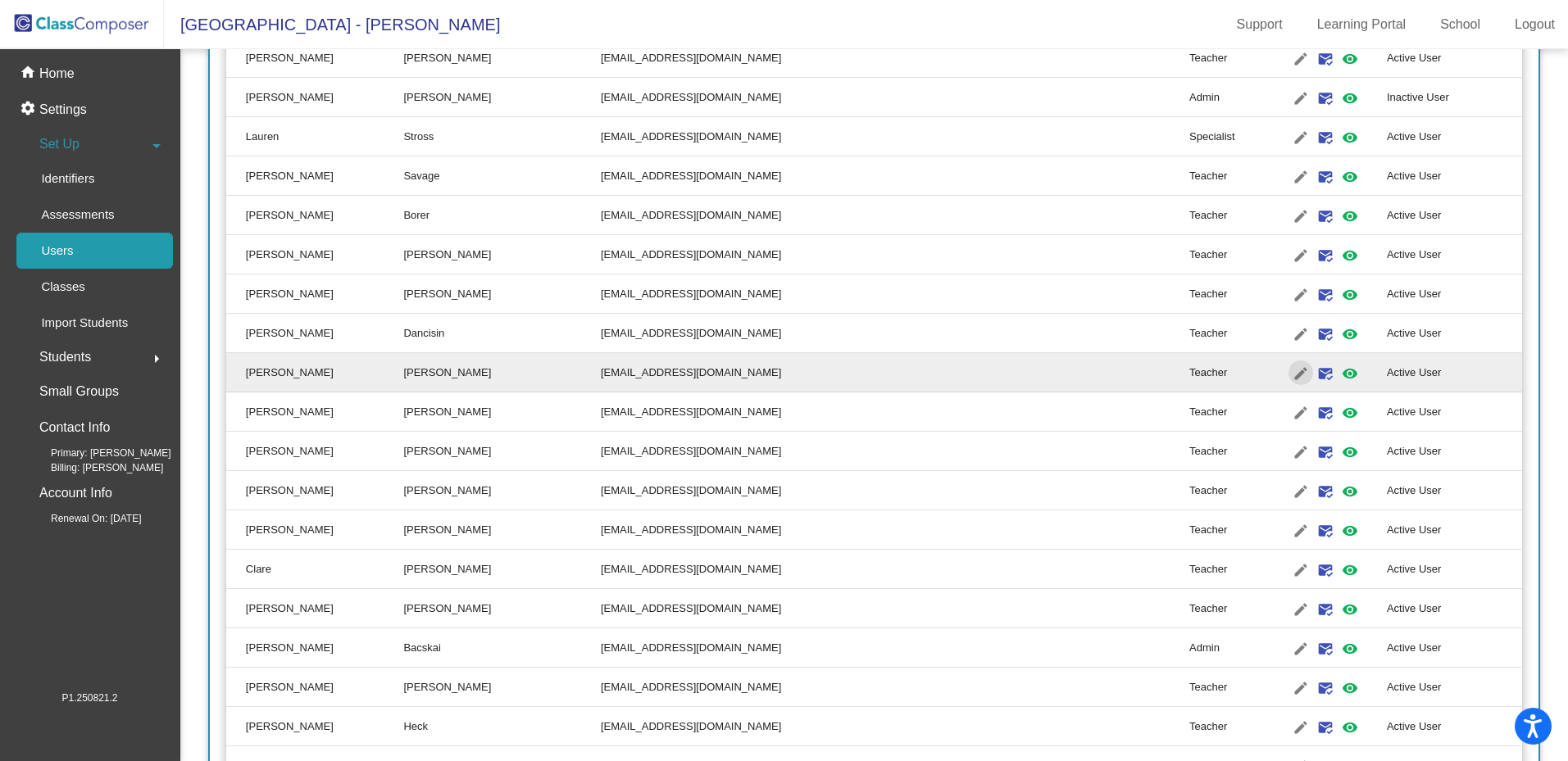
scroll to position [0, 0]
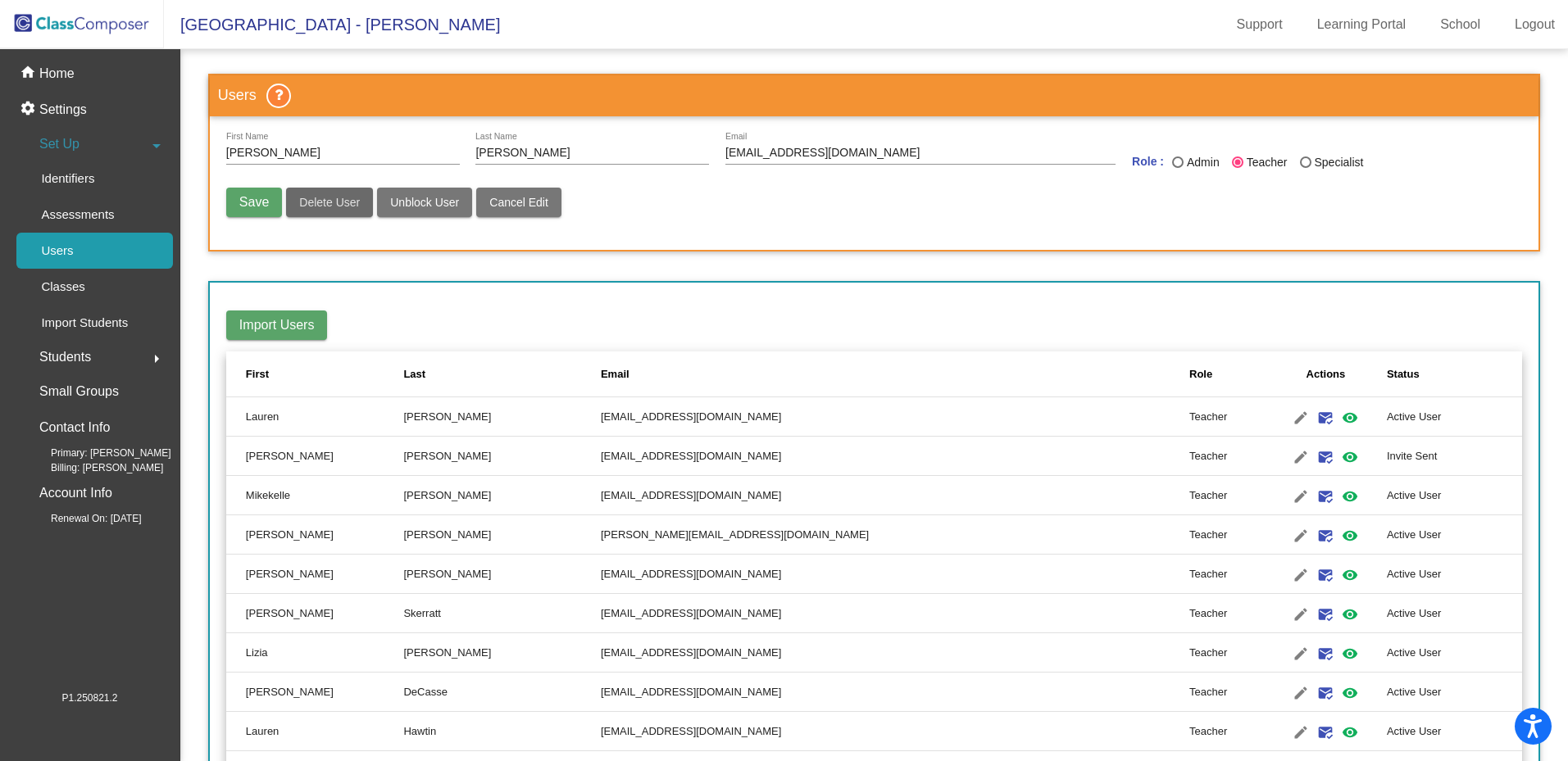
click at [338, 200] on span "Delete User" at bounding box center [330, 202] width 61 height 13
radio input "false"
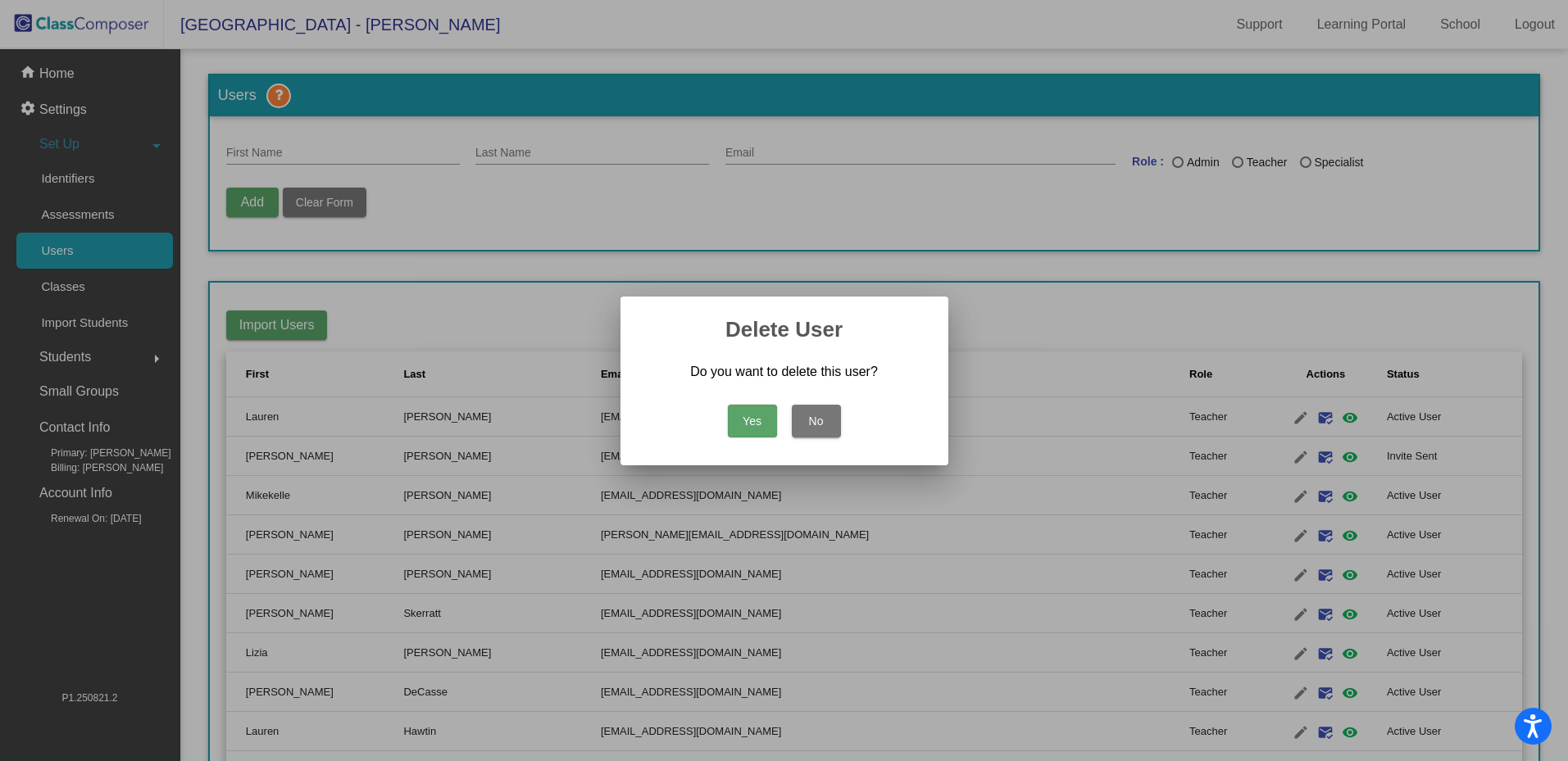
click at [763, 424] on button "Yes" at bounding box center [752, 421] width 49 height 33
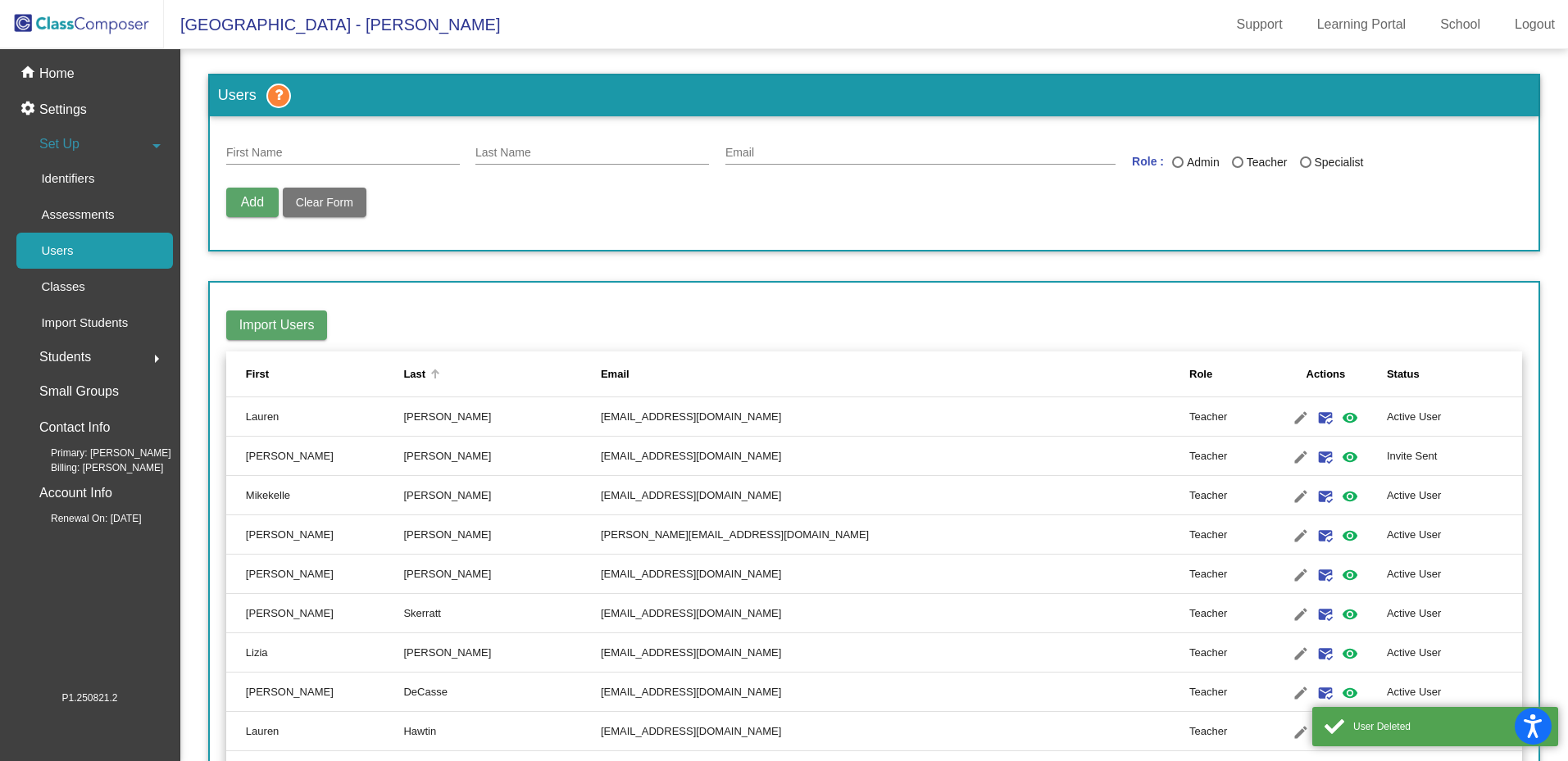
click at [426, 376] on div "Last" at bounding box center [413, 374] width 22 height 17
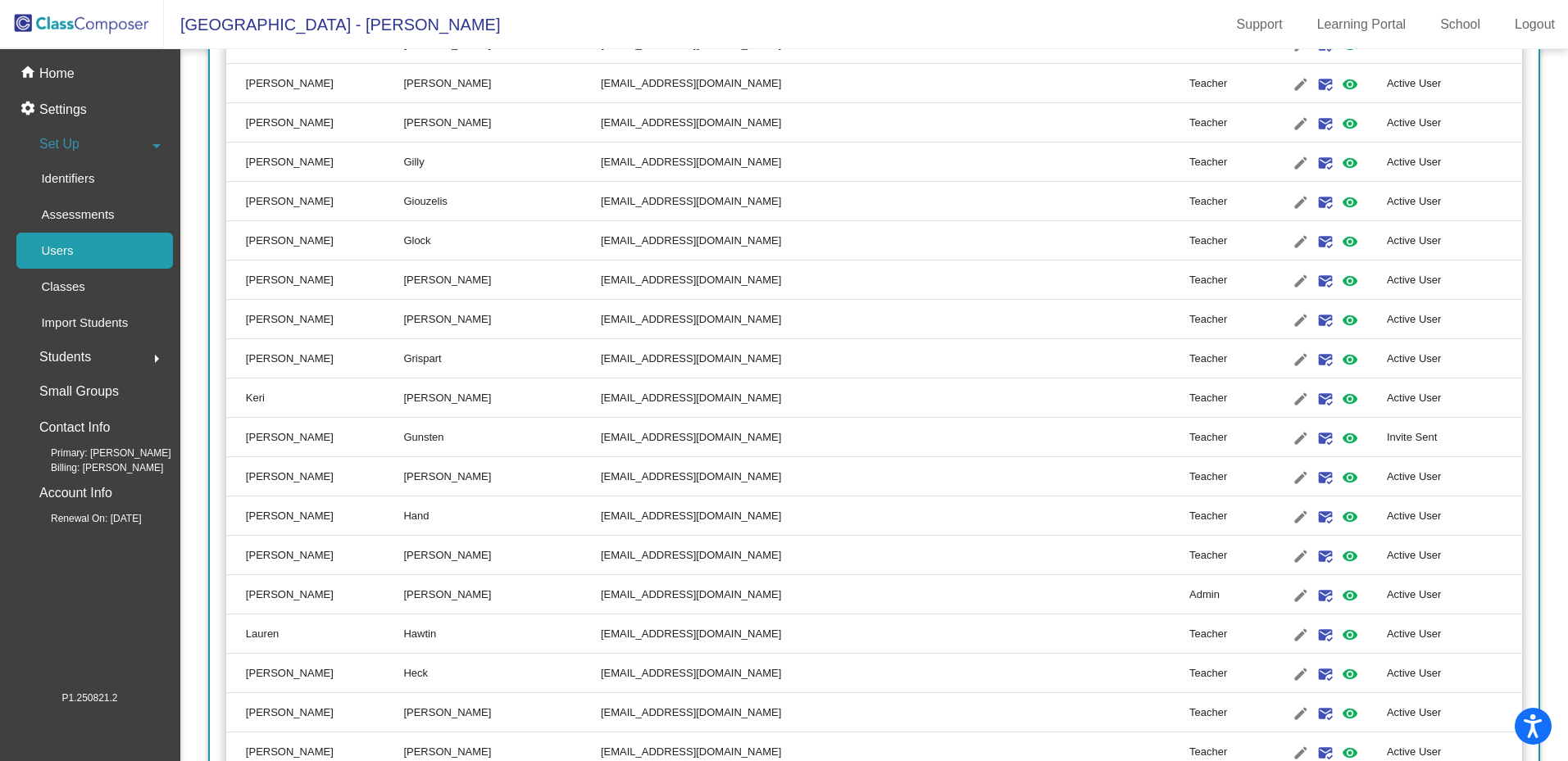
scroll to position [2505, 0]
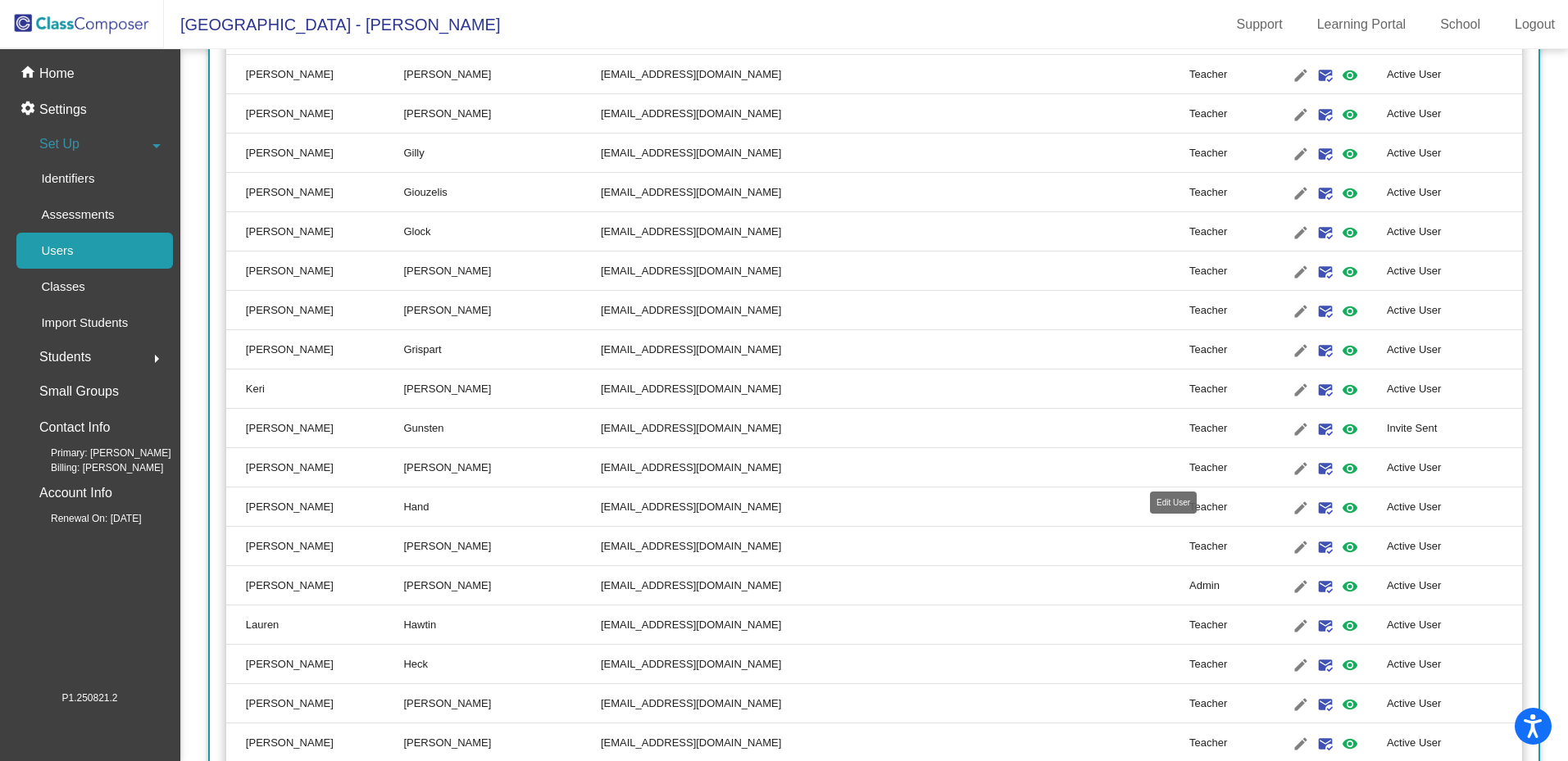
click at [1291, 468] on mat-icon "edit" at bounding box center [1300, 468] width 20 height 20
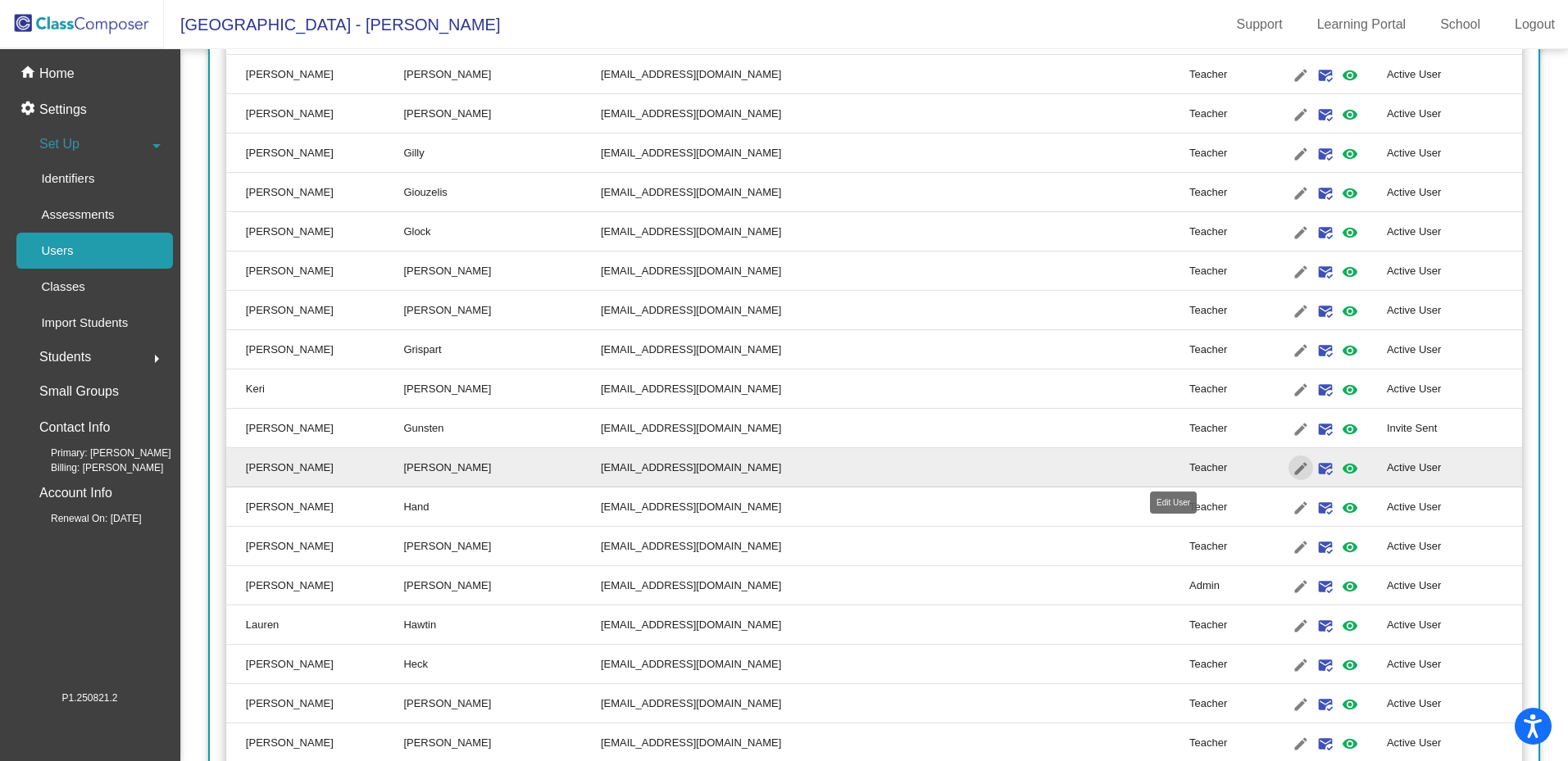
type input "Maureen"
type input "Gunzenhauser"
type input "mgunzenhauser@lehsd.org"
radio input "true"
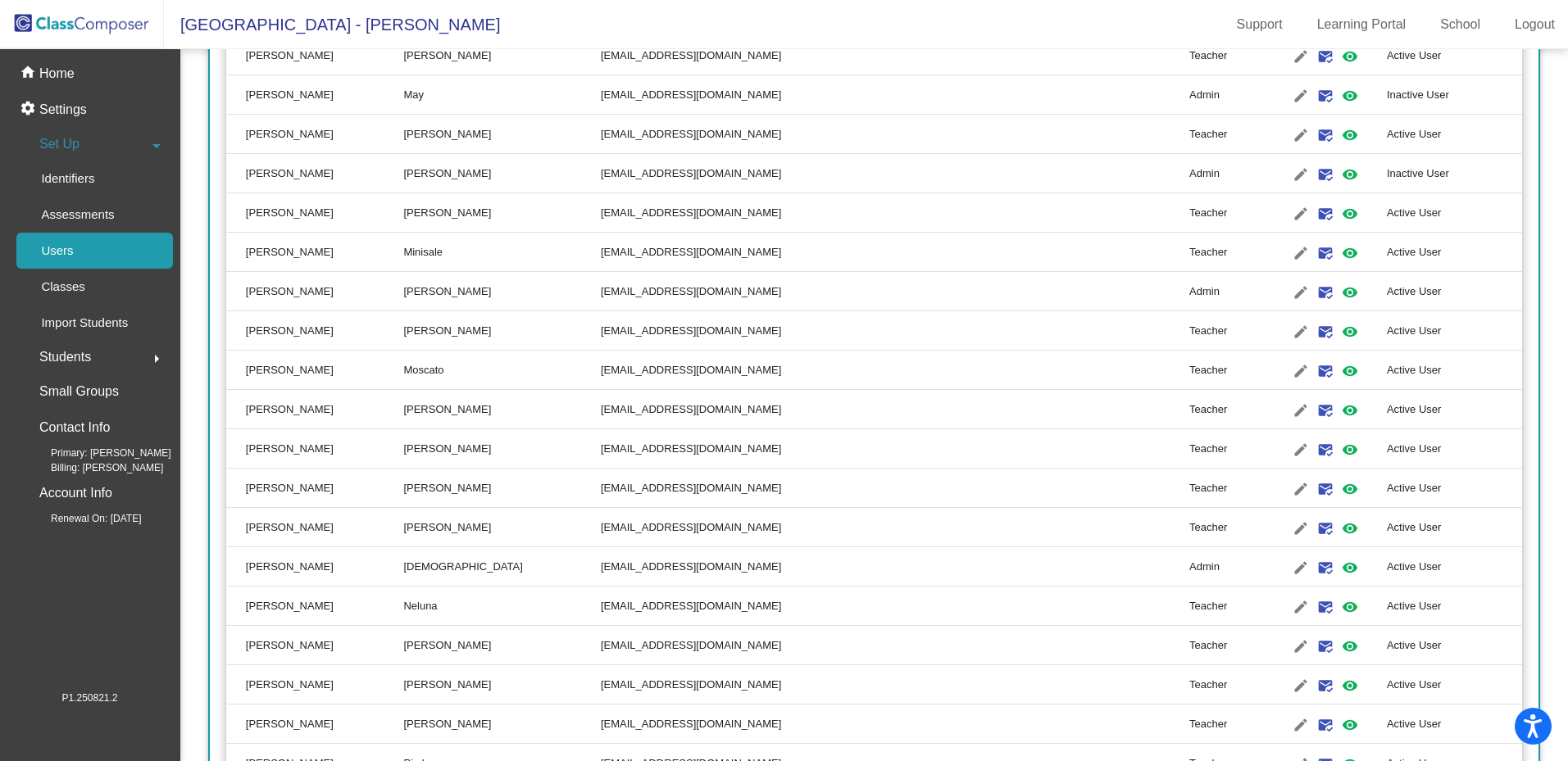
scroll to position [4205, 0]
